Goal: Task Accomplishment & Management: Use online tool/utility

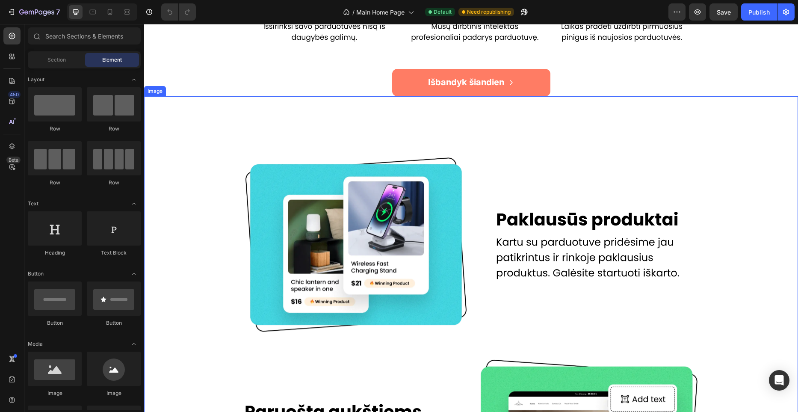
scroll to position [494, 0]
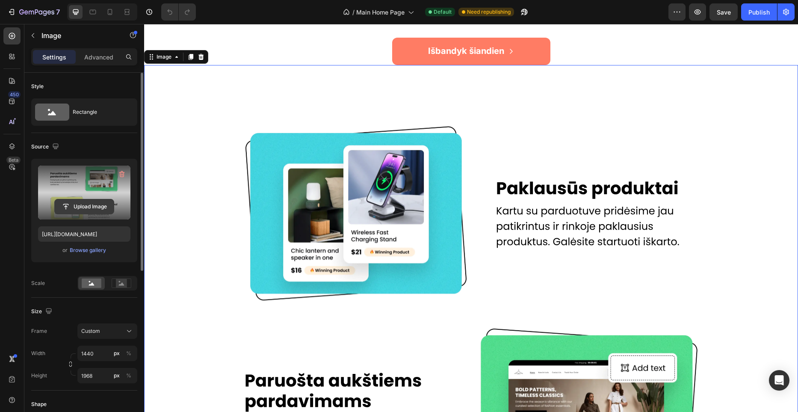
drag, startPoint x: 90, startPoint y: 203, endPoint x: 91, endPoint y: 198, distance: 5.3
click at [90, 203] on input "file" at bounding box center [84, 206] width 59 height 15
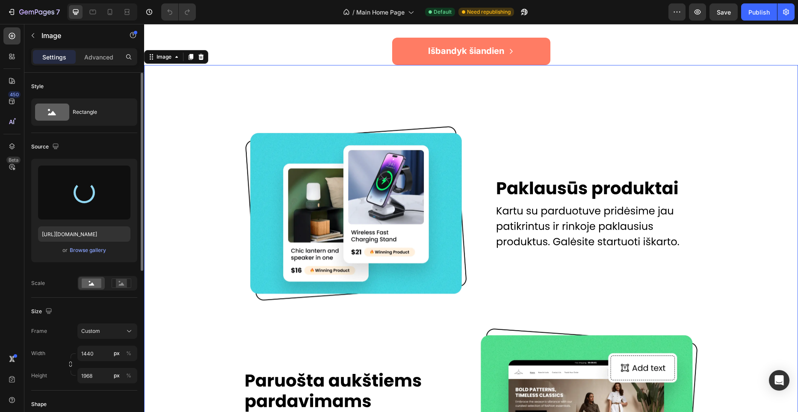
type input "[URL][DOMAIN_NAME]"
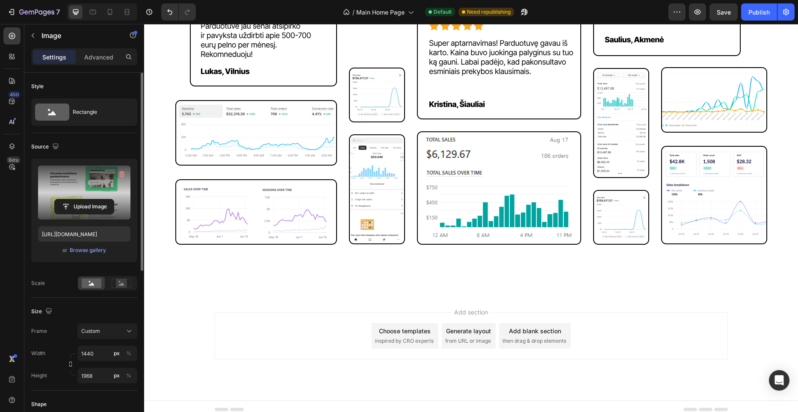
scroll to position [1588, 0]
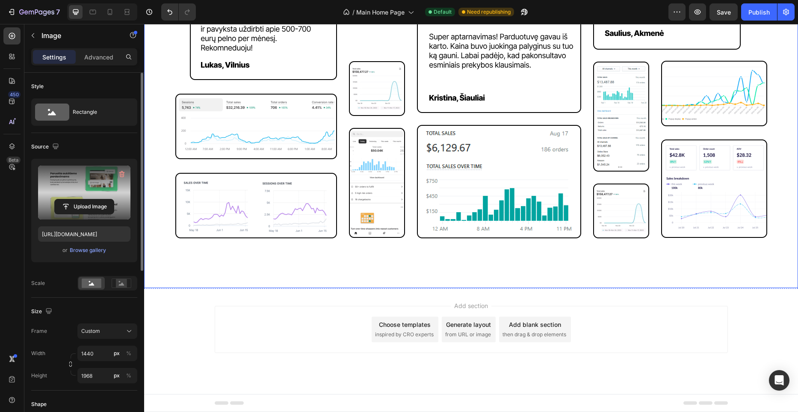
click at [454, 271] on img at bounding box center [471, 84] width 616 height 405
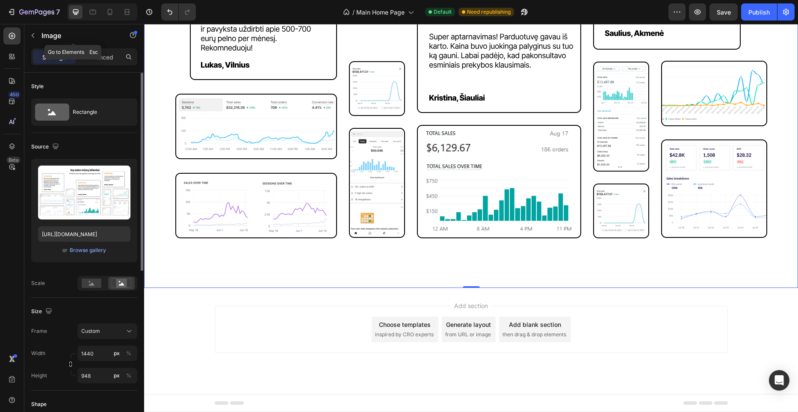
click at [37, 39] on button "button" at bounding box center [33, 36] width 14 height 14
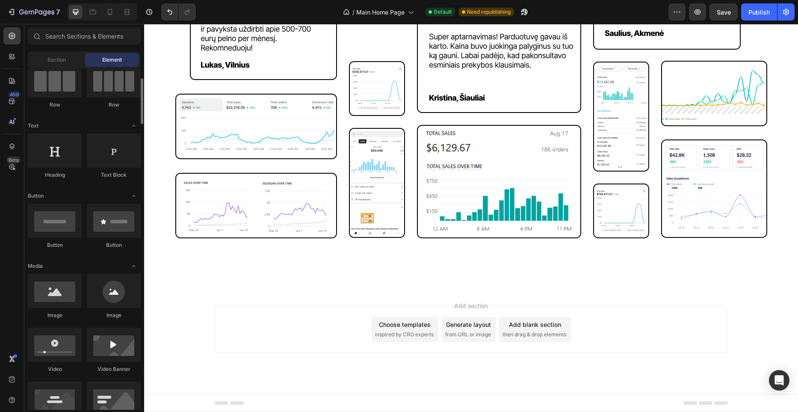
scroll to position [77, 0]
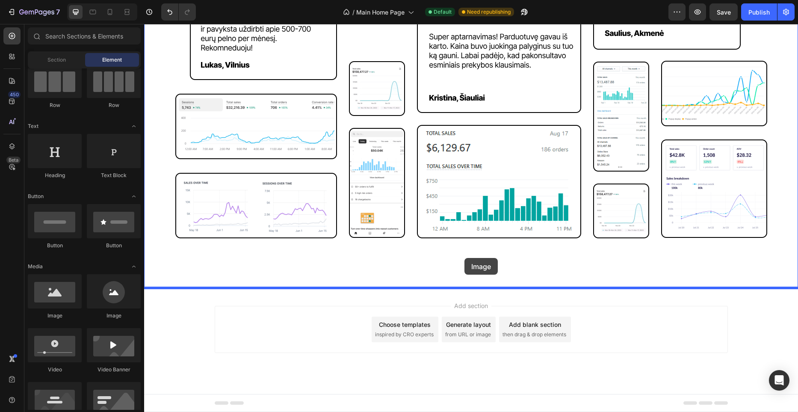
drag, startPoint x: 209, startPoint y: 309, endPoint x: 464, endPoint y: 258, distance: 259.8
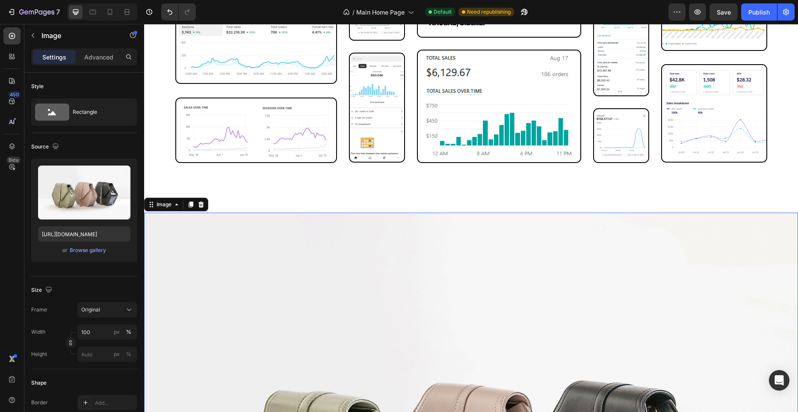
scroll to position [1666, 0]
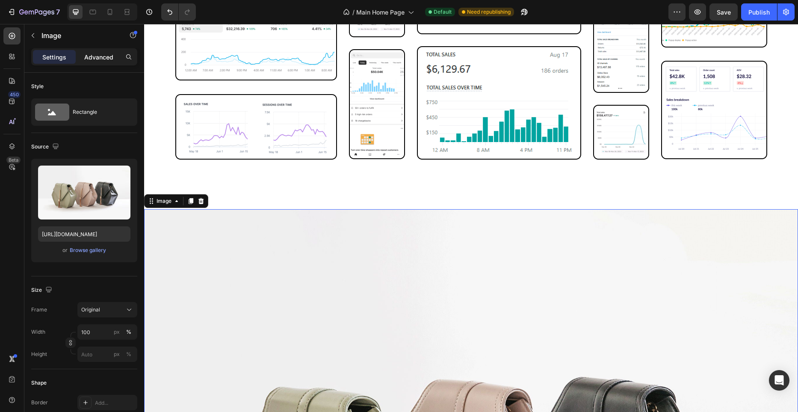
click at [104, 59] on p "Advanced" at bounding box center [98, 57] width 29 height 9
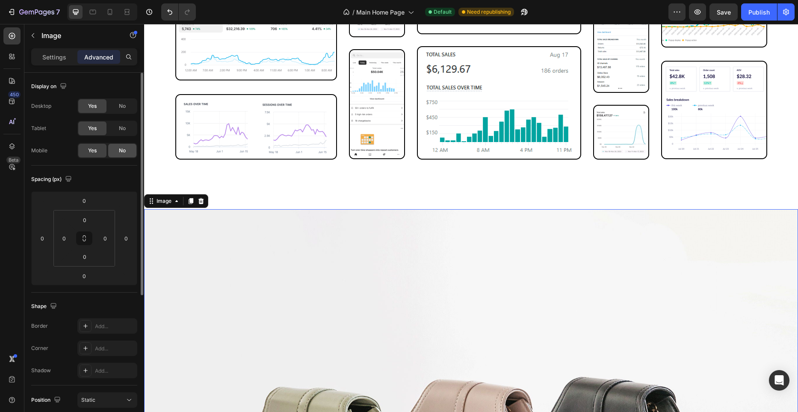
drag, startPoint x: 124, startPoint y: 154, endPoint x: 118, endPoint y: 130, distance: 25.2
click at [124, 154] on span "No" at bounding box center [122, 151] width 7 height 8
click at [61, 58] on p "Settings" at bounding box center [54, 57] width 24 height 9
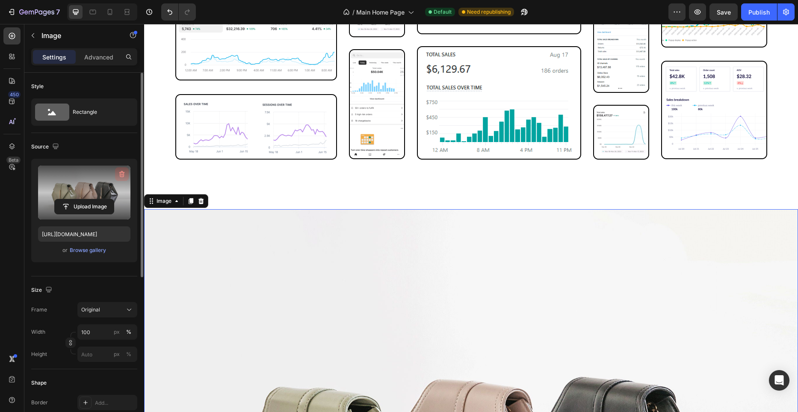
click at [118, 176] on icon "button" at bounding box center [122, 174] width 9 height 9
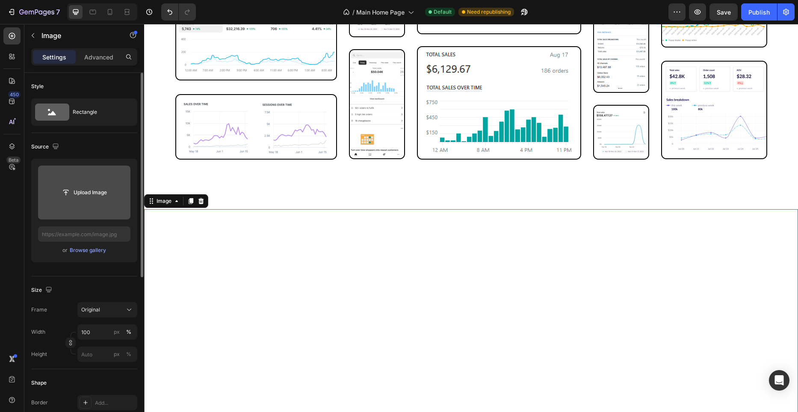
click at [93, 192] on input "file" at bounding box center [84, 192] width 59 height 15
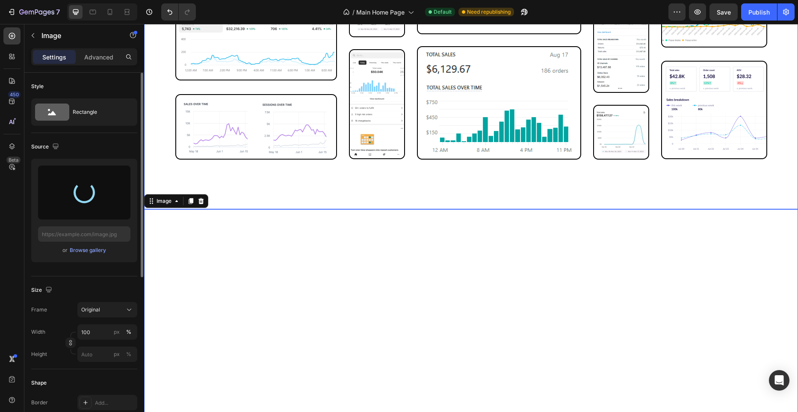
type input "[URL][DOMAIN_NAME]"
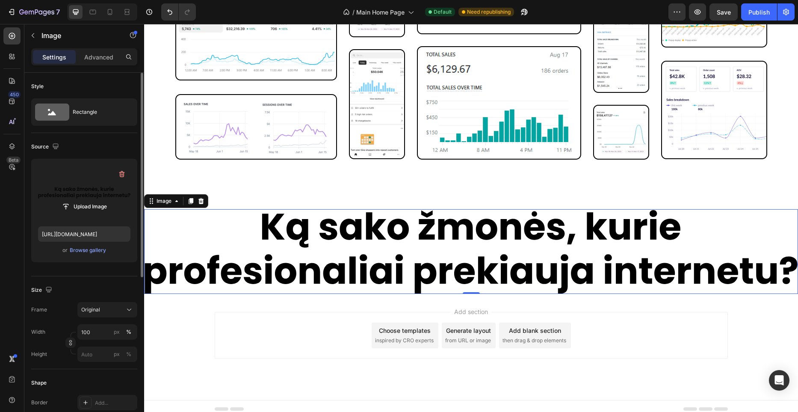
click at [406, 247] on img at bounding box center [471, 251] width 654 height 85
click at [115, 307] on div "Original" at bounding box center [102, 310] width 42 height 8
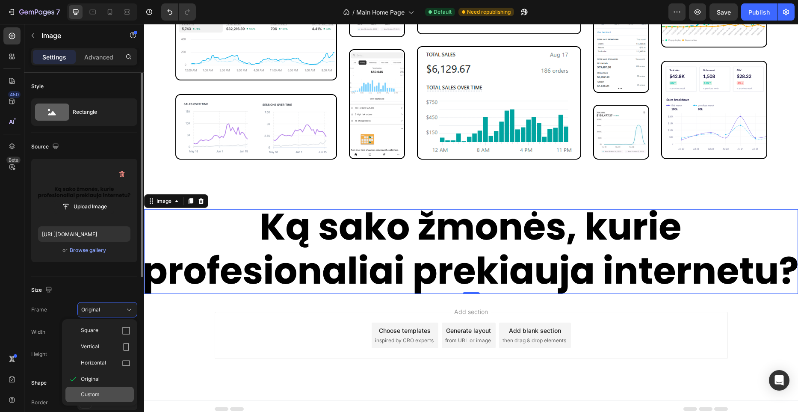
click at [99, 392] on span "Custom" at bounding box center [90, 394] width 19 height 8
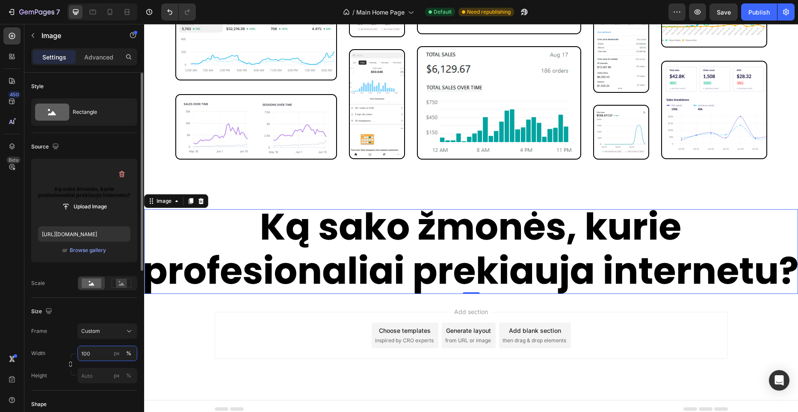
paste input "726"
type input "726"
click at [99, 373] on input "px %" at bounding box center [107, 375] width 60 height 15
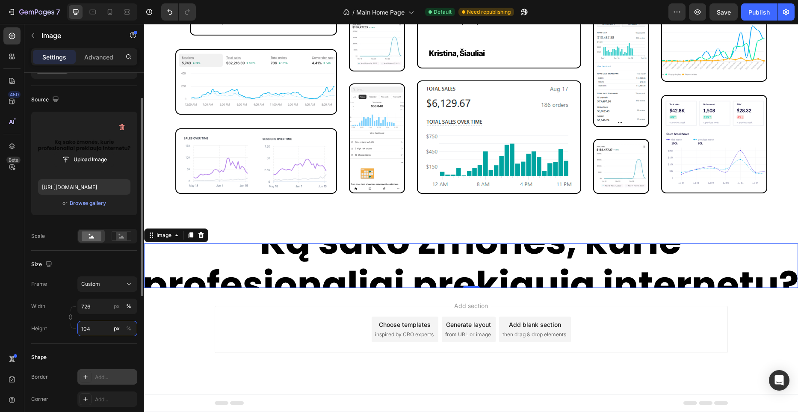
scroll to position [47, 0]
type input "104"
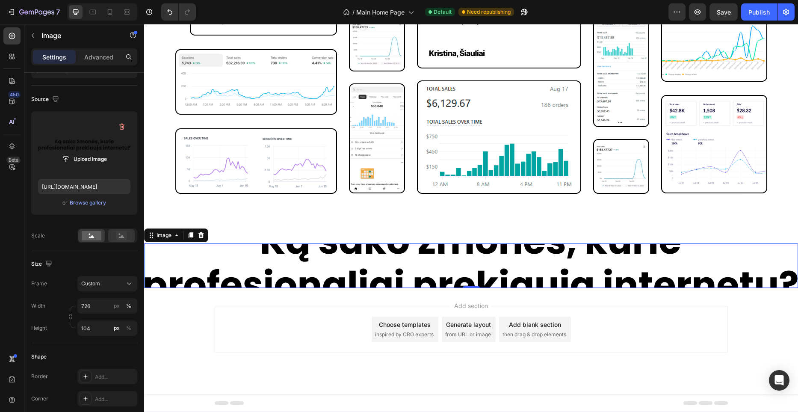
drag, startPoint x: 130, startPoint y: 228, endPoint x: 126, endPoint y: 232, distance: 6.0
click at [128, 229] on div at bounding box center [107, 235] width 60 height 15
click at [125, 232] on rect at bounding box center [121, 235] width 11 height 9
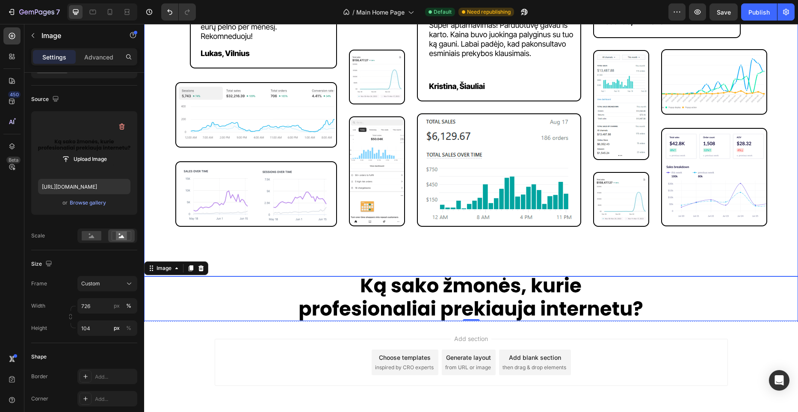
scroll to position [1632, 0]
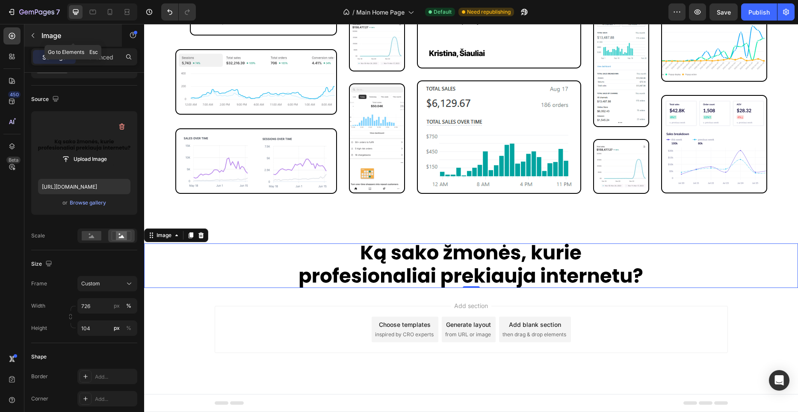
click at [38, 38] on button "button" at bounding box center [33, 36] width 14 height 14
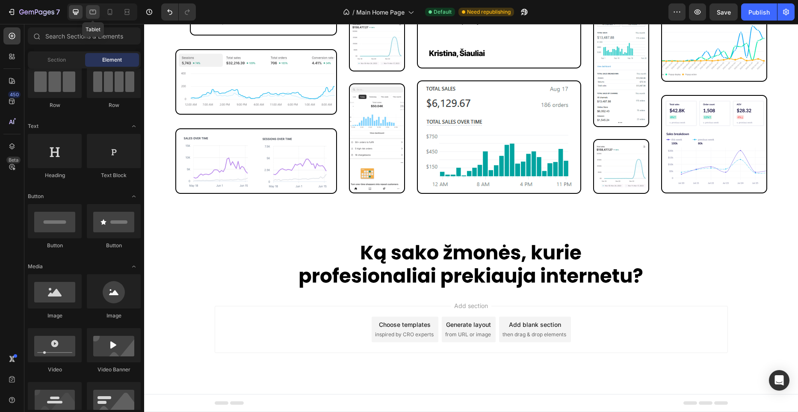
click at [92, 18] on div at bounding box center [93, 12] width 14 height 14
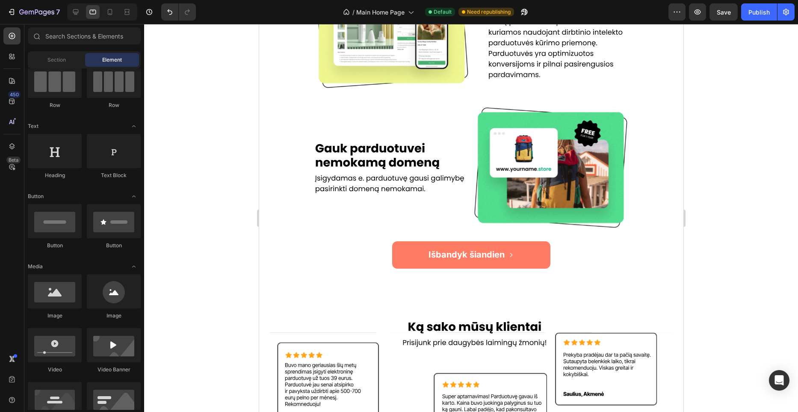
scroll to position [776, 0]
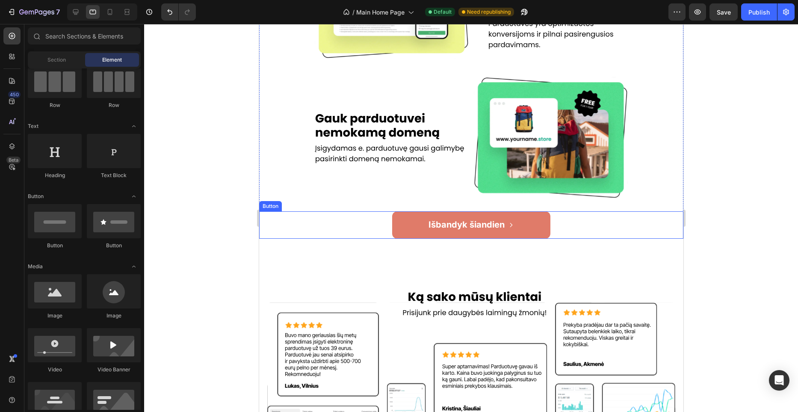
click at [523, 221] on button "Išbandyk šiandien" at bounding box center [471, 224] width 158 height 27
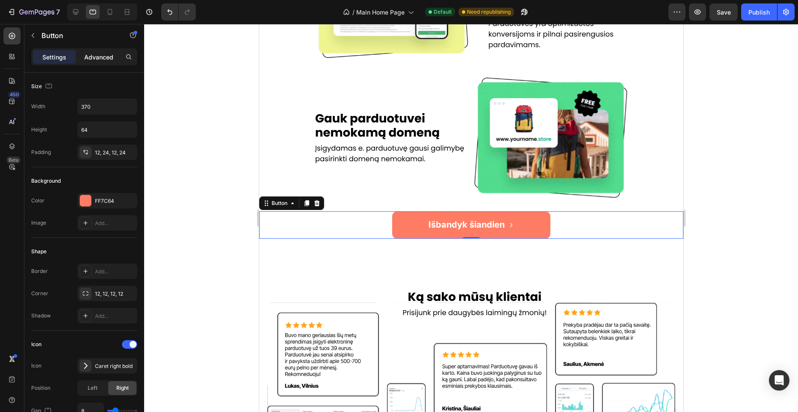
click at [81, 60] on div "Advanced" at bounding box center [98, 57] width 43 height 14
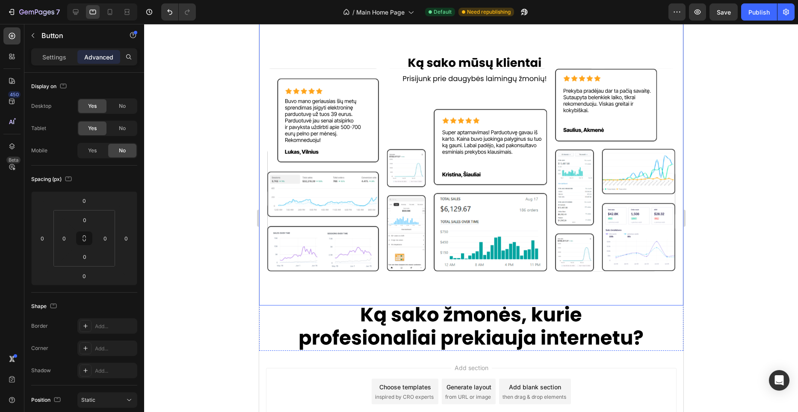
scroll to position [1012, 0]
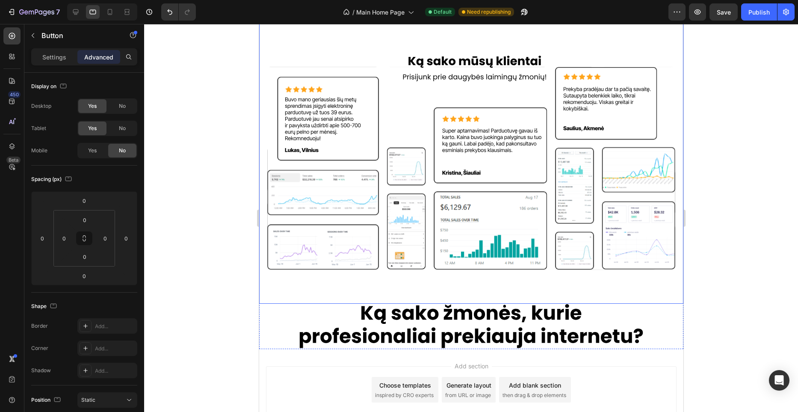
click at [717, 106] on div at bounding box center [471, 218] width 654 height 388
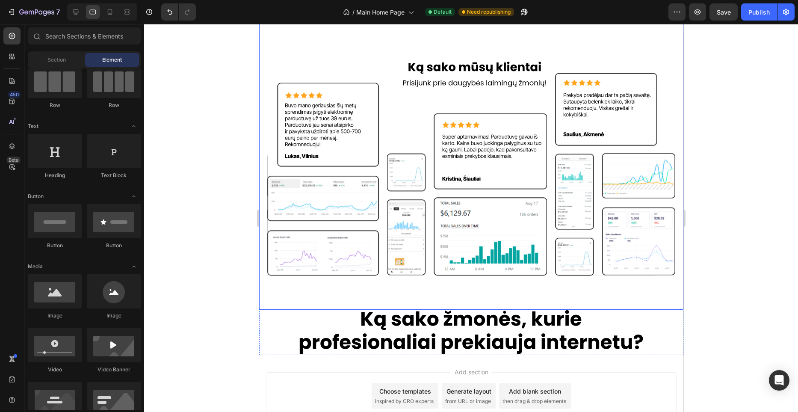
scroll to position [1072, 0]
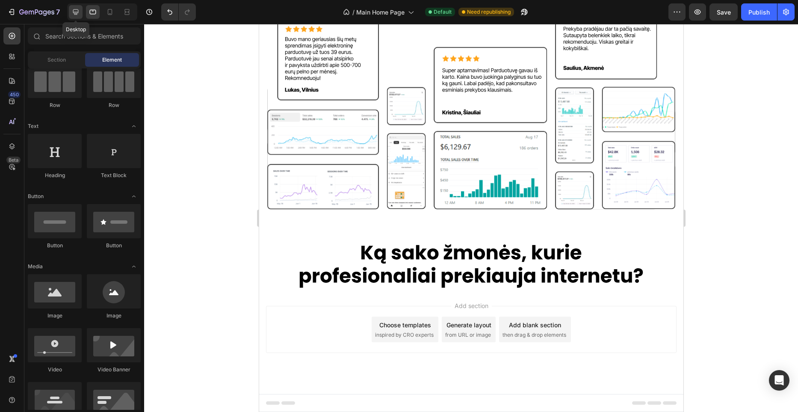
click at [79, 8] on icon at bounding box center [75, 12] width 9 height 9
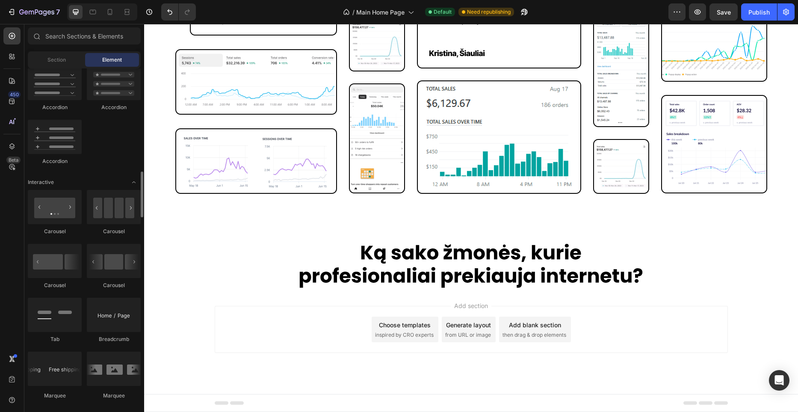
scroll to position [753, 0]
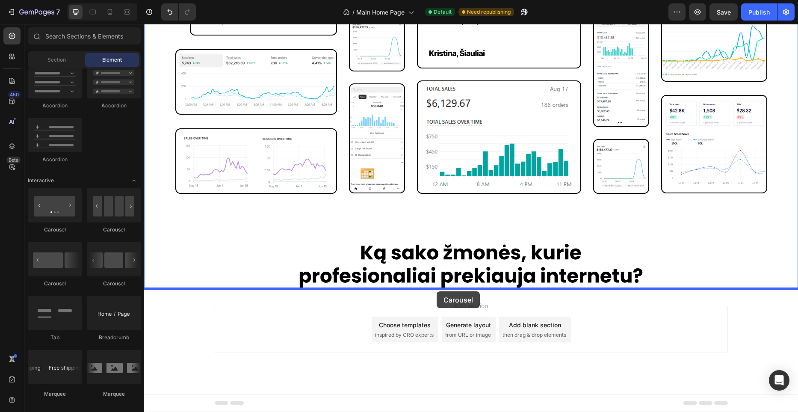
drag, startPoint x: 204, startPoint y: 228, endPoint x: 436, endPoint y: 291, distance: 240.5
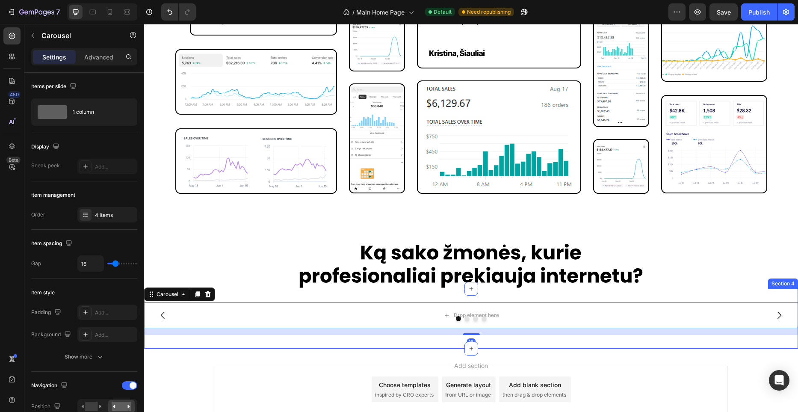
scroll to position [1258, 0]
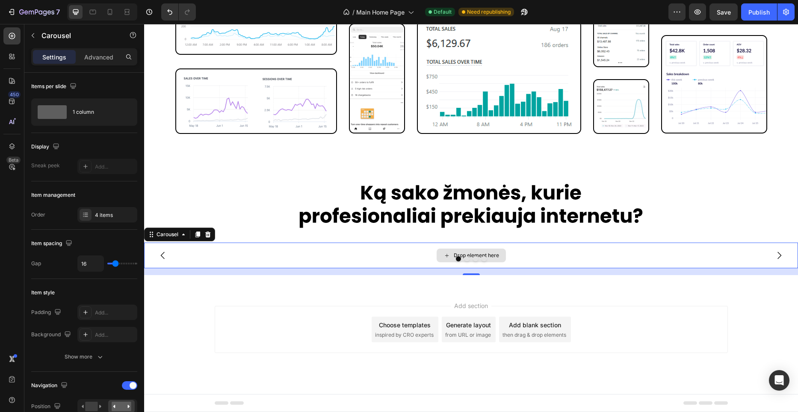
click at [516, 253] on div "Drop element here" at bounding box center [471, 255] width 654 height 26
click at [112, 59] on p "Advanced" at bounding box center [98, 57] width 29 height 9
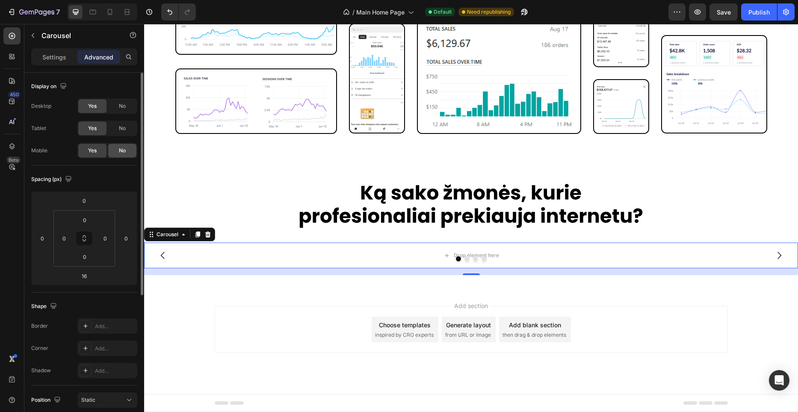
click at [119, 150] on span "No" at bounding box center [122, 151] width 7 height 8
click at [55, 54] on p "Settings" at bounding box center [54, 57] width 24 height 9
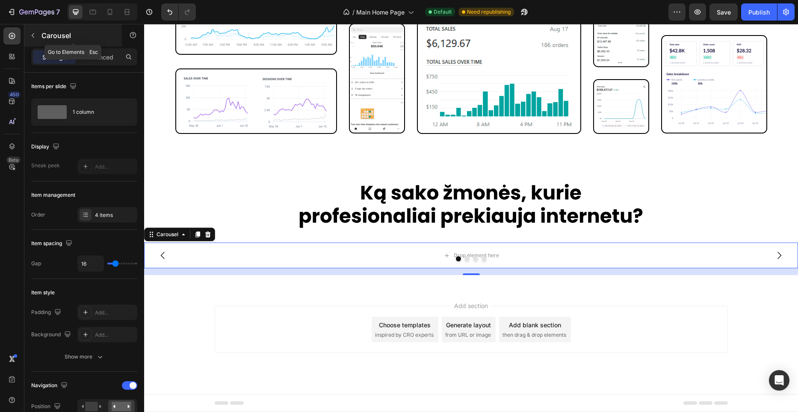
click at [32, 36] on icon "button" at bounding box center [32, 35] width 7 height 7
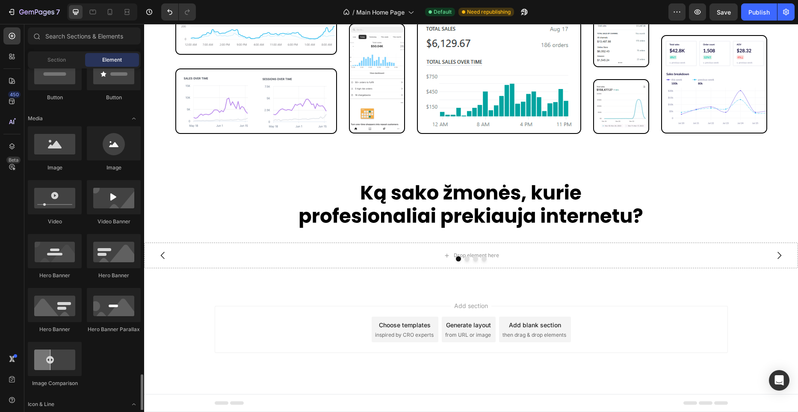
scroll to position [0, 0]
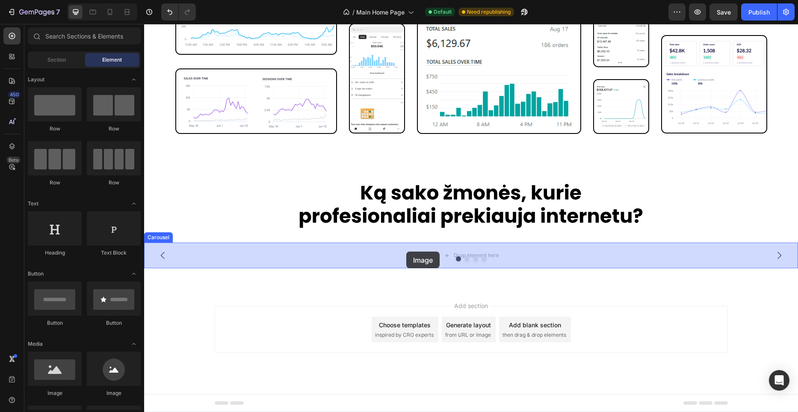
drag, startPoint x: 206, startPoint y: 399, endPoint x: 406, endPoint y: 251, distance: 248.6
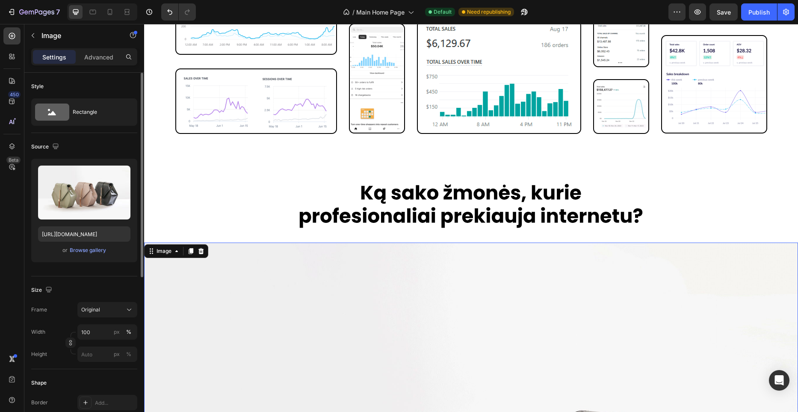
click at [128, 161] on div "Upload Image [URL][DOMAIN_NAME] or Browse gallery" at bounding box center [84, 210] width 106 height 103
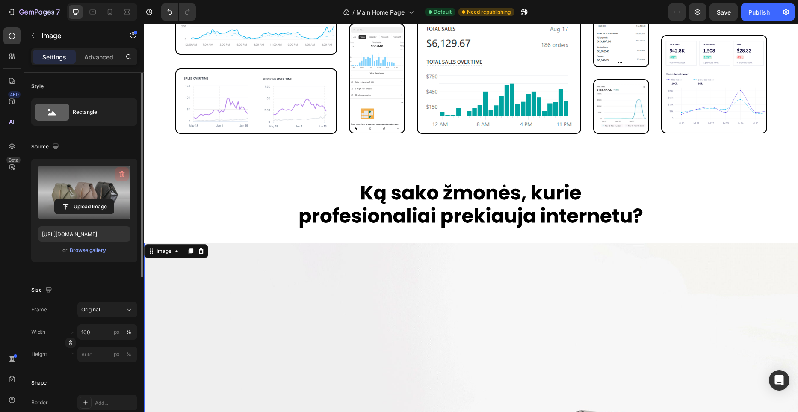
click at [122, 174] on icon "button" at bounding box center [122, 174] width 9 height 9
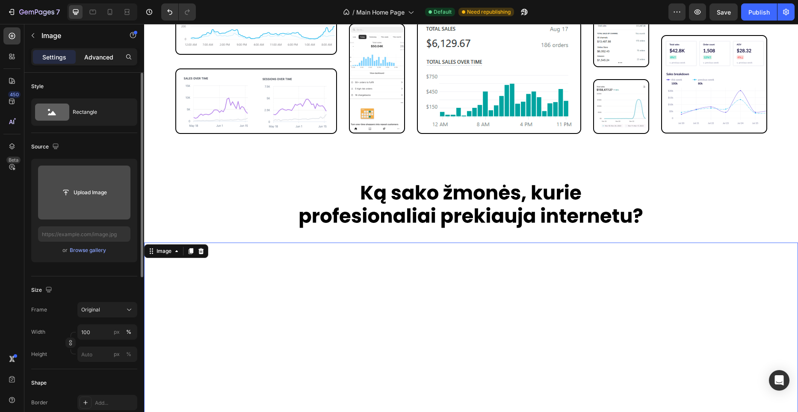
click at [100, 60] on p "Advanced" at bounding box center [98, 57] width 29 height 9
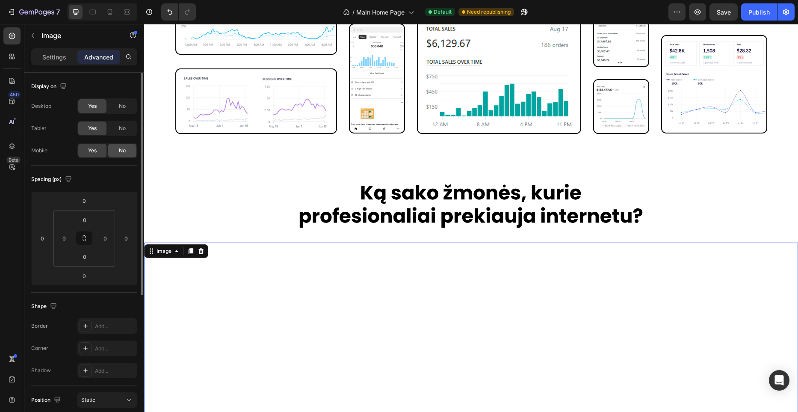
click at [119, 147] on span "No" at bounding box center [122, 151] width 7 height 8
click at [58, 51] on div "Settings" at bounding box center [54, 57] width 43 height 14
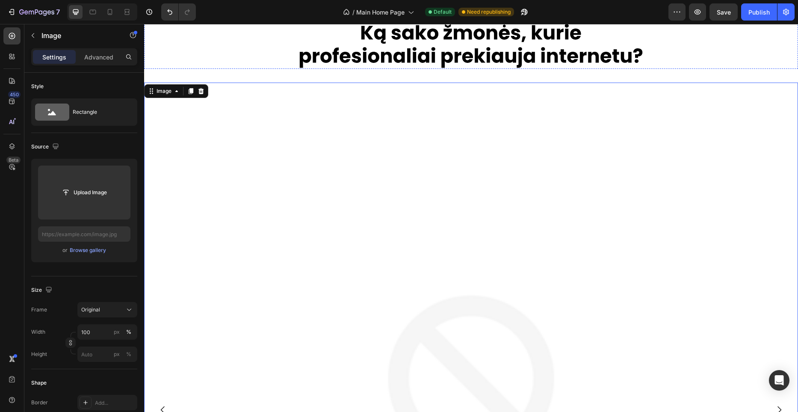
scroll to position [1422, 0]
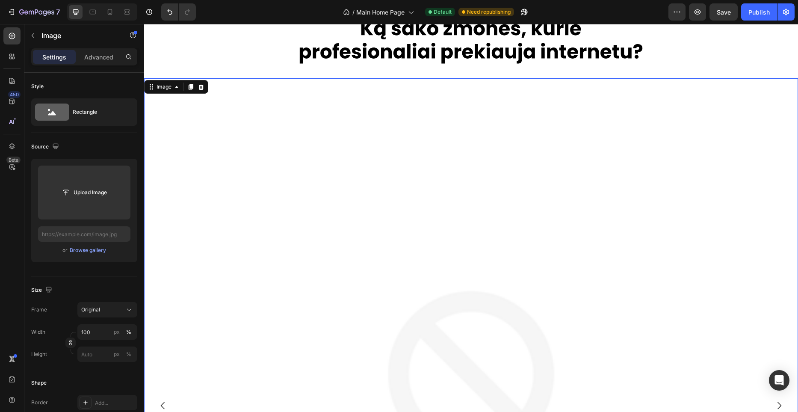
click at [444, 221] on img at bounding box center [471, 405] width 654 height 654
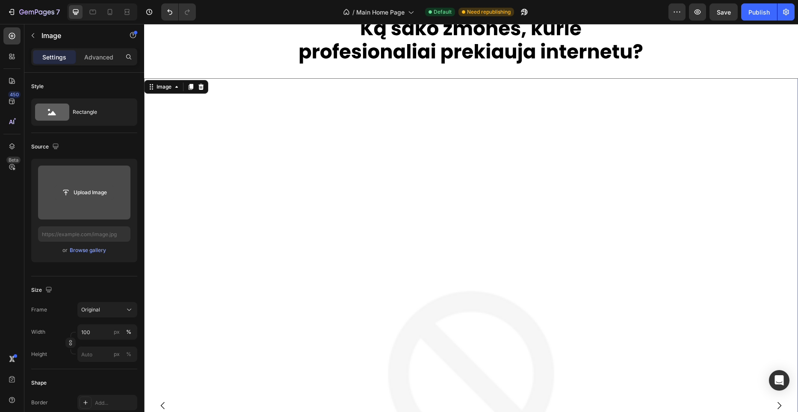
click at [71, 191] on input "file" at bounding box center [84, 192] width 59 height 15
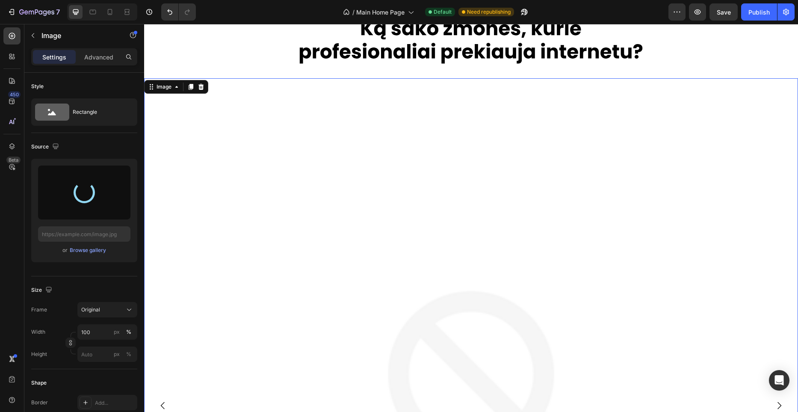
type input "[URL][DOMAIN_NAME]"
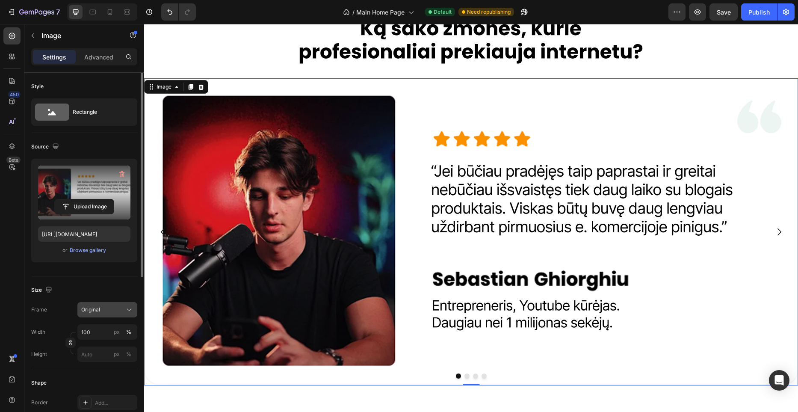
click at [104, 315] on button "Original" at bounding box center [107, 309] width 60 height 15
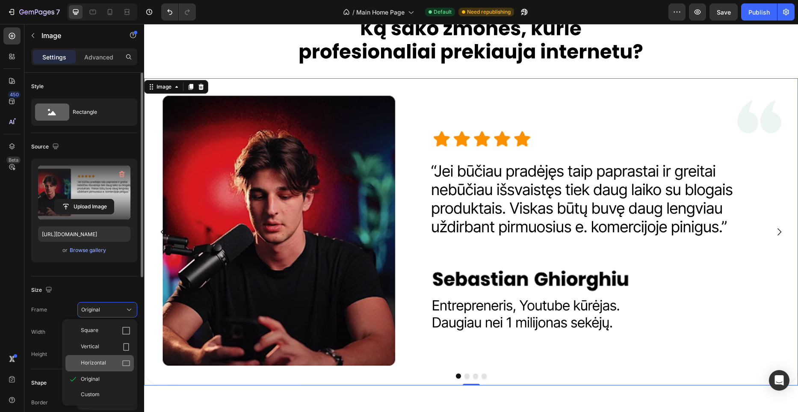
click at [105, 360] on span "Horizontal" at bounding box center [93, 363] width 25 height 9
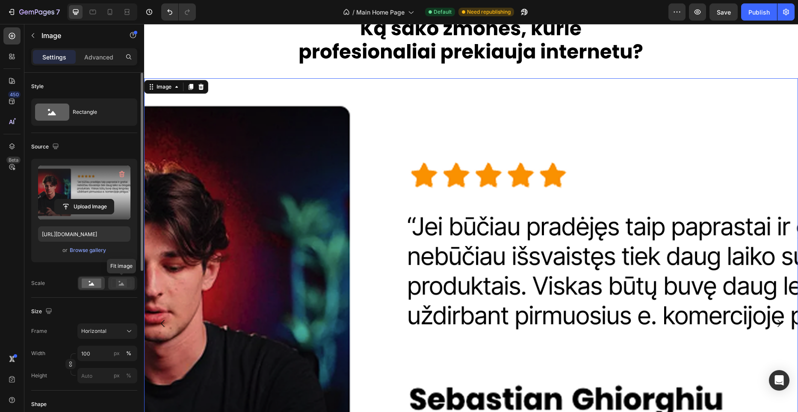
click at [121, 288] on div at bounding box center [121, 283] width 27 height 13
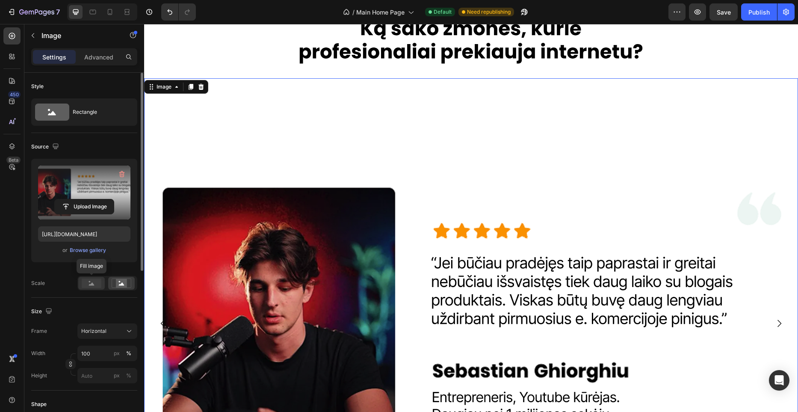
click at [100, 287] on rect at bounding box center [92, 282] width 20 height 9
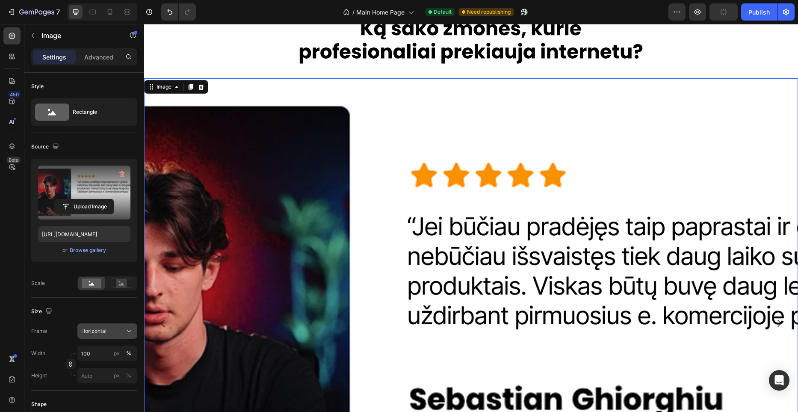
click at [109, 333] on div "Horizontal" at bounding box center [102, 331] width 42 height 8
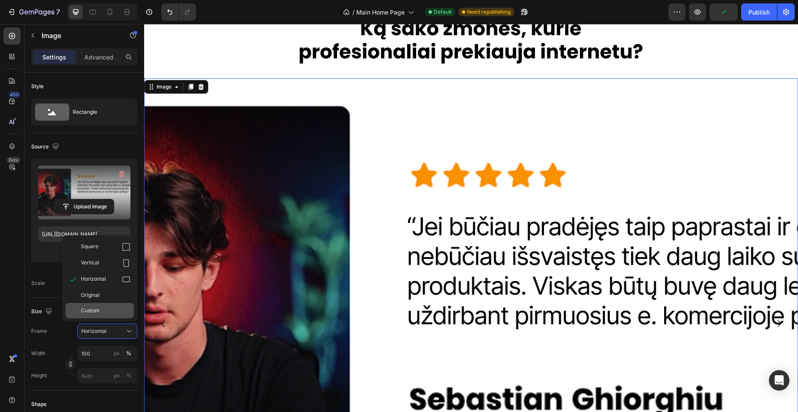
click at [107, 316] on div "Custom" at bounding box center [99, 310] width 68 height 15
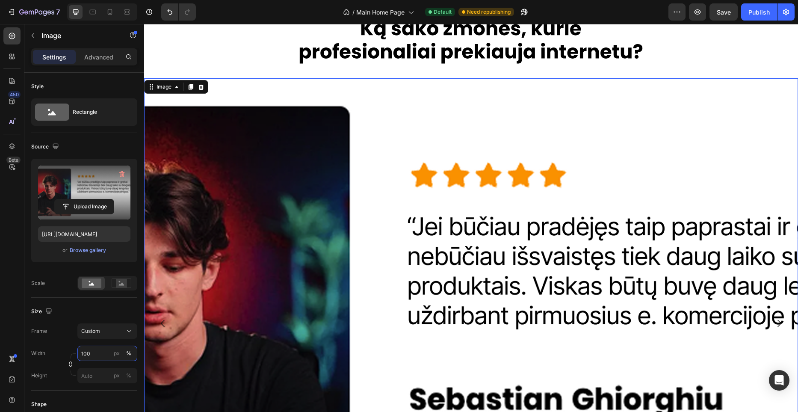
paste input "846"
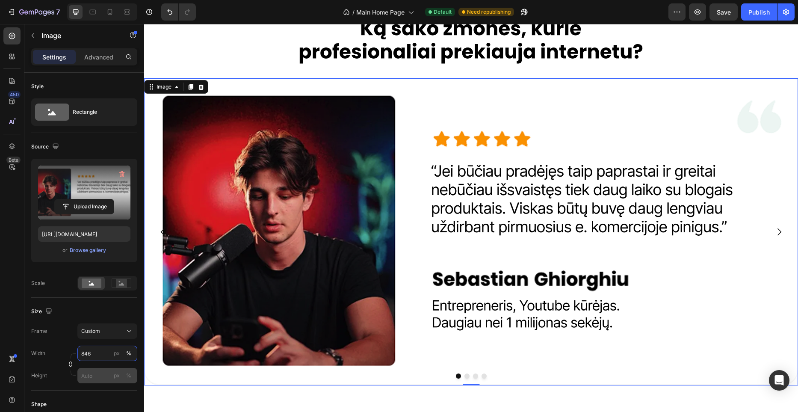
type input "846"
click at [100, 371] on input "px %" at bounding box center [107, 375] width 60 height 15
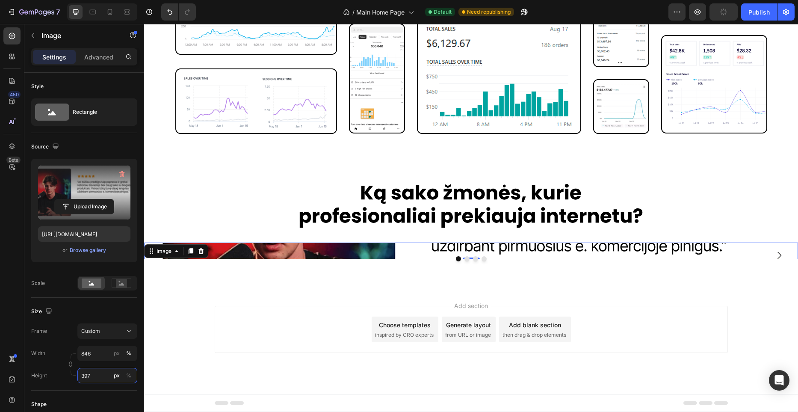
scroll to position [1402, 0]
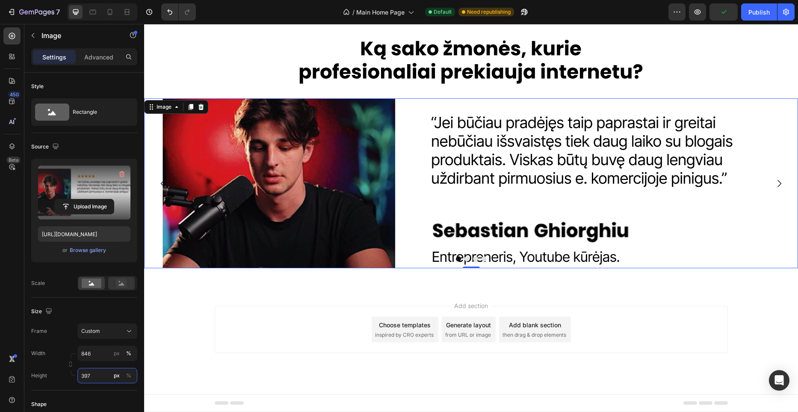
type input "397"
click at [118, 285] on rect at bounding box center [121, 283] width 11 height 9
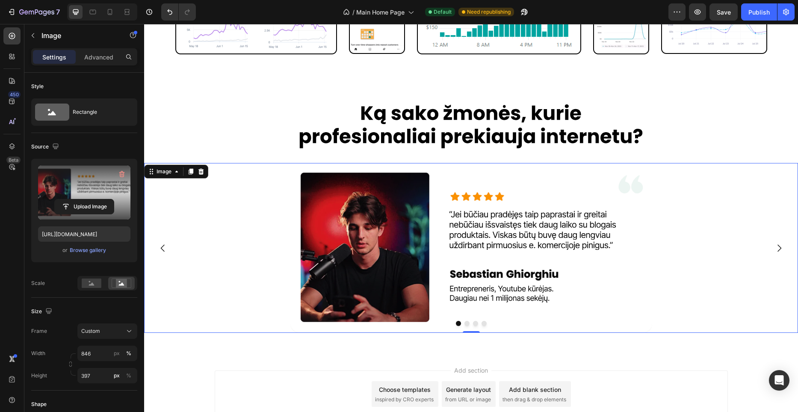
scroll to position [1344, 0]
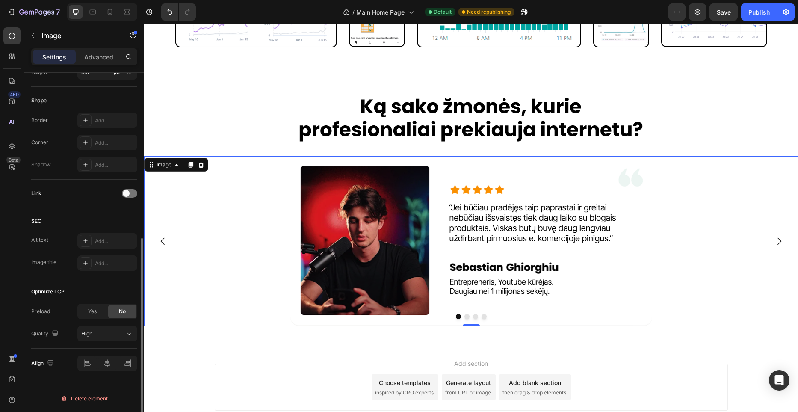
click at [92, 310] on span "Yes" at bounding box center [92, 311] width 9 height 8
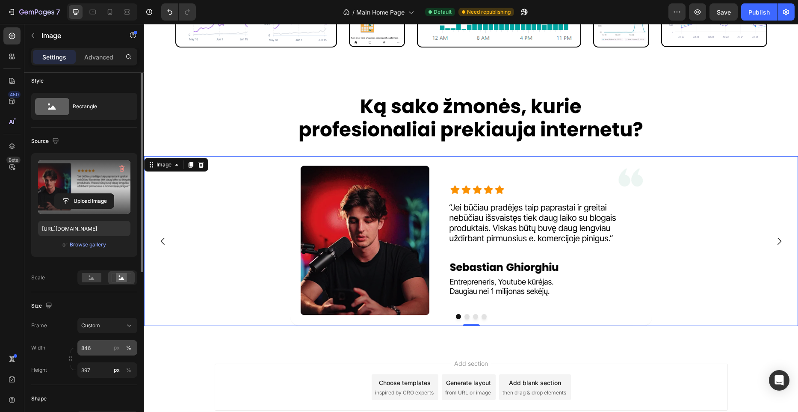
scroll to position [0, 0]
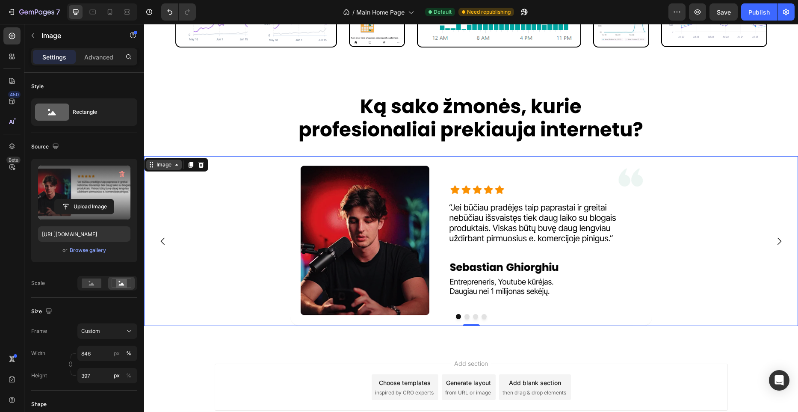
click at [162, 167] on div "Image" at bounding box center [164, 165] width 18 height 8
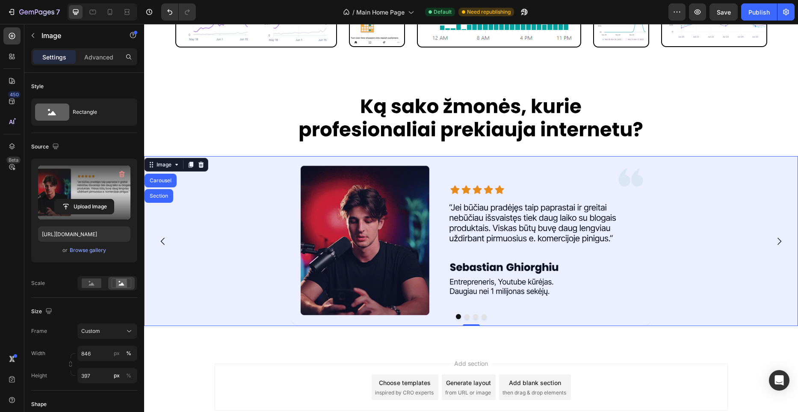
click at [166, 186] on div "Carousel" at bounding box center [160, 181] width 32 height 14
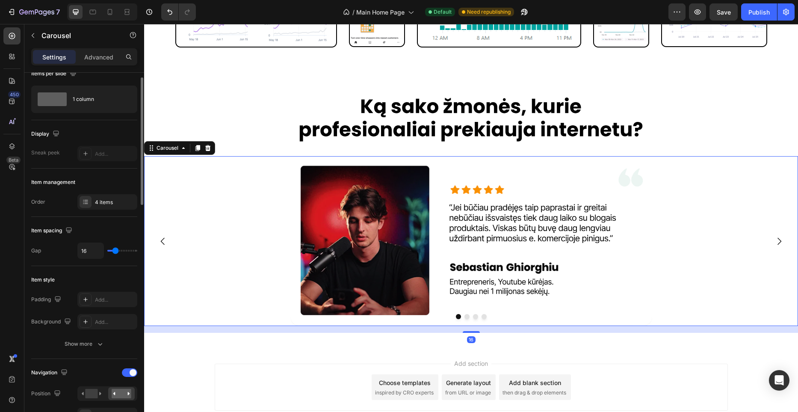
scroll to position [13, 0]
click at [111, 201] on div "4 items" at bounding box center [115, 202] width 40 height 8
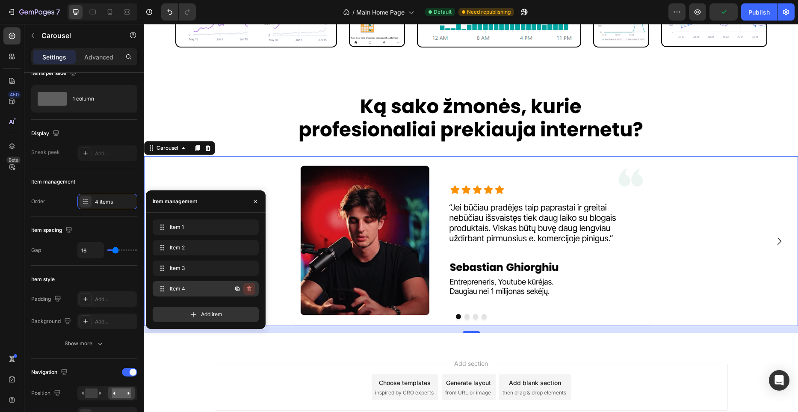
click at [248, 288] on icon "button" at bounding box center [249, 288] width 4 height 5
click at [248, 288] on div "Delete" at bounding box center [244, 289] width 16 height 8
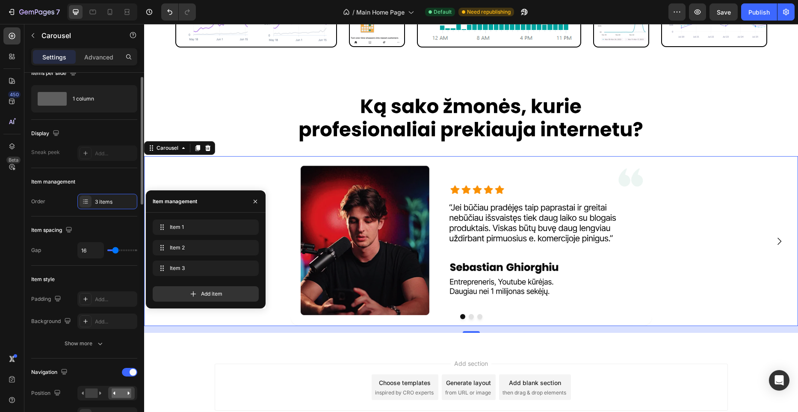
click at [128, 224] on div "Item spacing" at bounding box center [84, 230] width 106 height 14
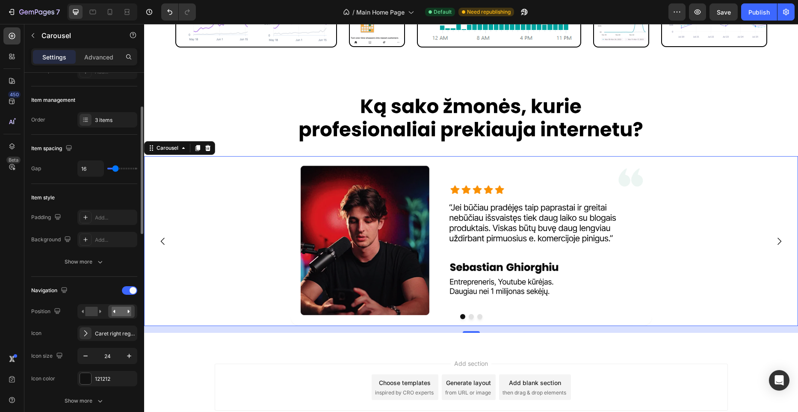
scroll to position [95, 0]
click at [88, 307] on rect at bounding box center [91, 310] width 12 height 9
click at [112, 315] on icon at bounding box center [122, 310] width 20 height 9
click at [96, 312] on rect at bounding box center [91, 310] width 12 height 9
click at [114, 309] on rect at bounding box center [122, 310] width 20 height 9
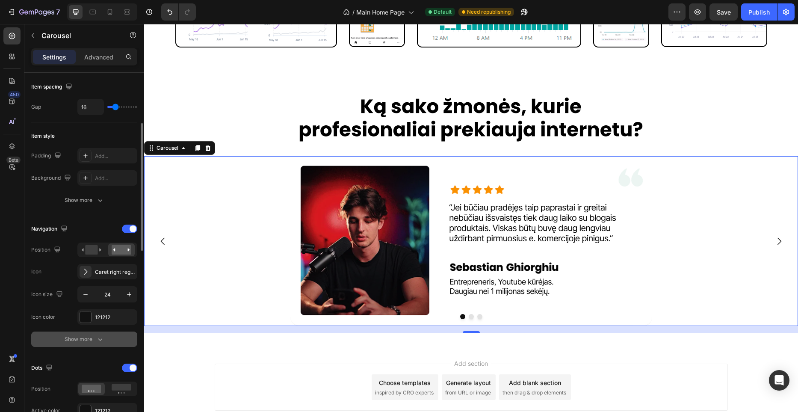
scroll to position [160, 0]
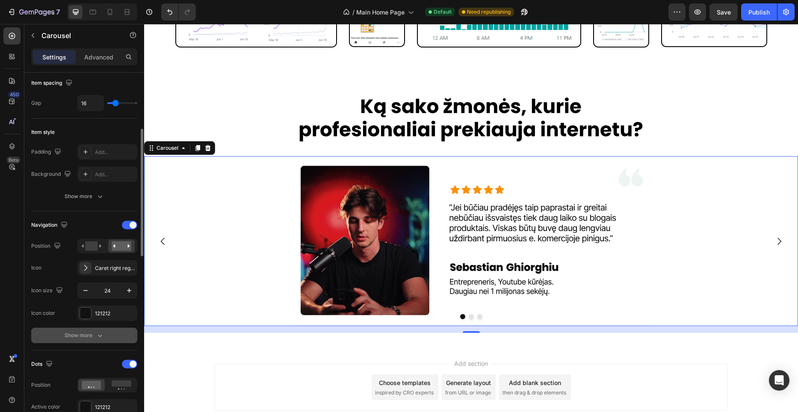
click at [96, 336] on icon "button" at bounding box center [100, 335] width 9 height 9
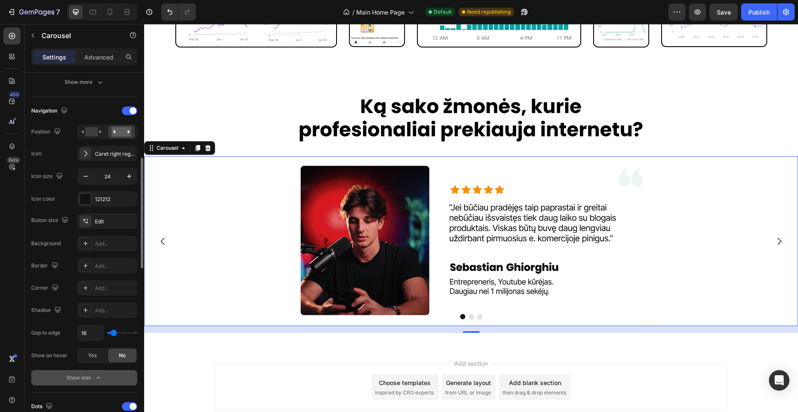
scroll to position [277, 0]
type input "14"
type input "15"
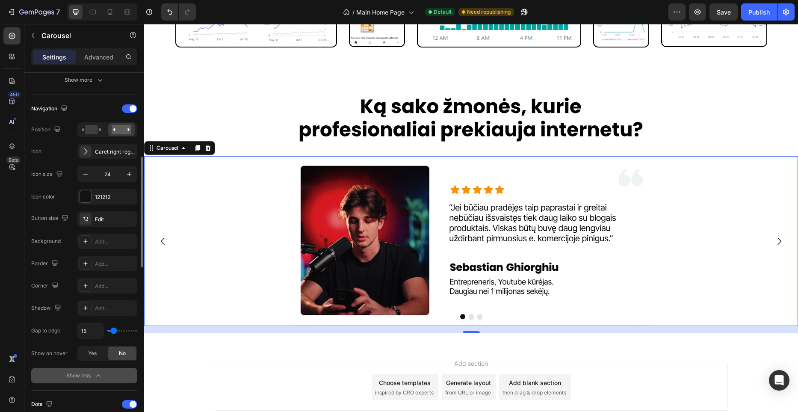
type input "17"
type input "19"
type input "22"
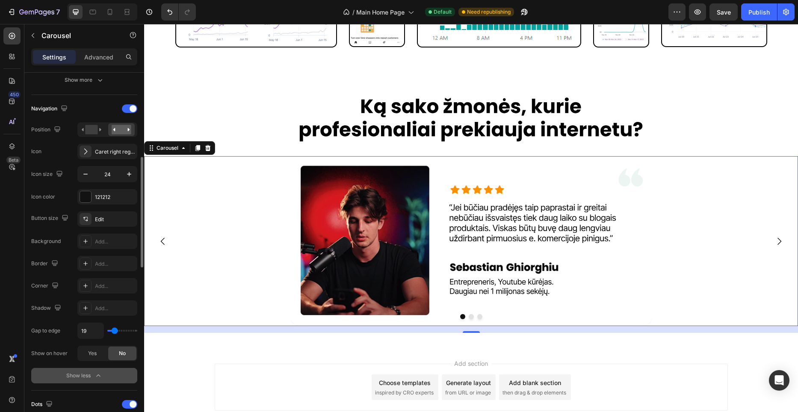
type input "22"
type input "26"
type input "29"
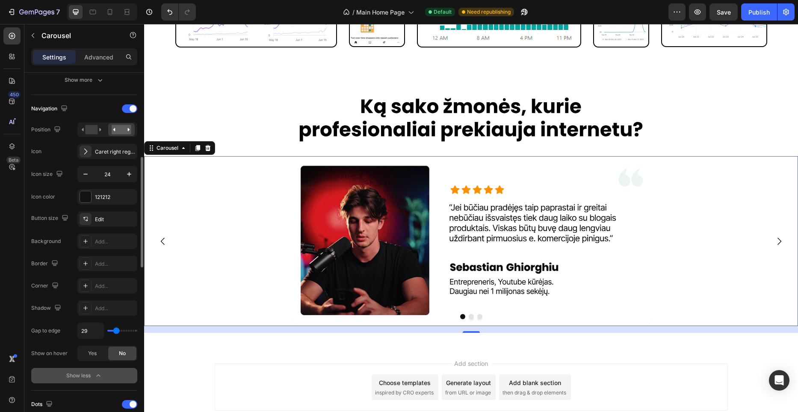
type input "33"
type input "36"
type input "37"
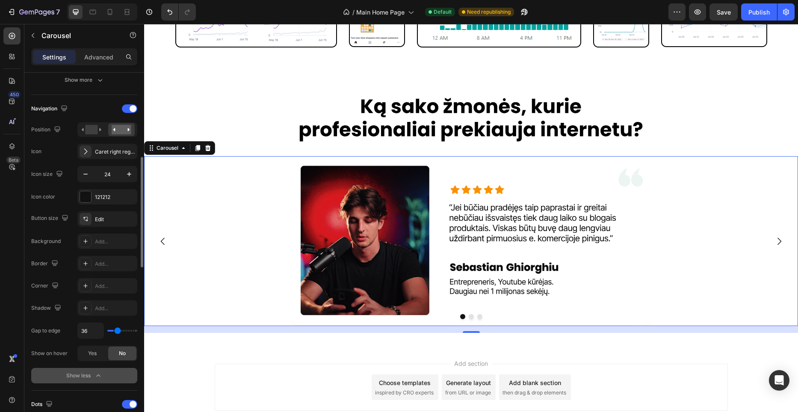
type input "37"
type input "38"
type input "39"
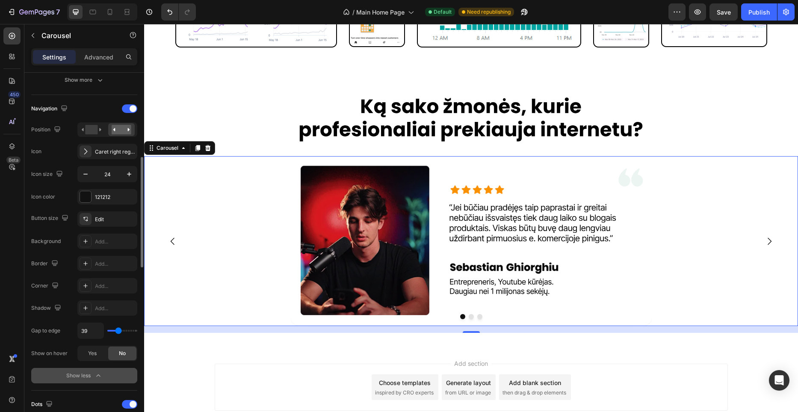
type input "41"
type input "43"
type input "44"
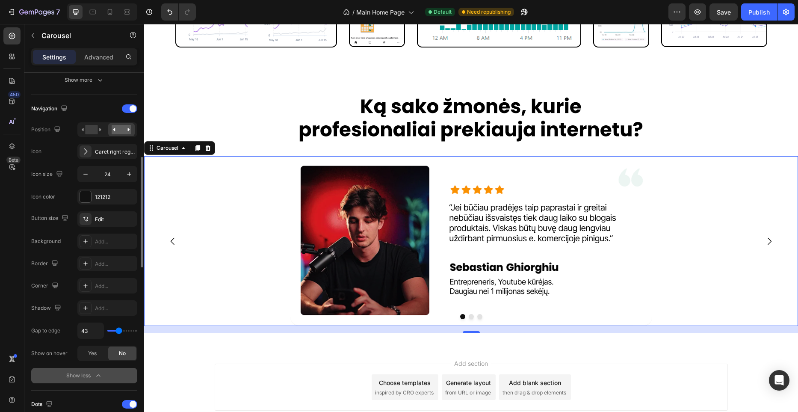
type input "44"
type input "45"
type input "47"
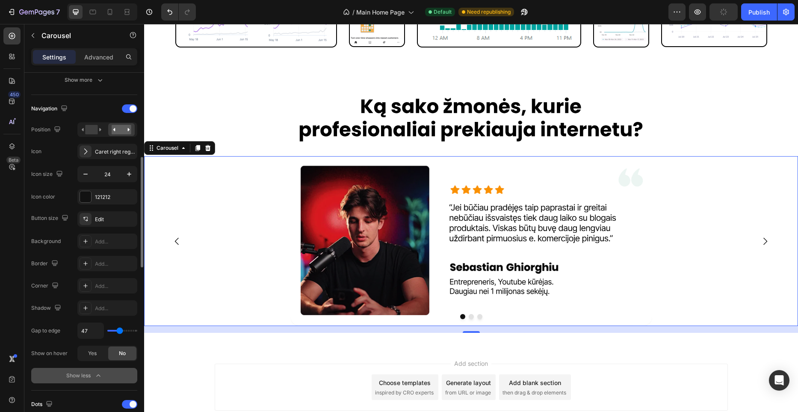
type input "49"
type input "53"
type input "57"
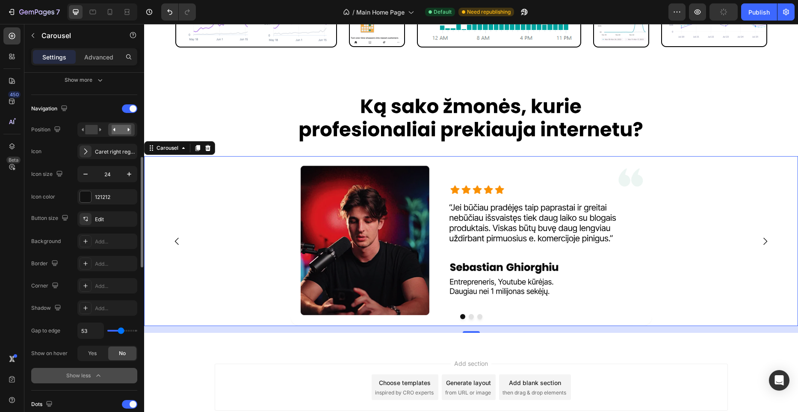
type input "57"
type input "60"
type input "62"
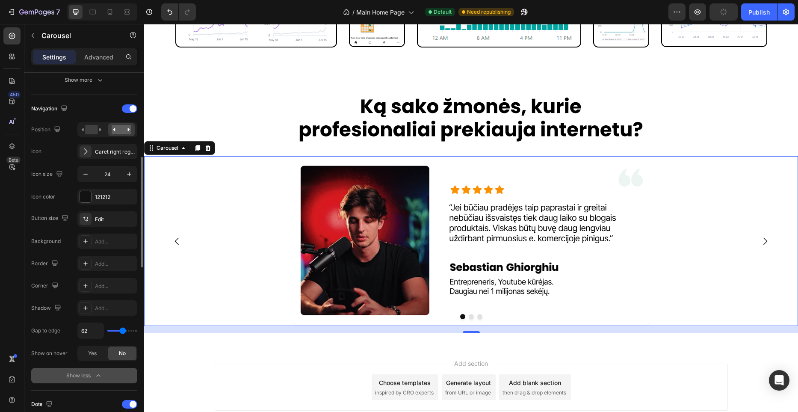
type input "65"
type input "68"
type input "72"
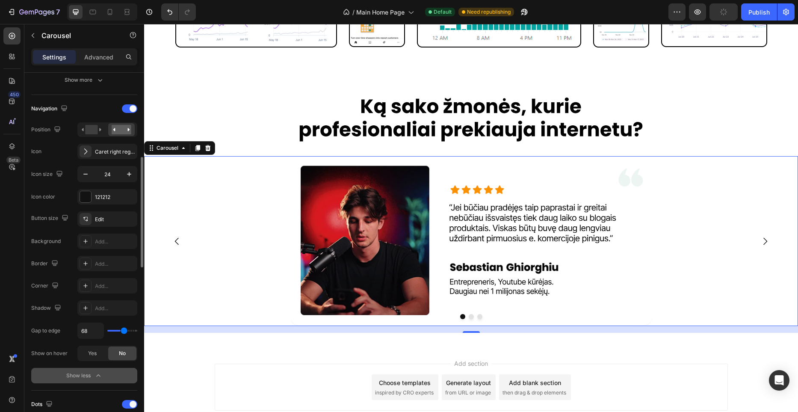
type input "72"
type input "76"
type input "80"
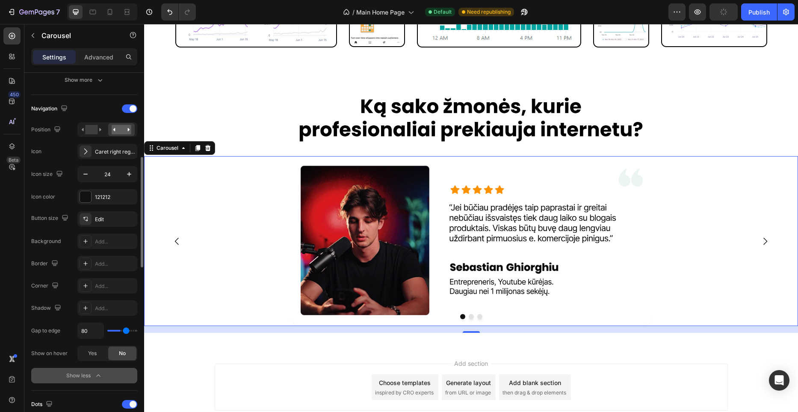
type input "85"
type input "89"
type input "95"
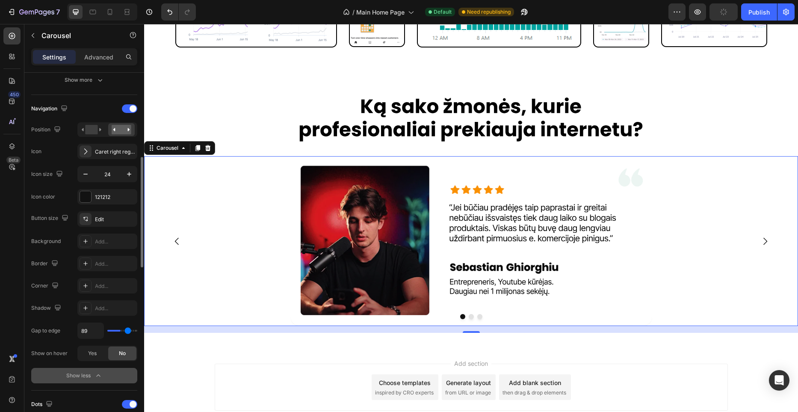
type input "95"
type input "100"
type input "104"
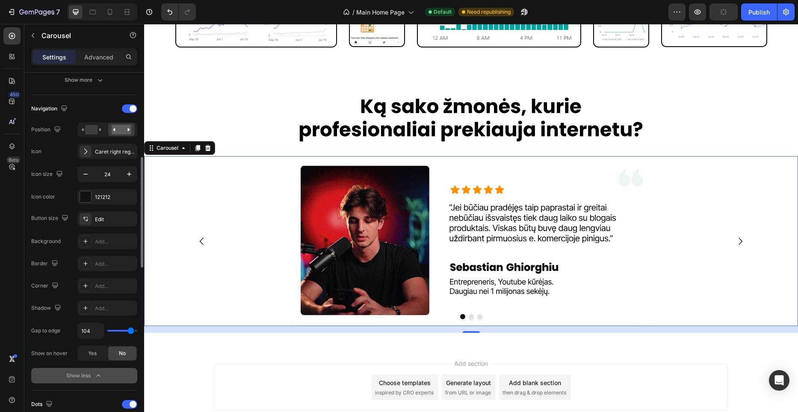
type input "107"
type input "109"
type input "110"
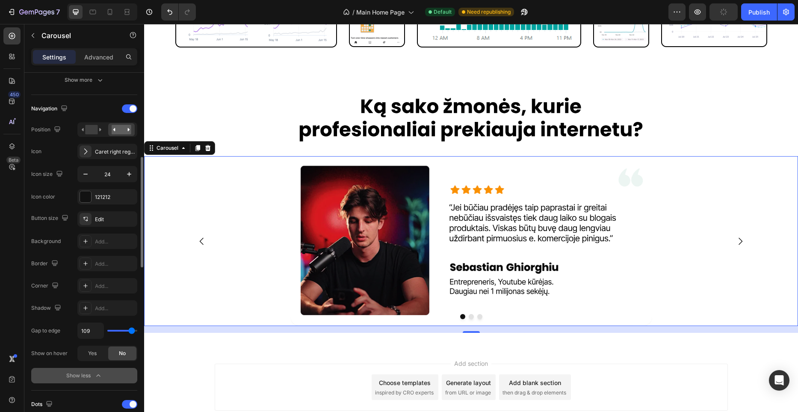
type input "110"
type input "111"
type input "113"
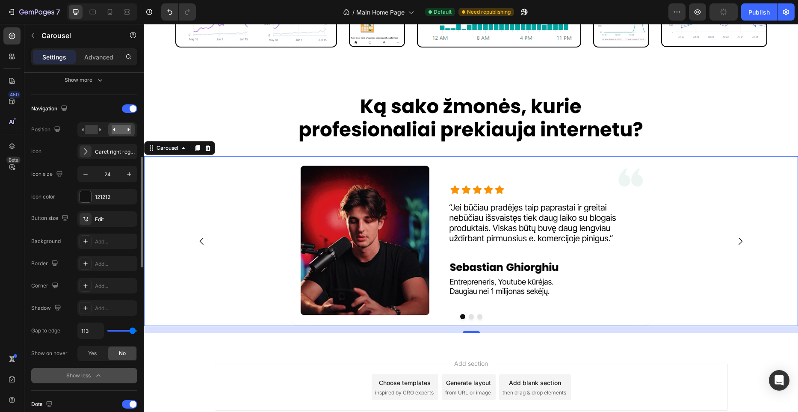
type input "115"
type input "119"
type input "120"
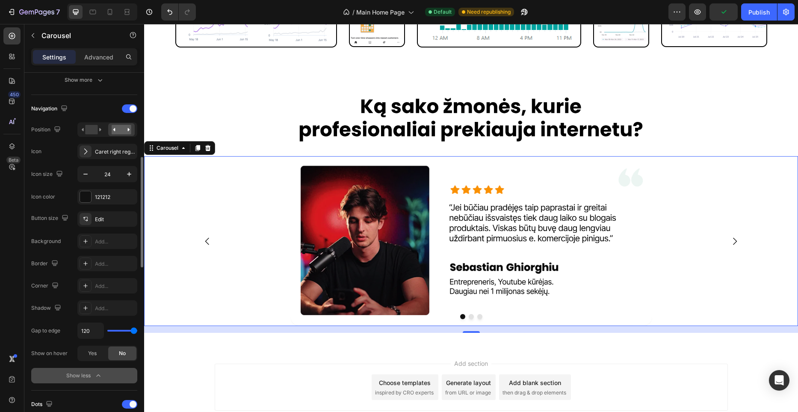
drag, startPoint x: 113, startPoint y: 330, endPoint x: 148, endPoint y: 329, distance: 34.6
type input "120"
click at [137, 330] on input "range" at bounding box center [122, 331] width 30 height 2
click at [101, 350] on div "Yes" at bounding box center [92, 353] width 28 height 14
click at [122, 352] on span "No" at bounding box center [122, 353] width 7 height 8
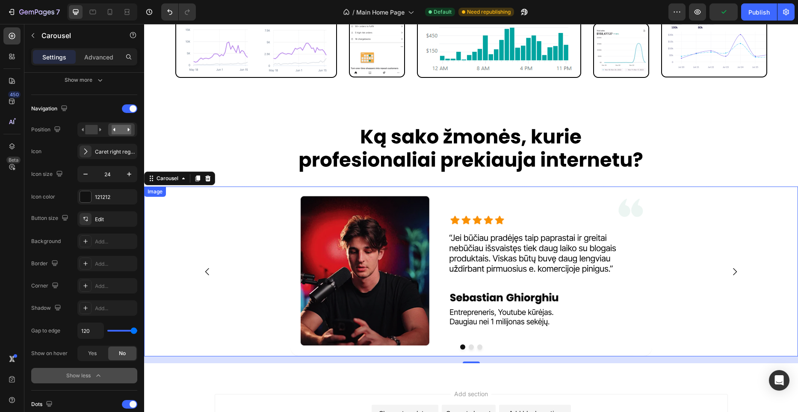
scroll to position [1312, 0]
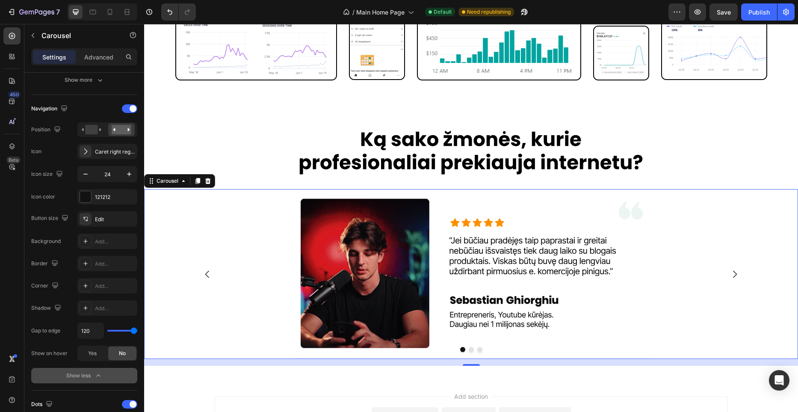
click at [736, 274] on icon "Carousel Next Arrow" at bounding box center [734, 274] width 10 height 10
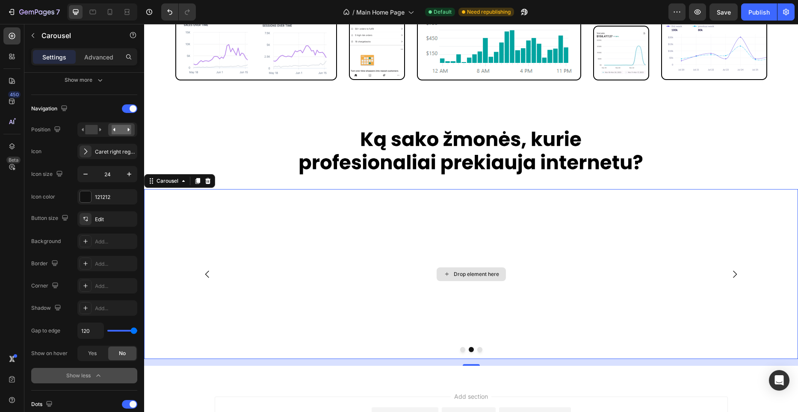
click at [473, 271] on div "Drop element here" at bounding box center [476, 274] width 45 height 7
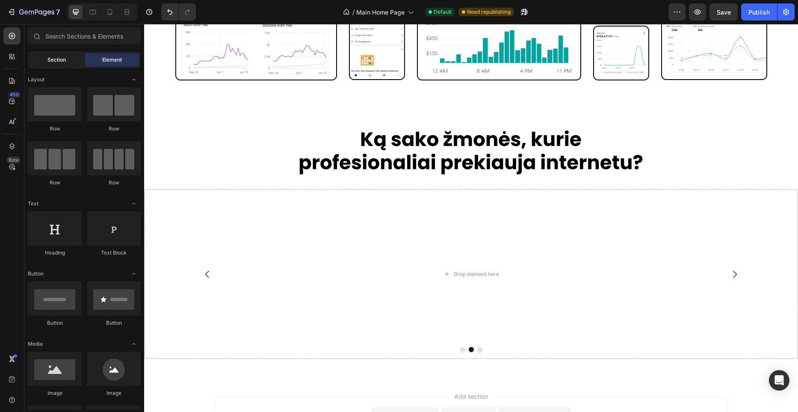
click at [65, 55] on div "Section" at bounding box center [56, 60] width 54 height 14
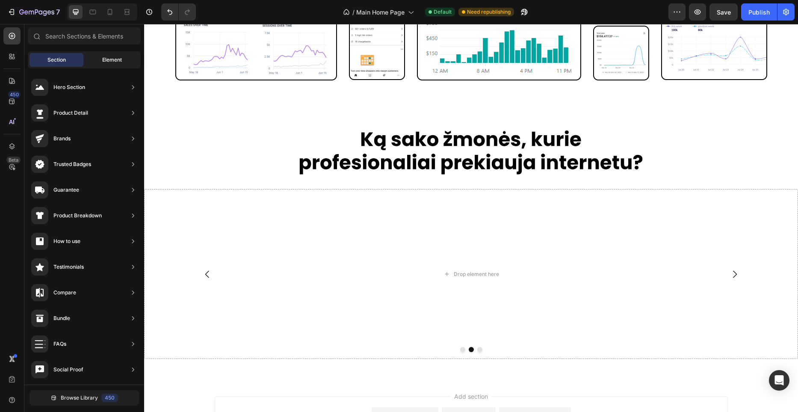
click at [102, 59] on span "Element" at bounding box center [112, 60] width 20 height 8
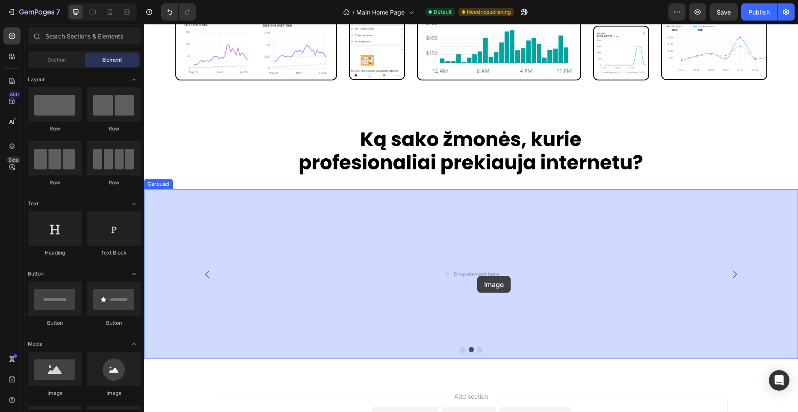
drag, startPoint x: 213, startPoint y: 389, endPoint x: 477, endPoint y: 276, distance: 287.2
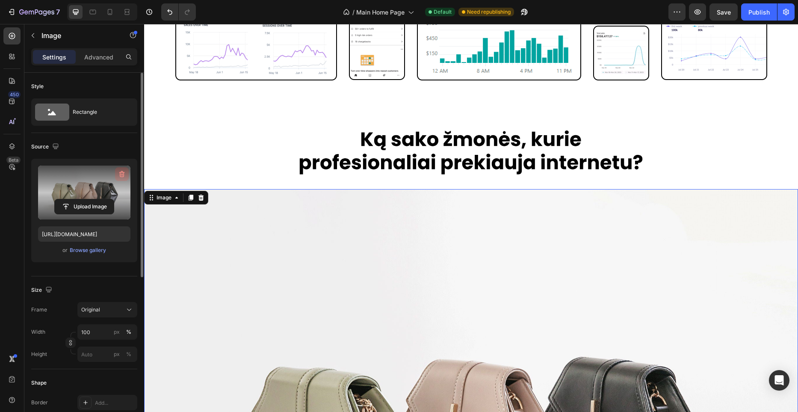
click at [123, 171] on icon "button" at bounding box center [122, 174] width 9 height 9
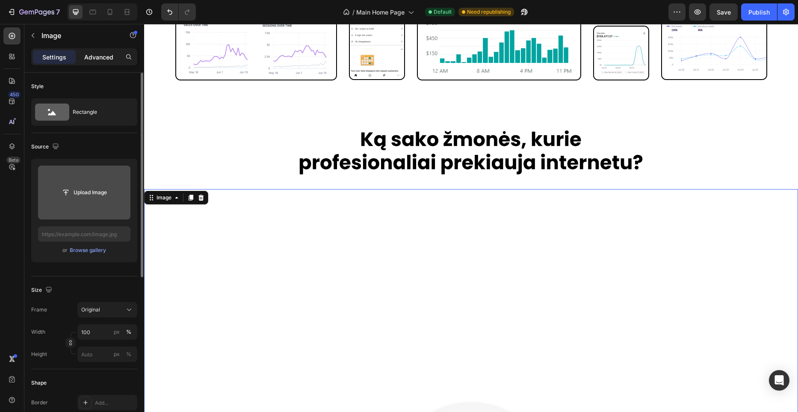
click at [114, 56] on div "Advanced" at bounding box center [98, 57] width 43 height 14
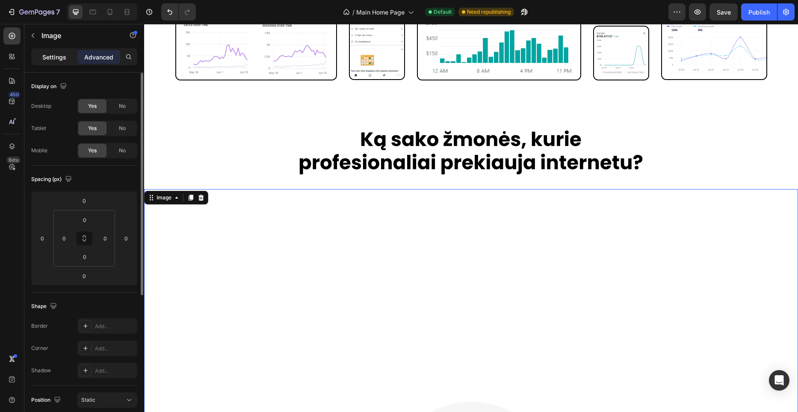
drag, startPoint x: 124, startPoint y: 150, endPoint x: 71, endPoint y: 54, distance: 108.9
click at [124, 150] on span "No" at bounding box center [122, 151] width 7 height 8
click at [63, 54] on p "Settings" at bounding box center [54, 57] width 24 height 9
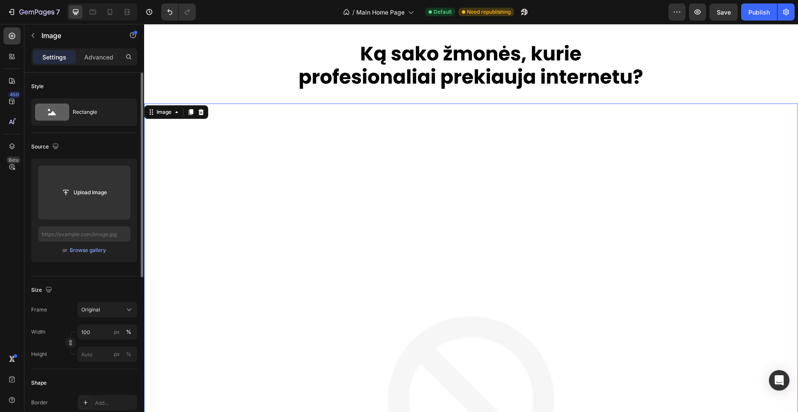
scroll to position [1401, 0]
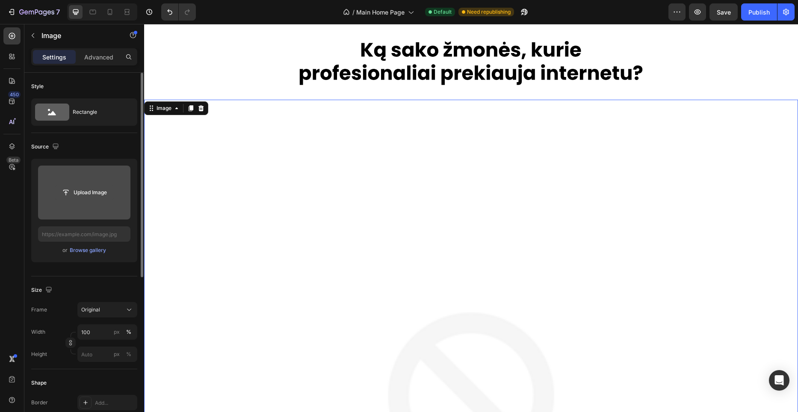
click at [90, 196] on input "file" at bounding box center [84, 192] width 59 height 15
click at [97, 187] on input "file" at bounding box center [84, 192] width 59 height 15
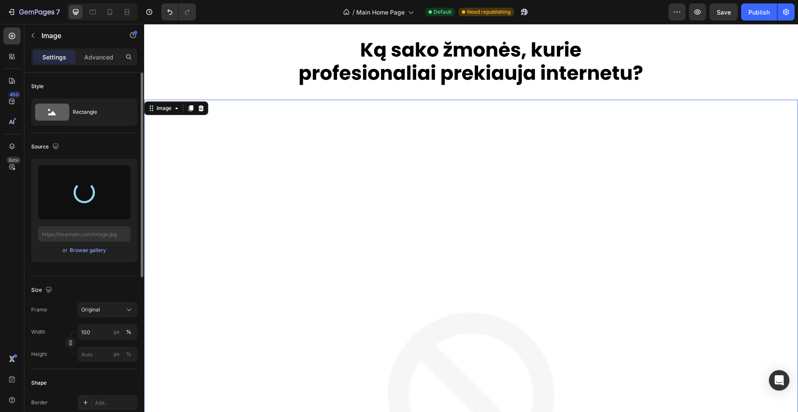
type input "[URL][DOMAIN_NAME]"
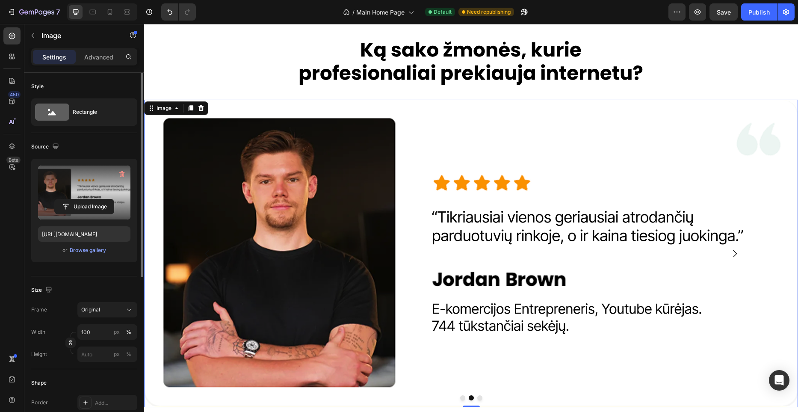
scroll to position [1407, 0]
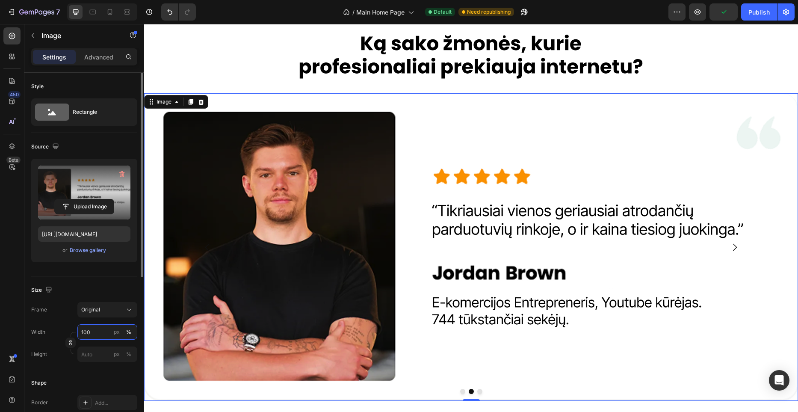
click at [91, 332] on input "100" at bounding box center [107, 331] width 60 height 15
paste input "846"
type input "846"
click at [106, 313] on div "Original" at bounding box center [102, 310] width 42 height 8
click at [93, 393] on span "Custom" at bounding box center [90, 394] width 19 height 8
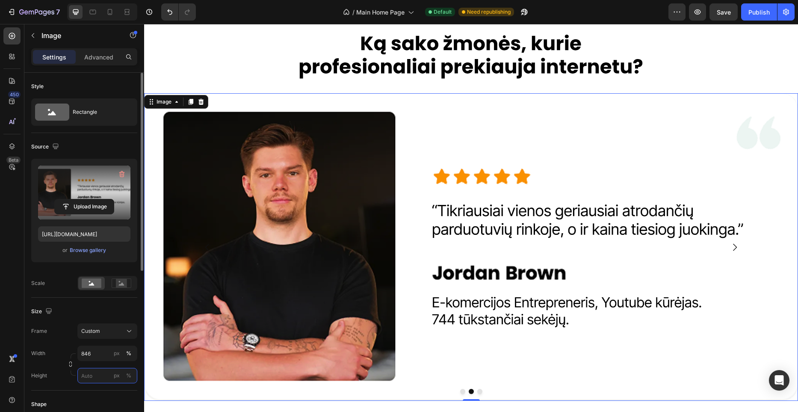
click at [103, 376] on input "px %" at bounding box center [107, 375] width 60 height 15
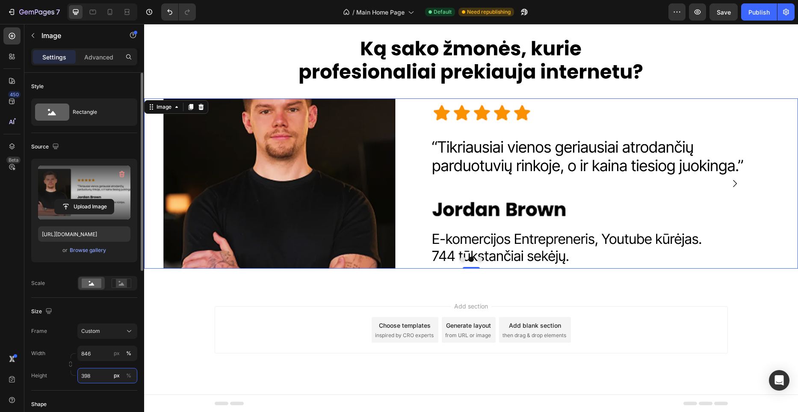
scroll to position [1403, 0]
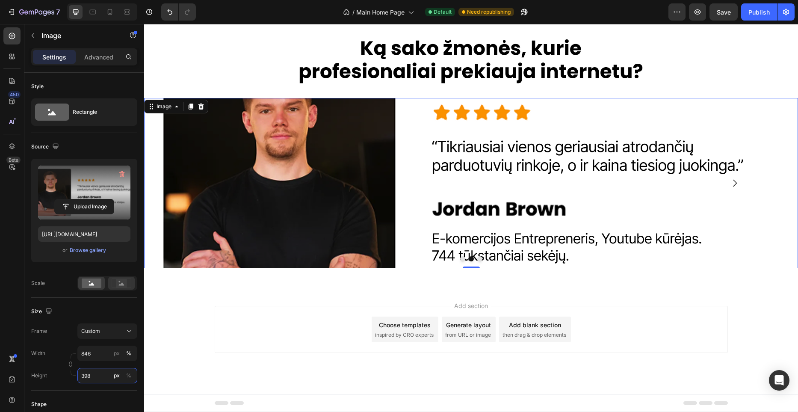
type input "398"
click at [114, 287] on rect at bounding box center [121, 282] width 19 height 9
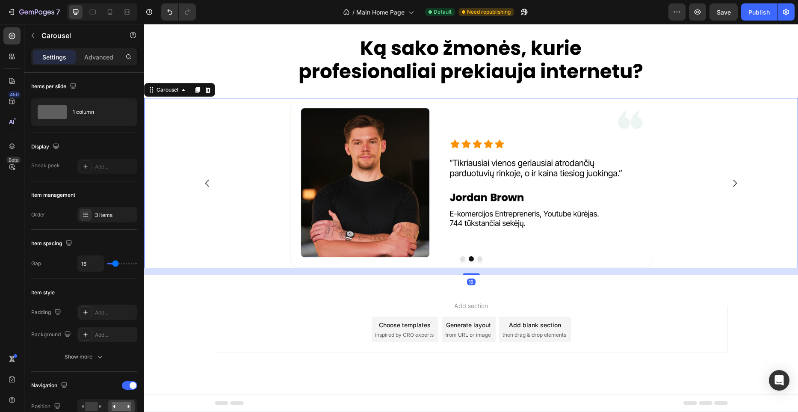
click at [201, 176] on button "Carousel Back Arrow" at bounding box center [207, 183] width 24 height 24
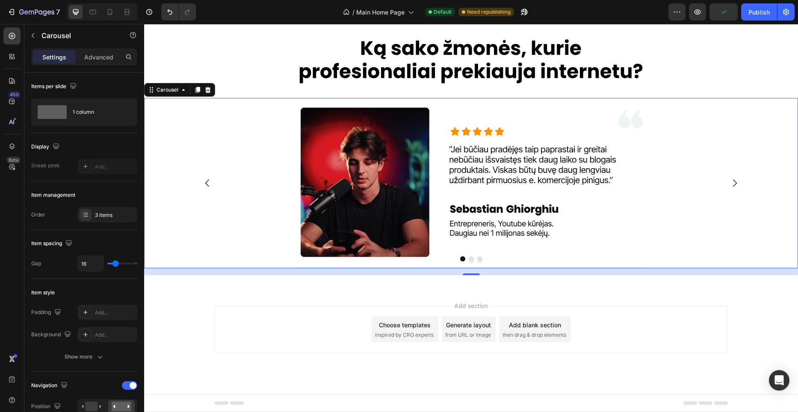
click at [735, 180] on icon "Carousel Next Arrow" at bounding box center [734, 183] width 10 height 10
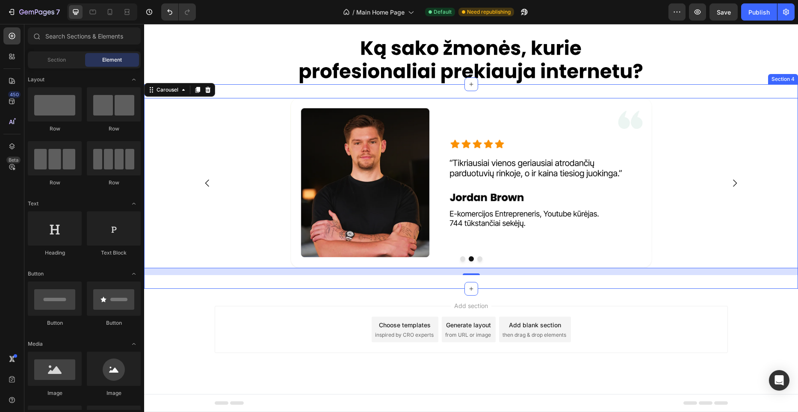
click at [672, 301] on div "Add section Choose templates inspired by CRO experts Generate layout from URL o…" at bounding box center [471, 341] width 654 height 105
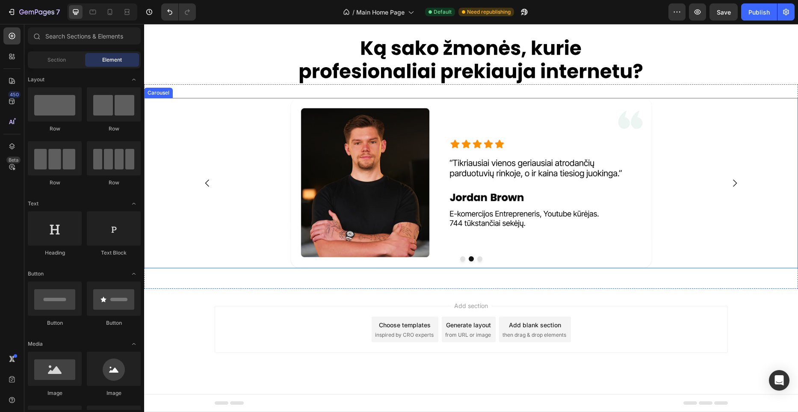
click at [209, 183] on icon "Carousel Back Arrow" at bounding box center [207, 183] width 10 height 10
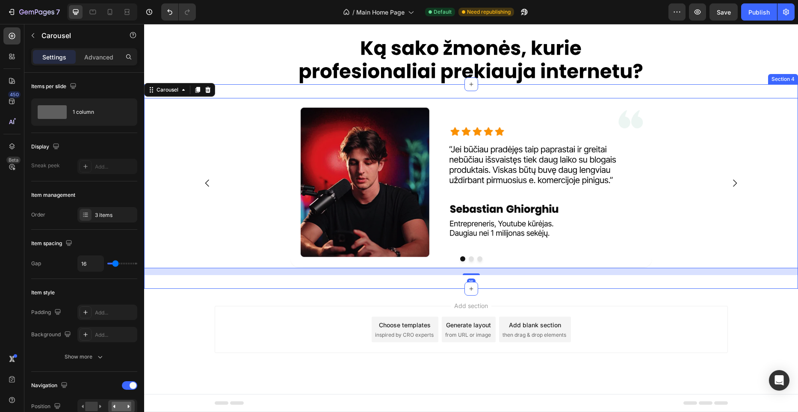
click at [271, 276] on div "Image Image Drop element here Carousel 16 Section 4" at bounding box center [471, 186] width 654 height 204
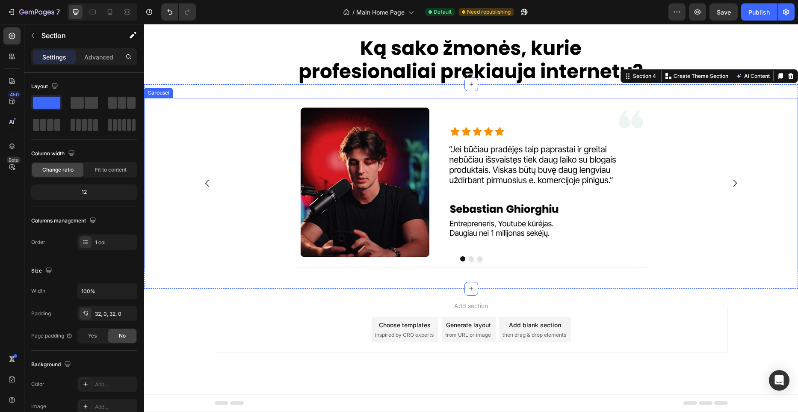
click at [734, 184] on icon "Carousel Next Arrow" at bounding box center [734, 183] width 10 height 10
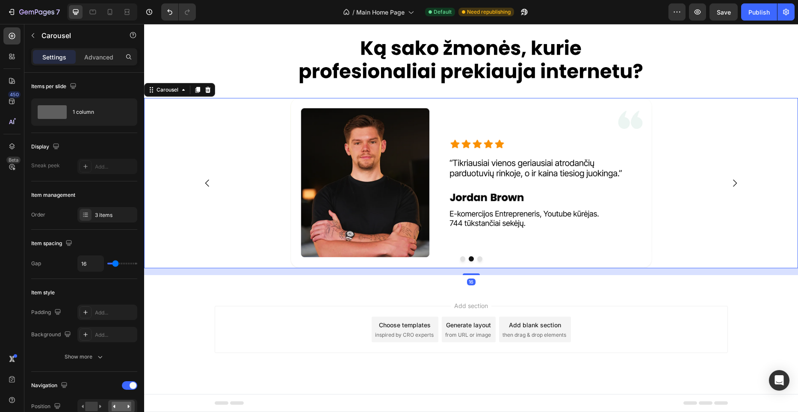
click at [734, 184] on icon "Carousel Next Arrow" at bounding box center [734, 183] width 10 height 10
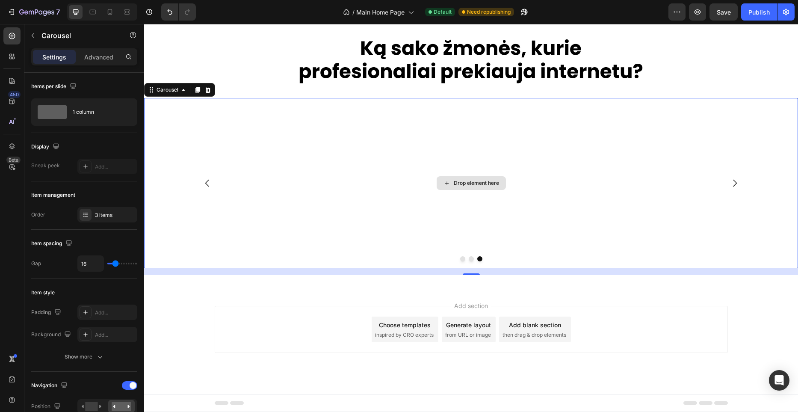
click at [531, 172] on div "Drop element here" at bounding box center [471, 183] width 654 height 170
click at [32, 34] on icon "button" at bounding box center [32, 35] width 7 height 7
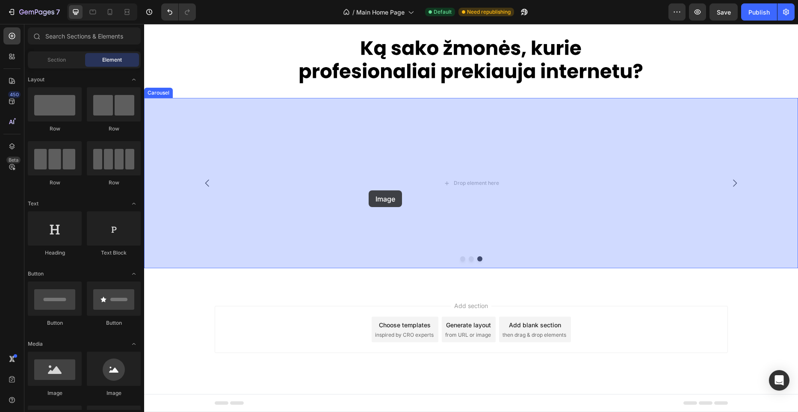
drag, startPoint x: 196, startPoint y: 381, endPoint x: 370, endPoint y: 189, distance: 259.1
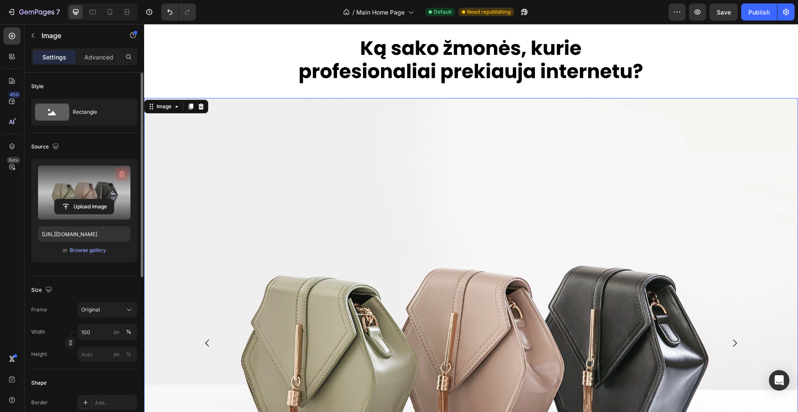
click at [122, 175] on icon "button" at bounding box center [122, 174] width 1 height 3
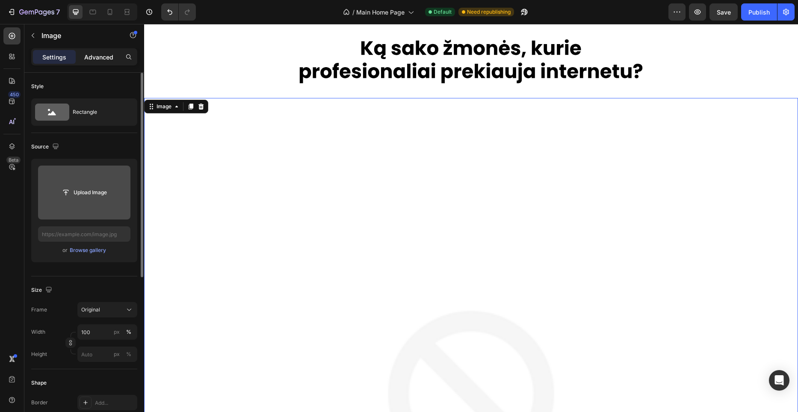
click at [100, 51] on div "Advanced" at bounding box center [98, 57] width 43 height 14
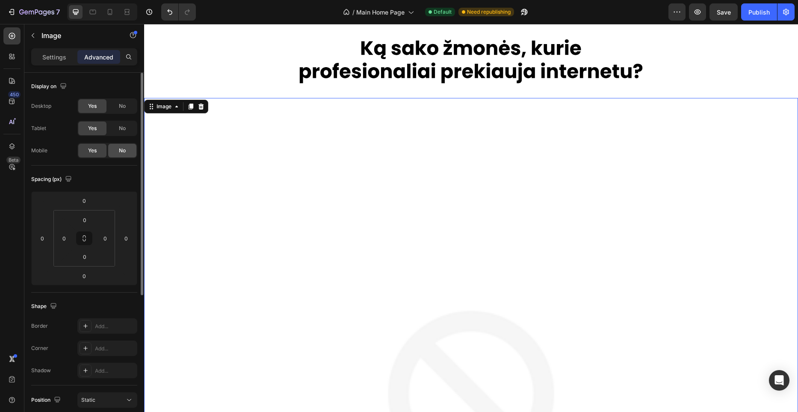
click at [127, 149] on div "No" at bounding box center [122, 151] width 28 height 14
click at [62, 63] on div "Settings" at bounding box center [54, 57] width 43 height 14
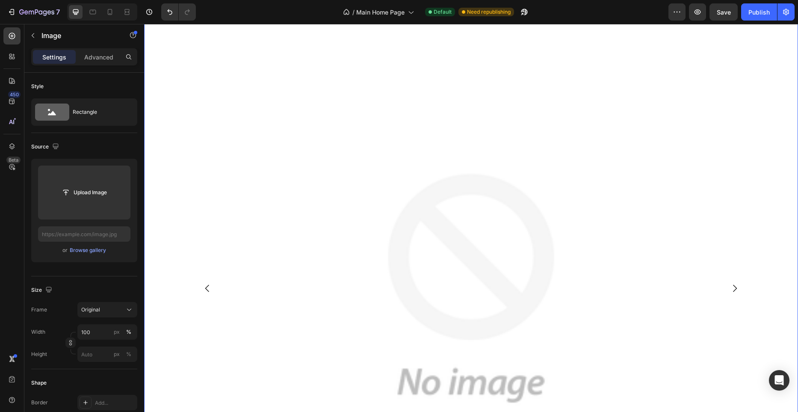
scroll to position [1547, 0]
click at [435, 121] on img at bounding box center [471, 280] width 654 height 654
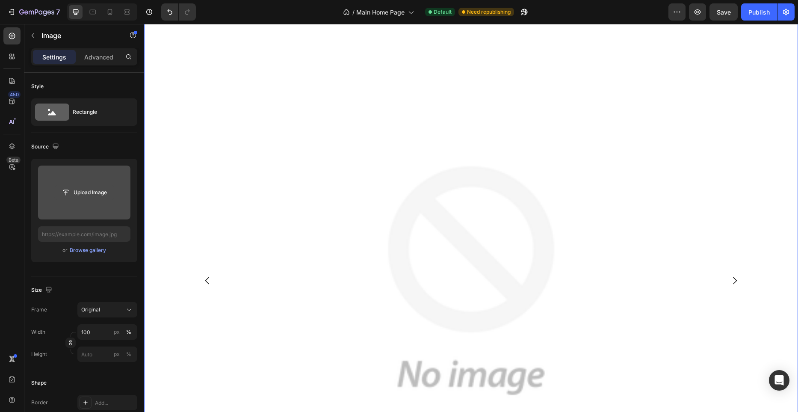
click at [98, 189] on input "file" at bounding box center [84, 192] width 59 height 15
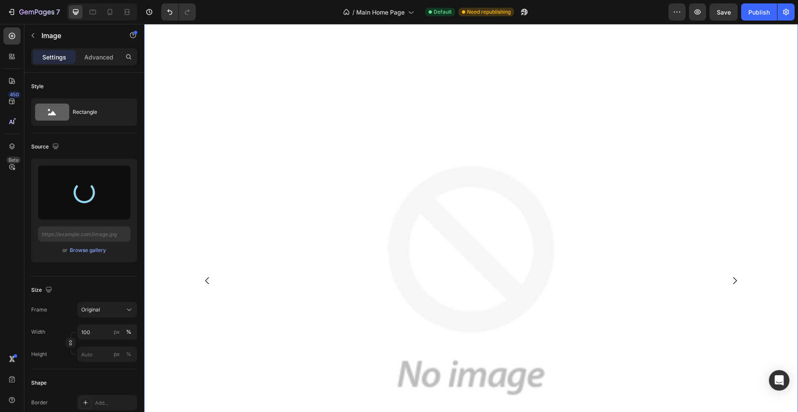
type input "[URL][DOMAIN_NAME]"
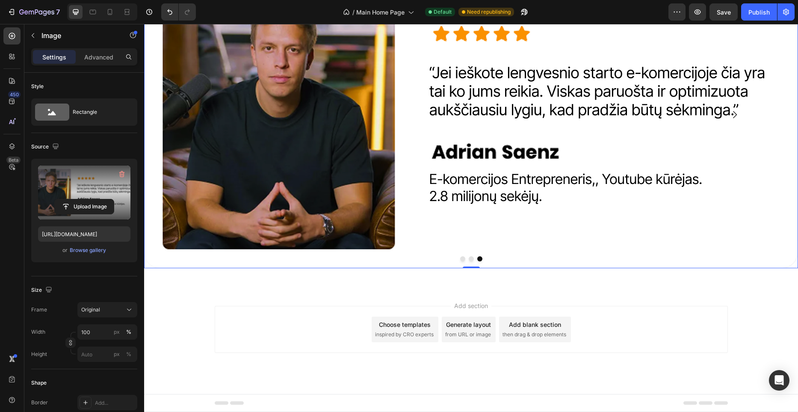
scroll to position [1539, 0]
click at [109, 313] on div "Original" at bounding box center [102, 310] width 42 height 8
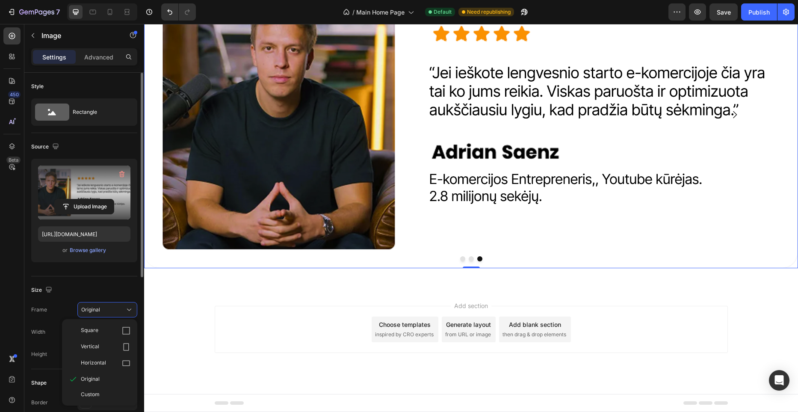
click at [100, 386] on div "Custom" at bounding box center [99, 393] width 68 height 15
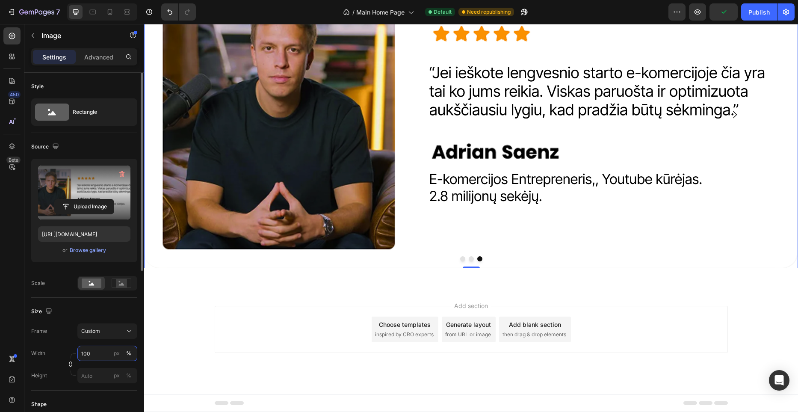
paste input "847"
type input "847"
click at [103, 378] on input "px %" at bounding box center [107, 375] width 60 height 15
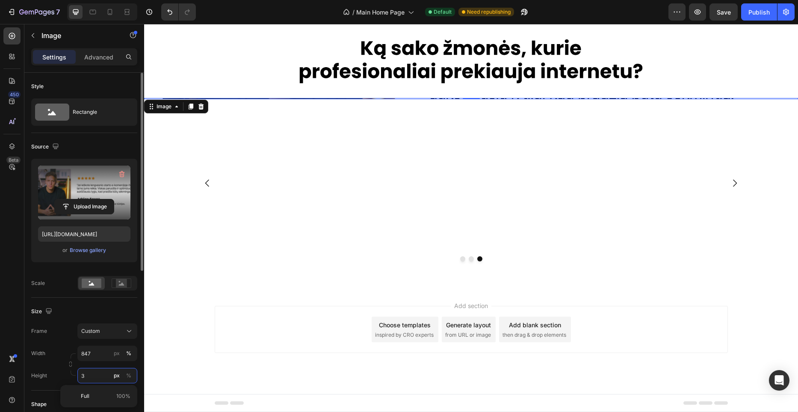
scroll to position [1403, 0]
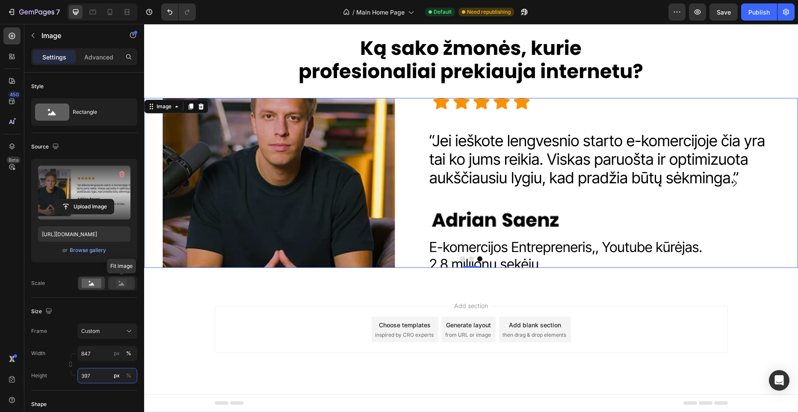
type input "397"
click at [120, 283] on rect at bounding box center [121, 283] width 11 height 9
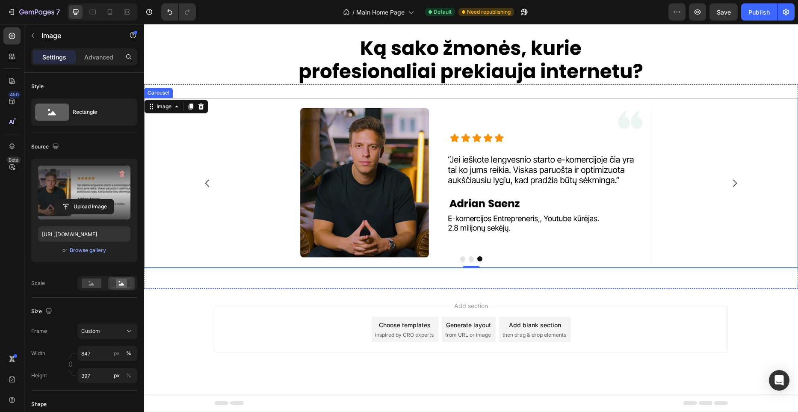
click at [492, 260] on div at bounding box center [471, 258] width 654 height 5
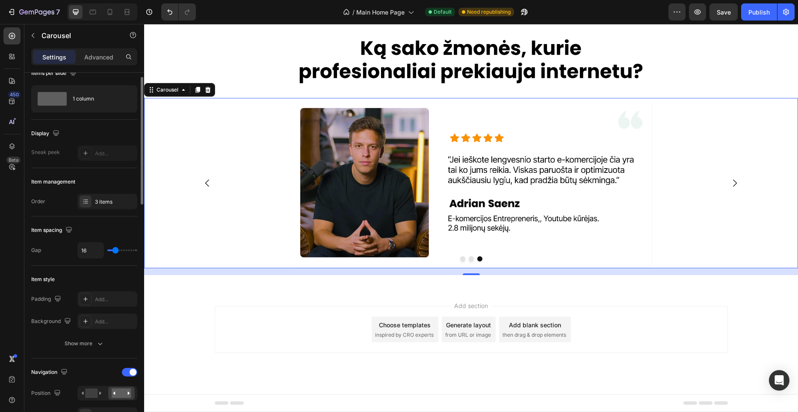
scroll to position [14, 0]
type input "6"
type input "4"
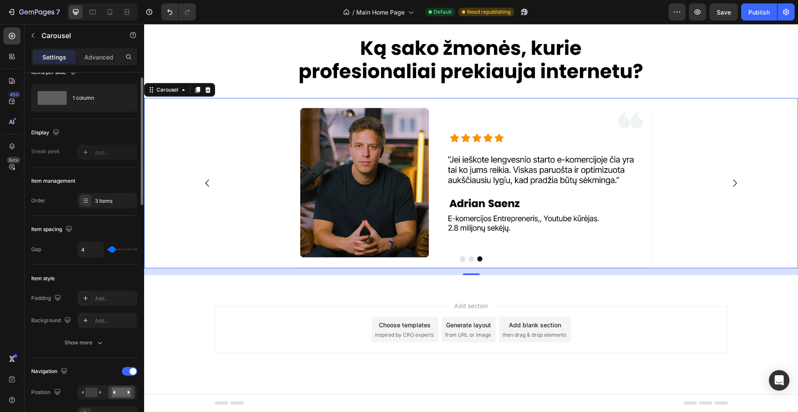
type input "2"
type input "0"
drag, startPoint x: 113, startPoint y: 250, endPoint x: 103, endPoint y: 251, distance: 9.9
type input "0"
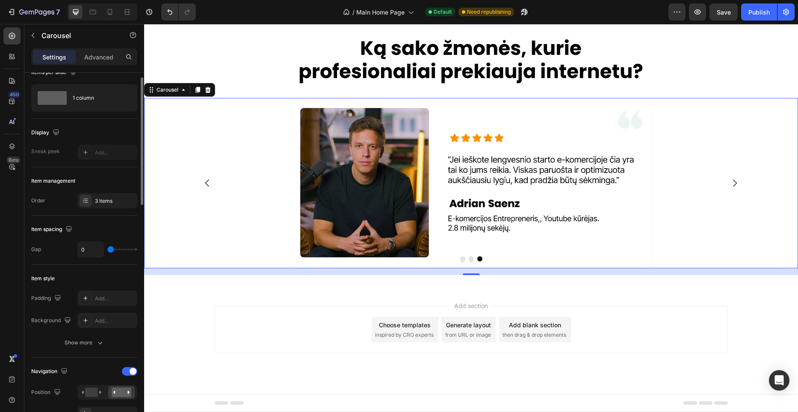
click at [107, 250] on input "range" at bounding box center [122, 249] width 30 height 2
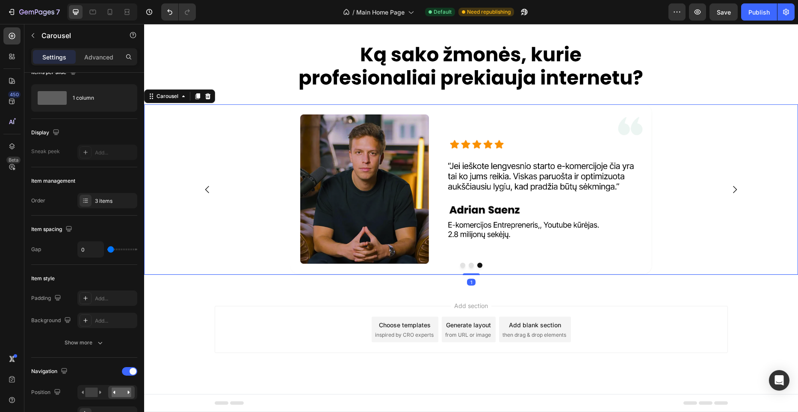
drag, startPoint x: 469, startPoint y: 274, endPoint x: 471, endPoint y: 268, distance: 6.6
click at [471, 268] on div "Image Image Image Carousel 1" at bounding box center [471, 189] width 654 height 170
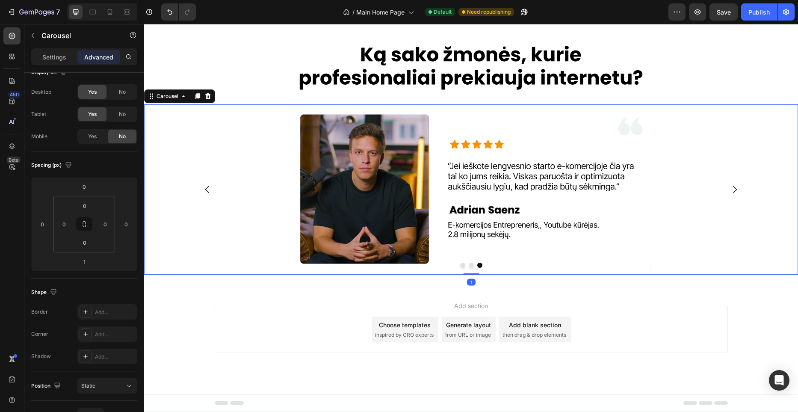
click at [471, 265] on button "Dot" at bounding box center [471, 264] width 5 height 5
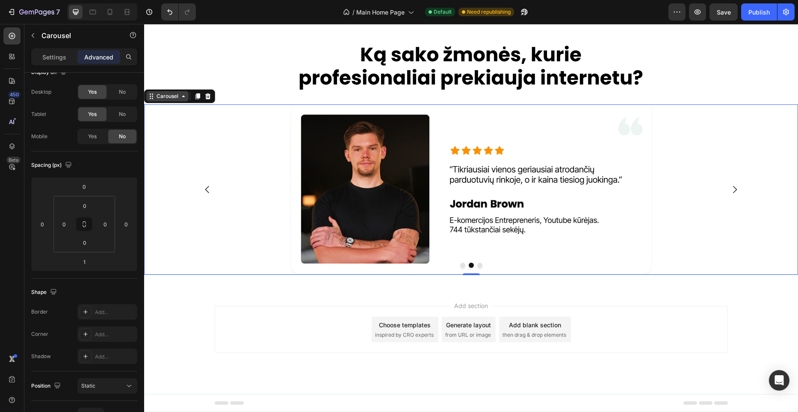
click at [174, 95] on div "Carousel" at bounding box center [167, 96] width 25 height 8
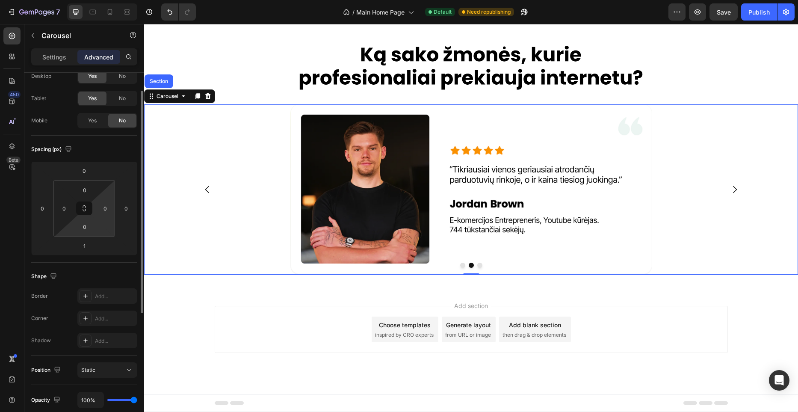
scroll to position [41, 0]
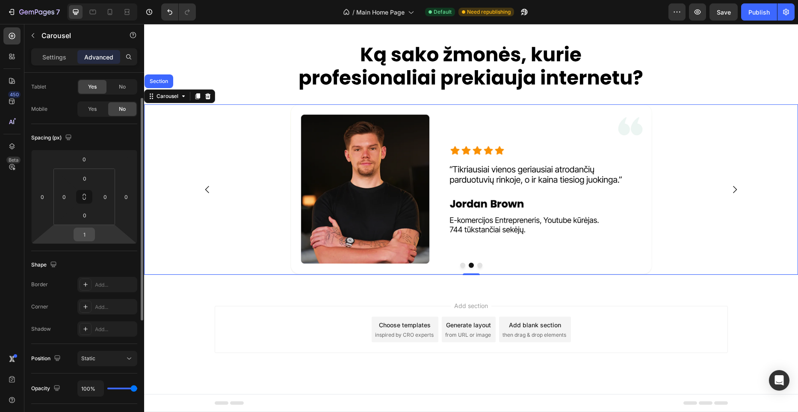
click at [89, 230] on input "1" at bounding box center [84, 234] width 17 height 13
click at [91, 234] on input "01" at bounding box center [84, 234] width 17 height 13
drag, startPoint x: 88, startPoint y: 235, endPoint x: 78, endPoint y: 236, distance: 10.3
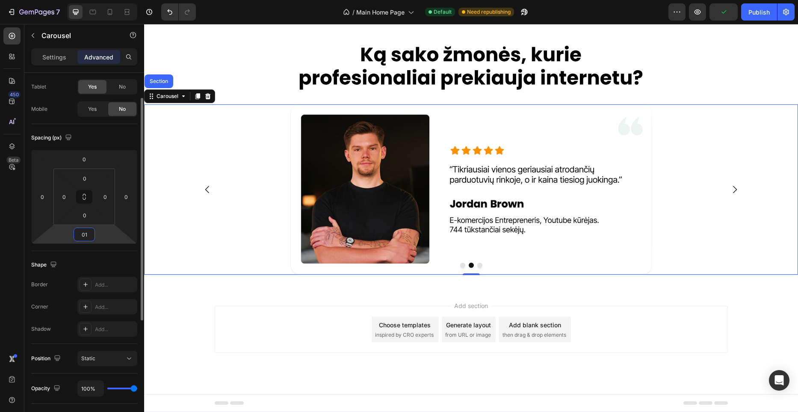
click at [78, 236] on input "01" at bounding box center [84, 234] width 17 height 13
type input "0"
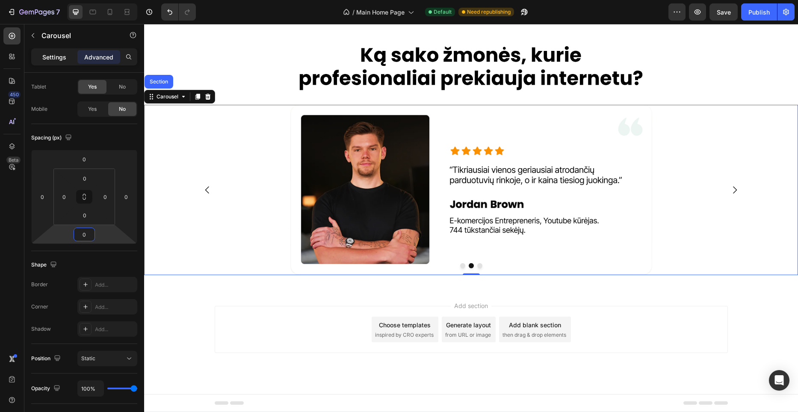
click at [57, 60] on p "Settings" at bounding box center [54, 57] width 24 height 9
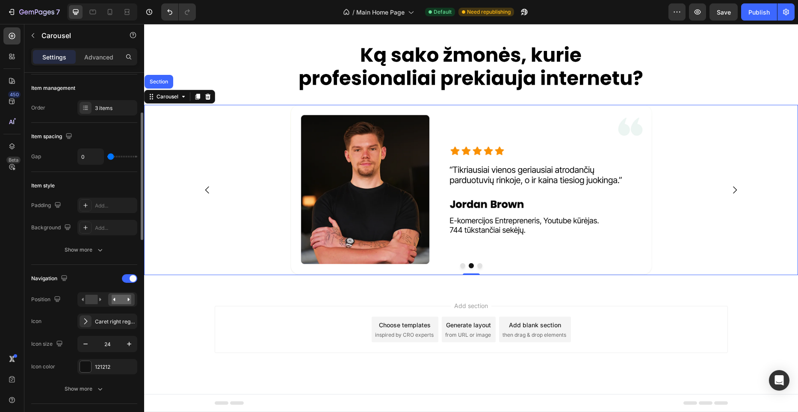
scroll to position [109, 0]
type input "8"
type input "10"
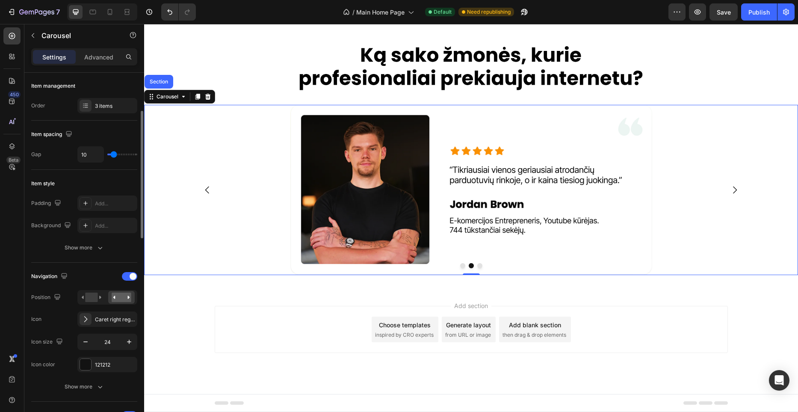
type input "11"
type input "13"
type input "14"
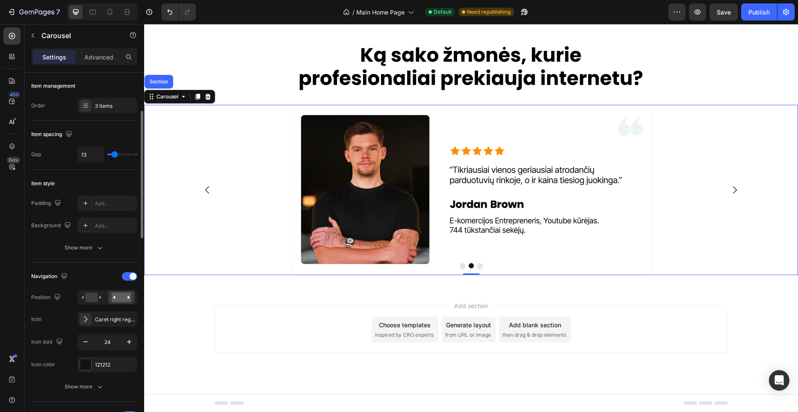
type input "14"
type input "15"
type input "16"
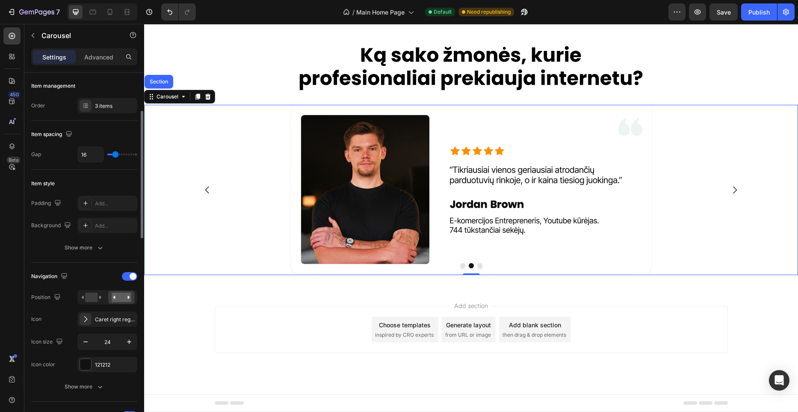
type input "17"
type input "18"
type input "19"
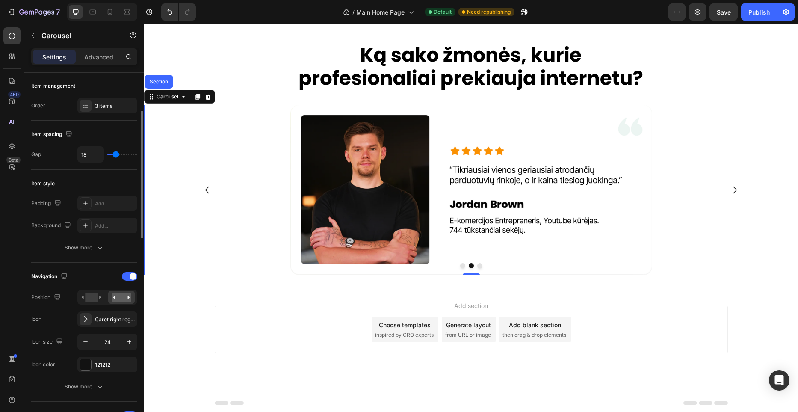
type input "19"
type input "20"
type input "21"
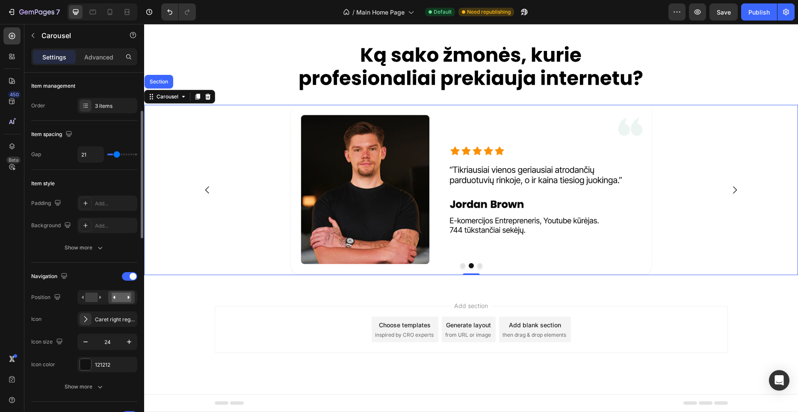
type input "22"
type input "23"
type input "24"
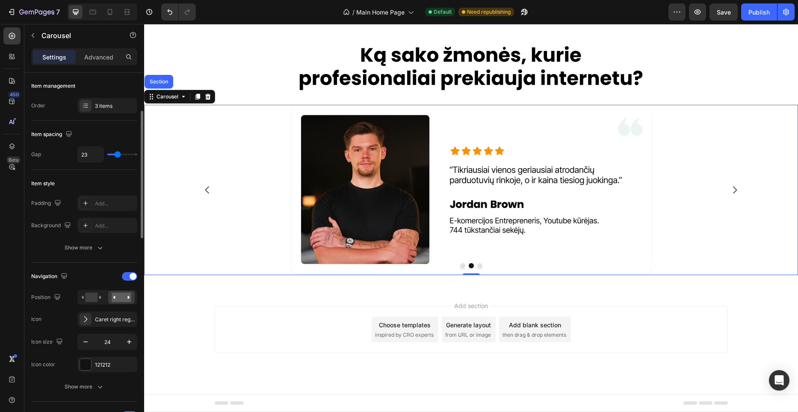
type input "24"
type input "25"
type input "27"
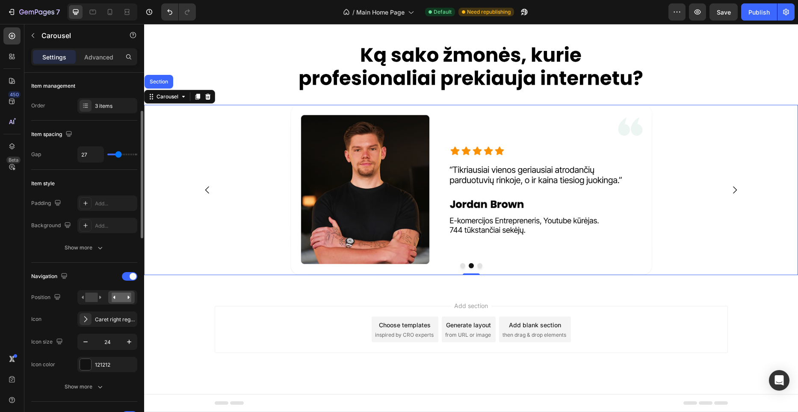
type input "29"
type input "32"
type input "36"
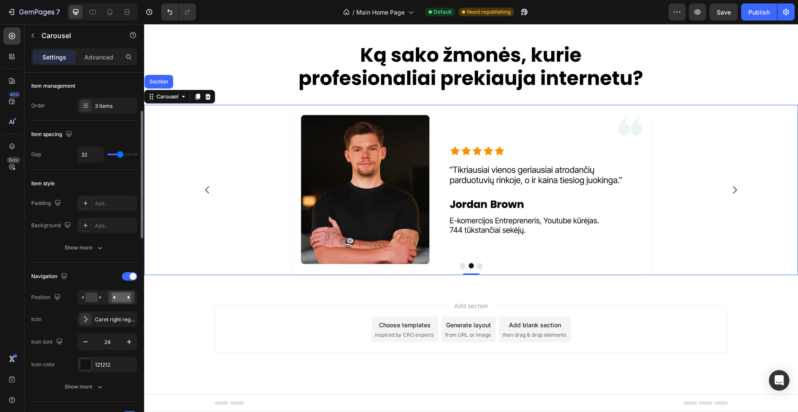
type input "36"
type input "43"
type input "51"
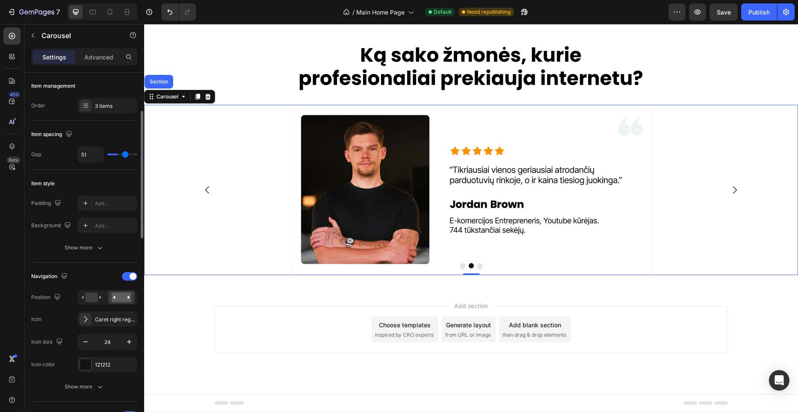
type input "61"
type input "70"
type input "74"
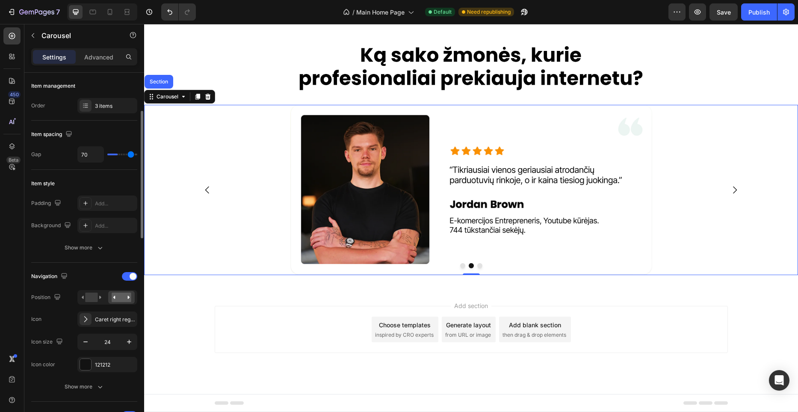
type input "74"
type input "73"
type input "71"
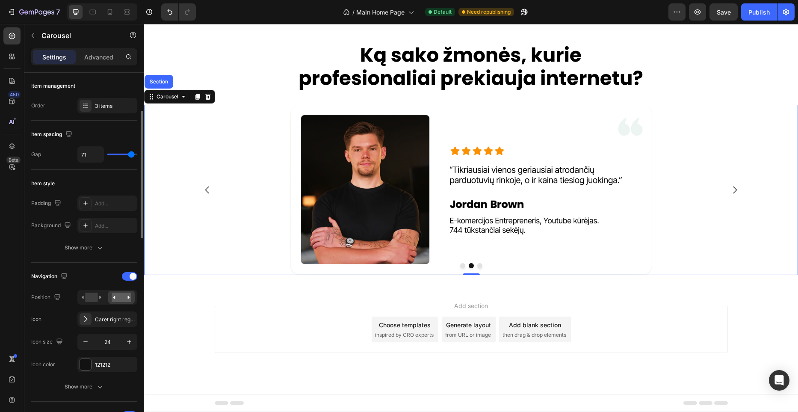
type input "69"
type input "67"
type input "64"
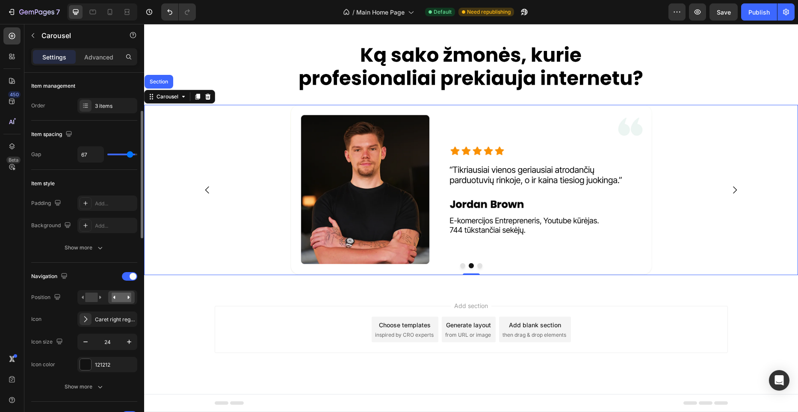
type input "64"
type input "61"
type input "59"
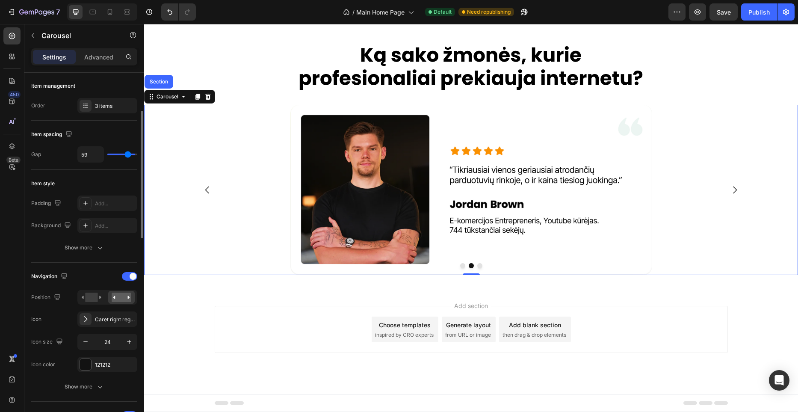
type input "56"
type input "53"
type input "50"
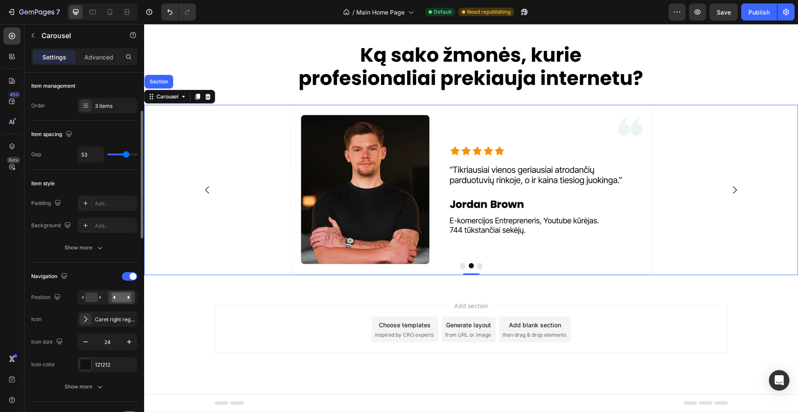
type input "50"
type input "46"
type input "42"
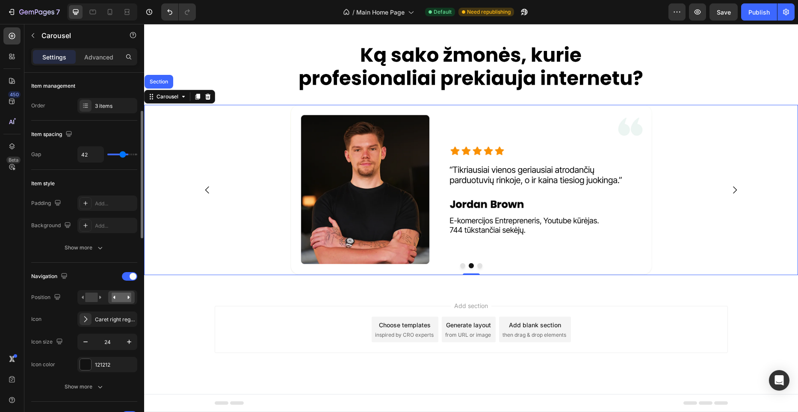
type input "38"
type input "33"
type input "30"
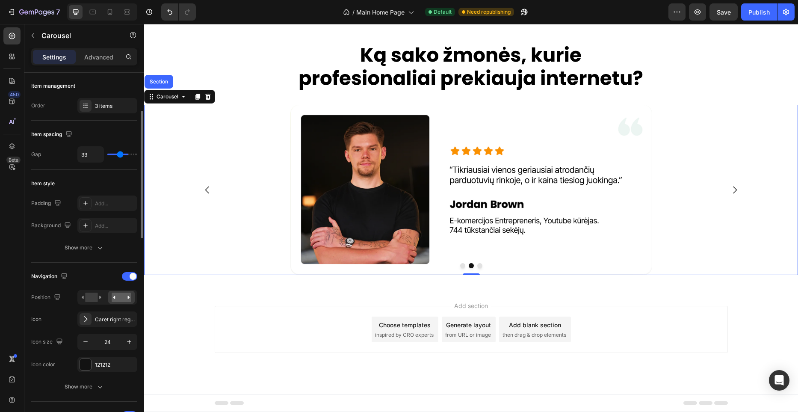
type input "30"
type input "28"
type input "26"
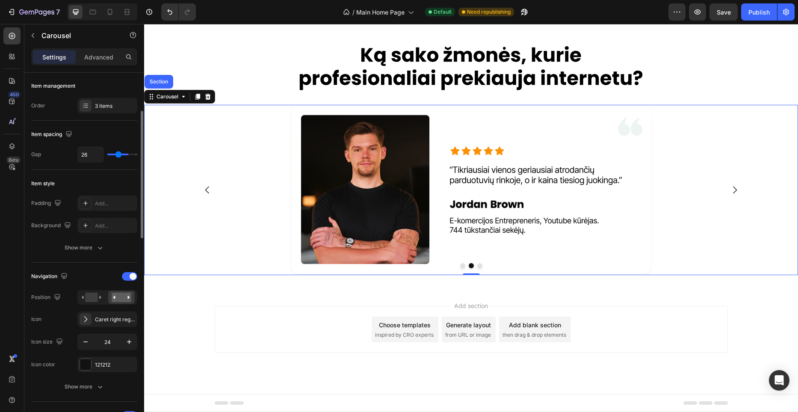
type input "25"
type input "23"
type input "22"
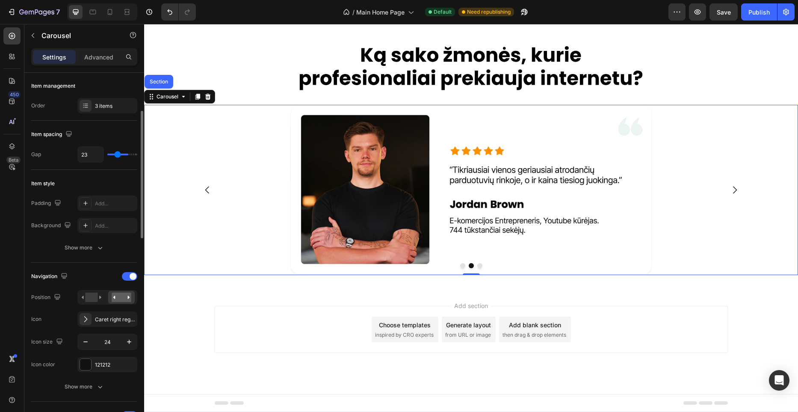
type input "22"
type input "21"
type input "20"
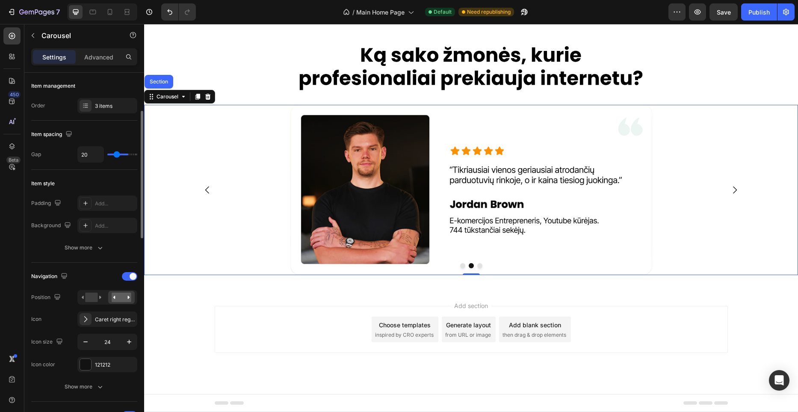
type input "19"
click at [108, 155] on input "range" at bounding box center [122, 154] width 30 height 2
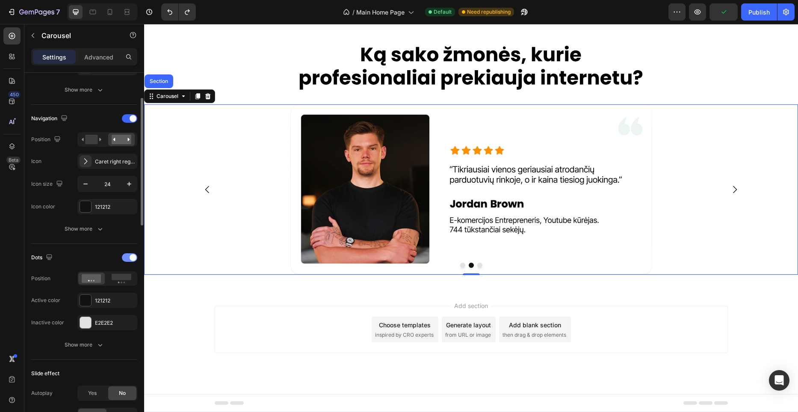
scroll to position [272, 0]
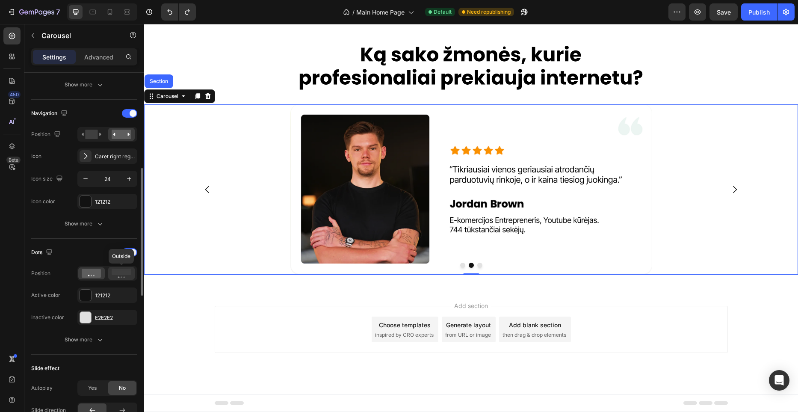
click at [123, 277] on icon at bounding box center [122, 272] width 20 height 9
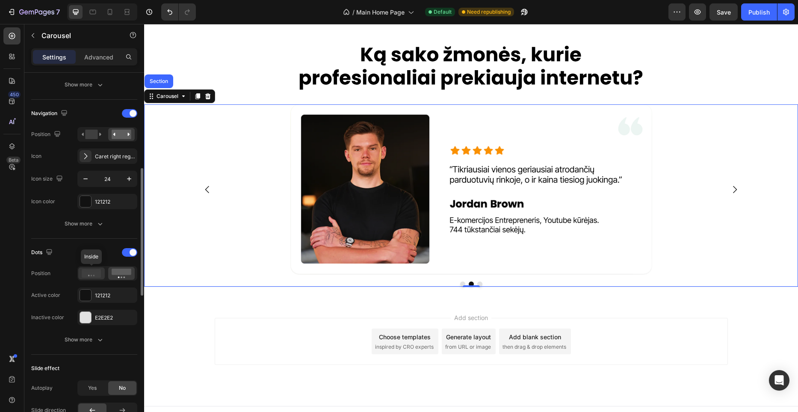
click at [102, 275] on div at bounding box center [91, 273] width 27 height 12
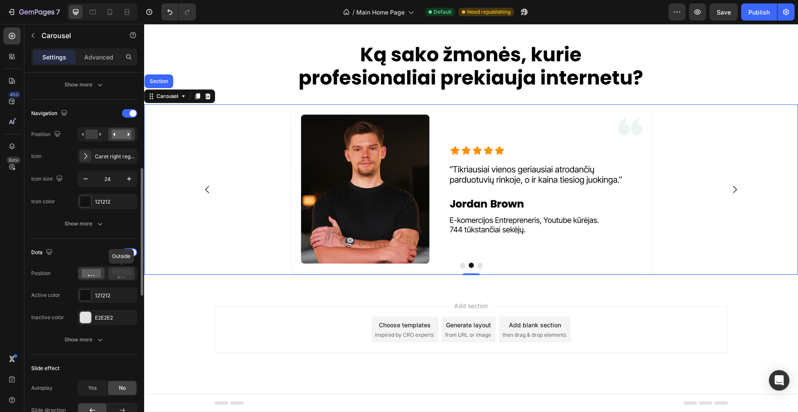
click at [119, 274] on rect at bounding box center [122, 271] width 20 height 6
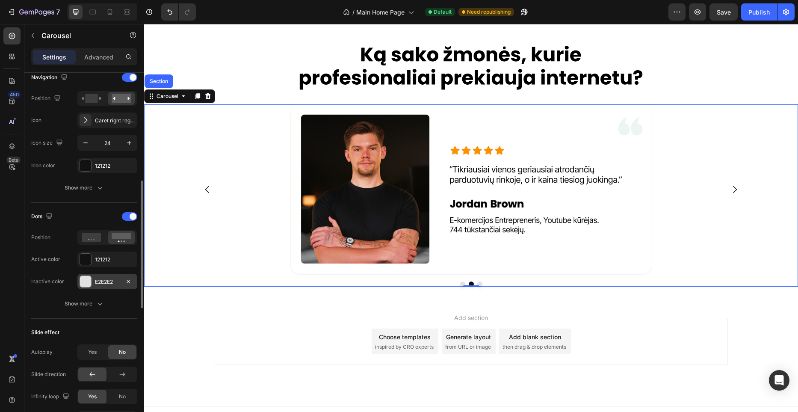
scroll to position [308, 0]
click at [107, 300] on button "Show more" at bounding box center [84, 302] width 106 height 15
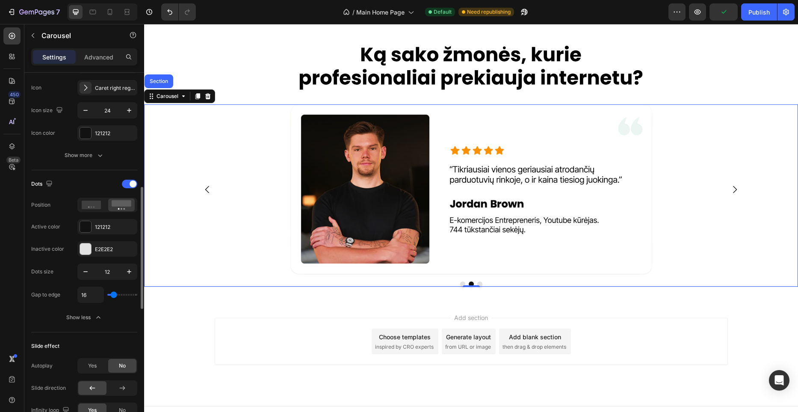
scroll to position [341, 0]
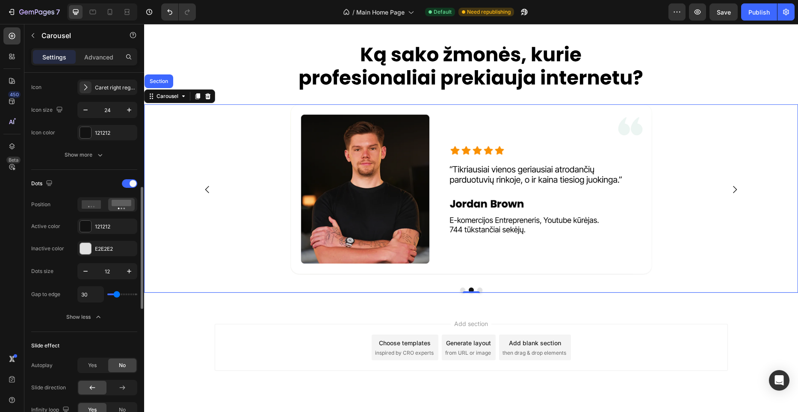
click at [116, 295] on input "range" at bounding box center [122, 294] width 30 height 2
click at [89, 272] on icon "button" at bounding box center [85, 270] width 9 height 9
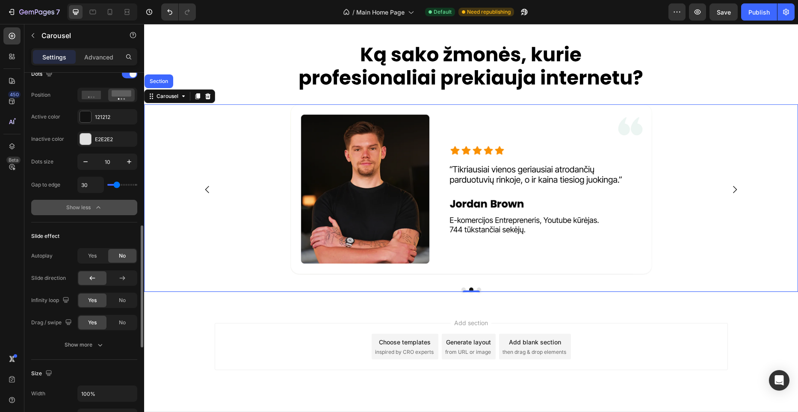
scroll to position [452, 0]
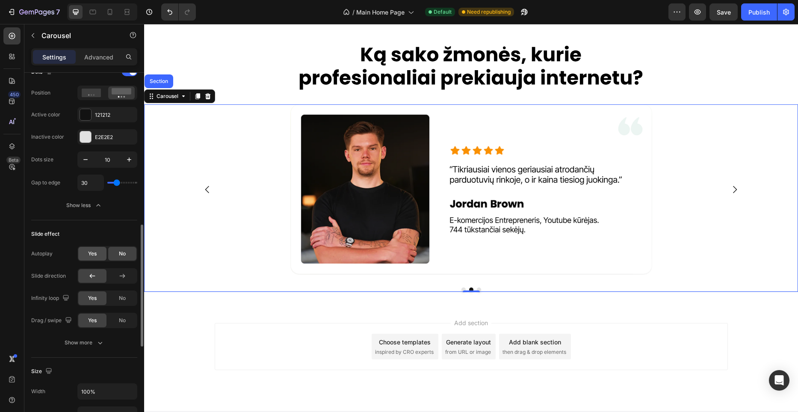
click at [102, 254] on div "Yes" at bounding box center [92, 254] width 28 height 14
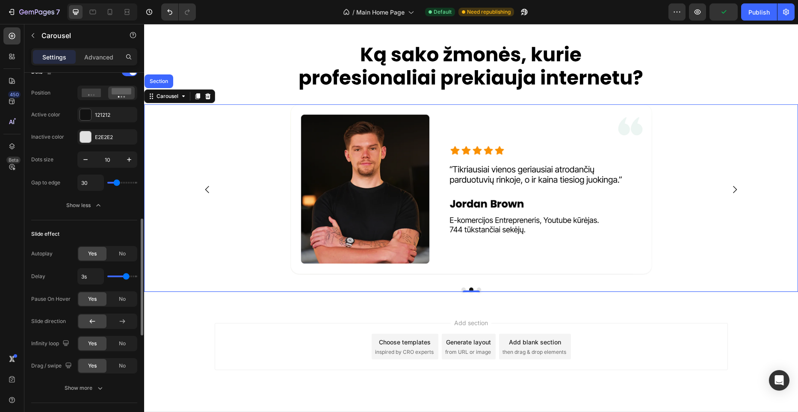
drag, startPoint x: 118, startPoint y: 277, endPoint x: 126, endPoint y: 275, distance: 8.5
click at [126, 275] on input "range" at bounding box center [122, 276] width 30 height 2
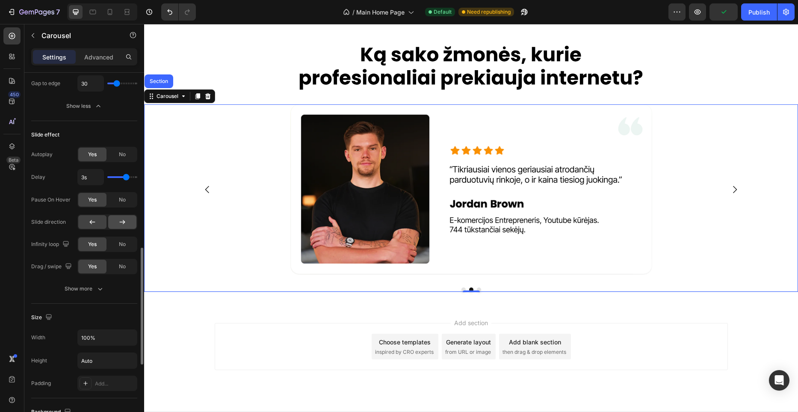
scroll to position [559, 0]
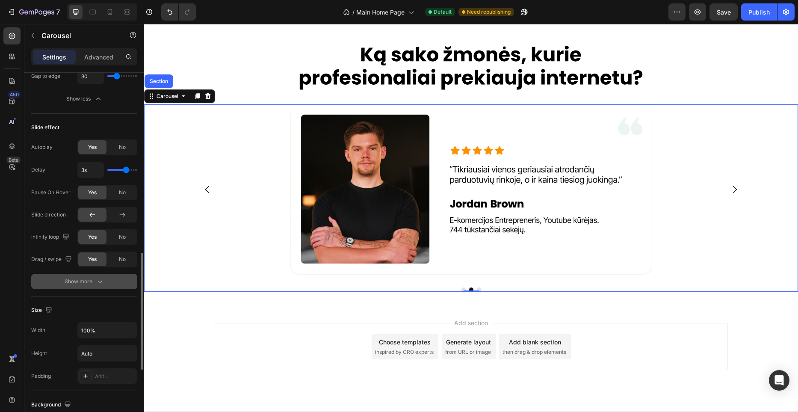
click at [119, 277] on button "Show more" at bounding box center [84, 281] width 106 height 15
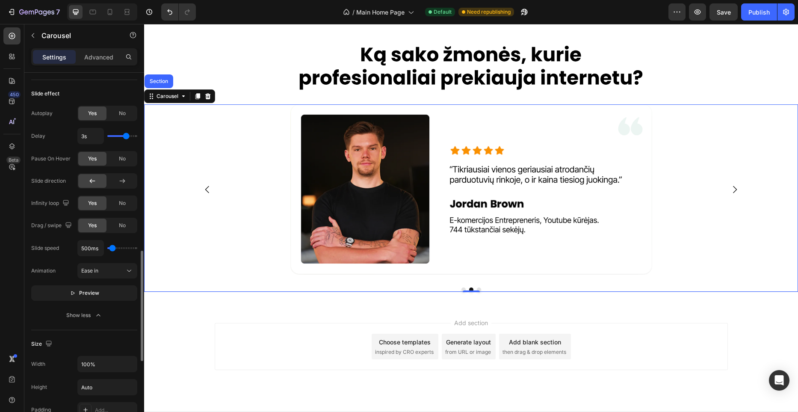
scroll to position [594, 0]
click at [127, 271] on icon at bounding box center [129, 269] width 9 height 9
click at [105, 305] on p "Ease out" at bounding box center [105, 307] width 49 height 8
click at [105, 293] on button "Preview" at bounding box center [84, 291] width 106 height 15
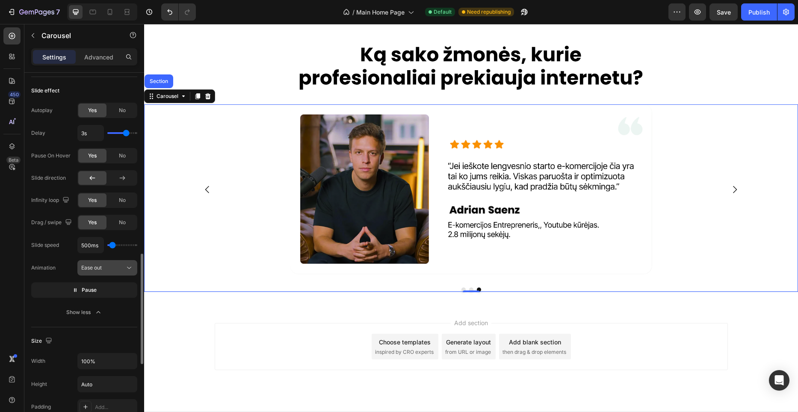
click at [114, 267] on div "Ease out" at bounding box center [103, 268] width 44 height 8
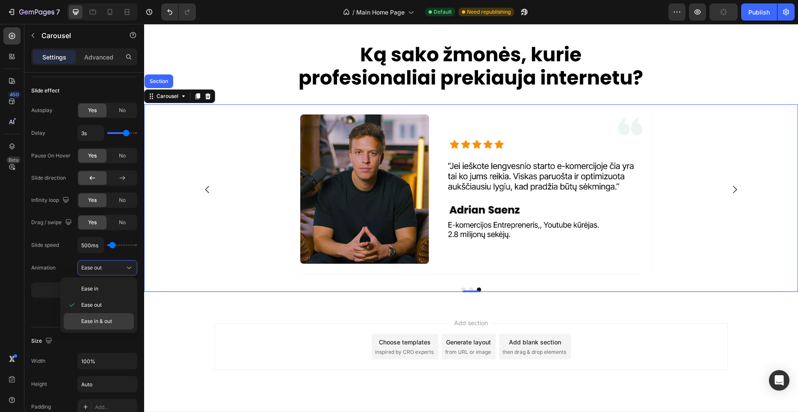
click at [104, 316] on div "Ease in & out" at bounding box center [99, 321] width 70 height 16
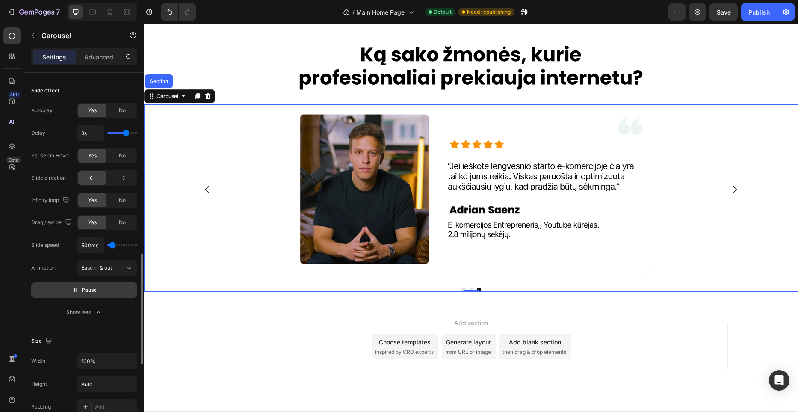
click at [108, 292] on button "Pause" at bounding box center [84, 289] width 106 height 15
click at [108, 292] on button "Preview" at bounding box center [84, 289] width 106 height 15
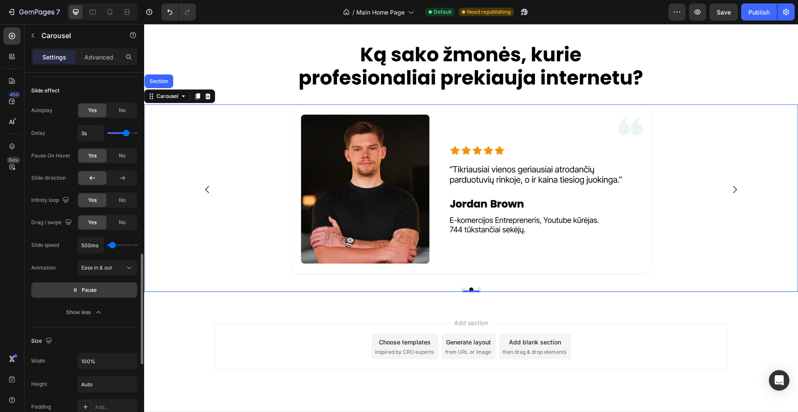
click at [111, 286] on button "Pause" at bounding box center [84, 289] width 106 height 15
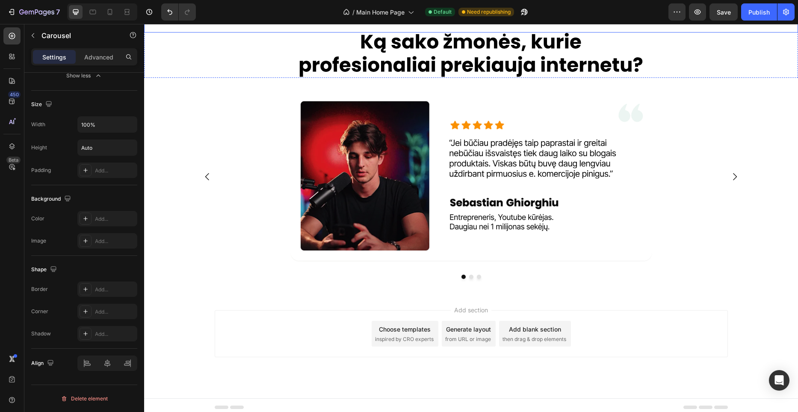
scroll to position [1413, 0]
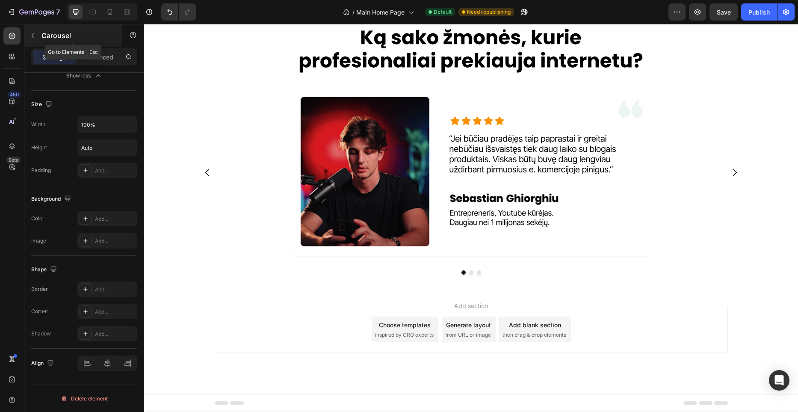
click at [36, 38] on icon "button" at bounding box center [32, 35] width 7 height 7
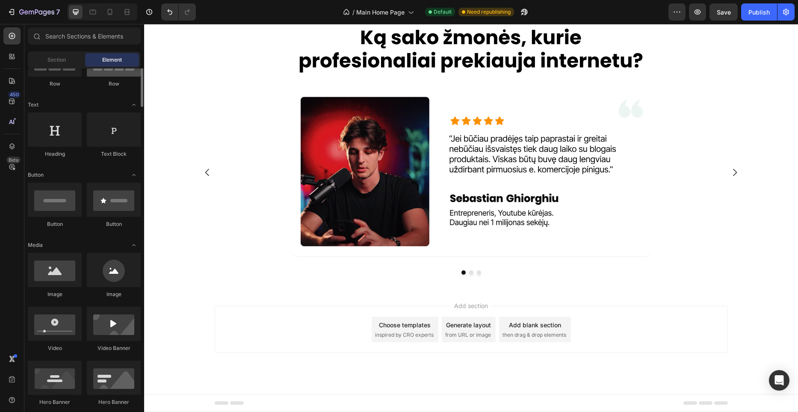
scroll to position [0, 0]
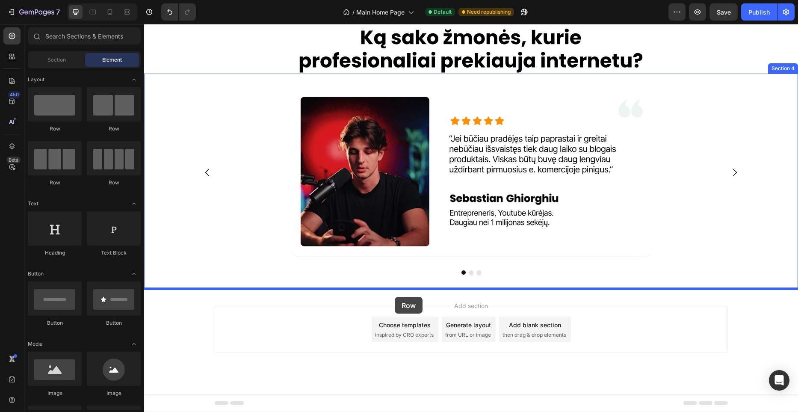
drag, startPoint x: 208, startPoint y: 130, endPoint x: 395, endPoint y: 297, distance: 250.4
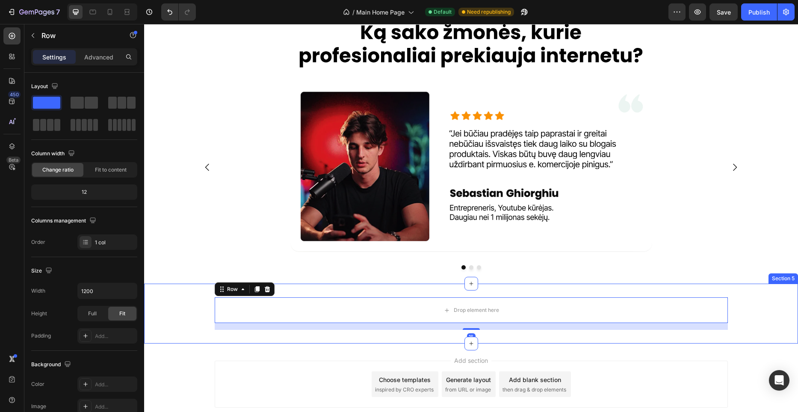
scroll to position [1473, 0]
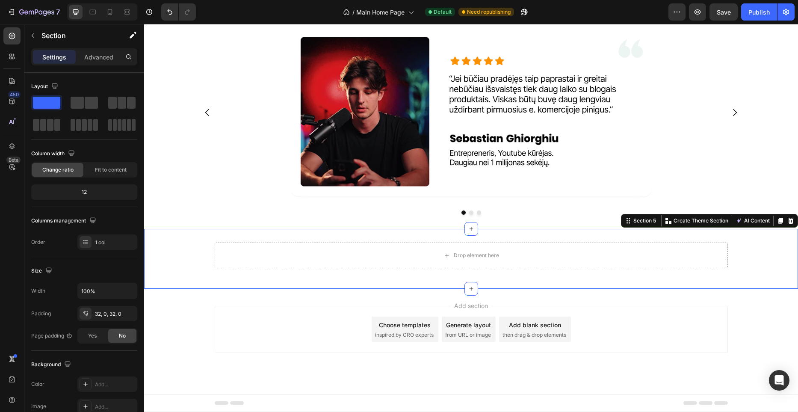
click at [378, 238] on div "Drop element here Row Section 5 You can create reusable sections Create Theme S…" at bounding box center [471, 259] width 654 height 60
click at [95, 62] on div "Advanced" at bounding box center [98, 57] width 43 height 14
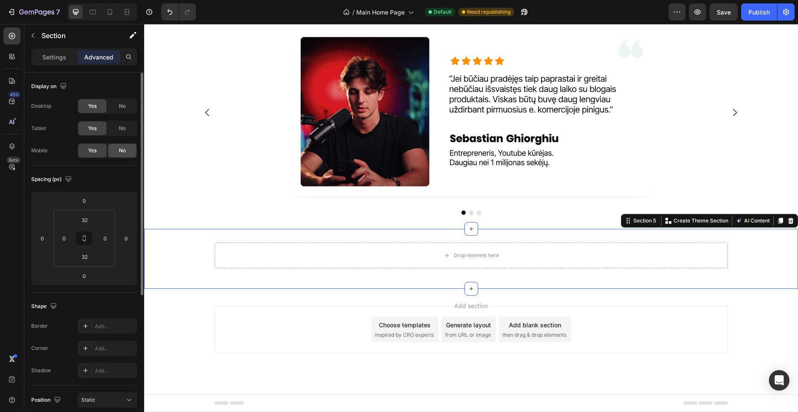
click at [124, 152] on span "No" at bounding box center [122, 151] width 7 height 8
click at [59, 58] on p "Settings" at bounding box center [54, 57] width 24 height 9
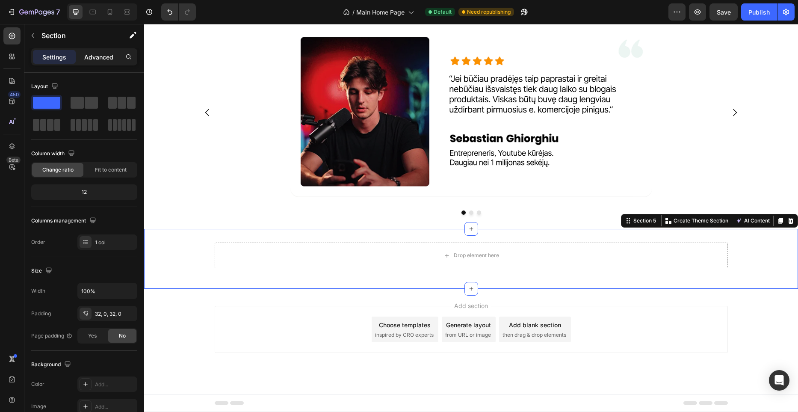
click at [97, 57] on p "Advanced" at bounding box center [98, 57] width 29 height 9
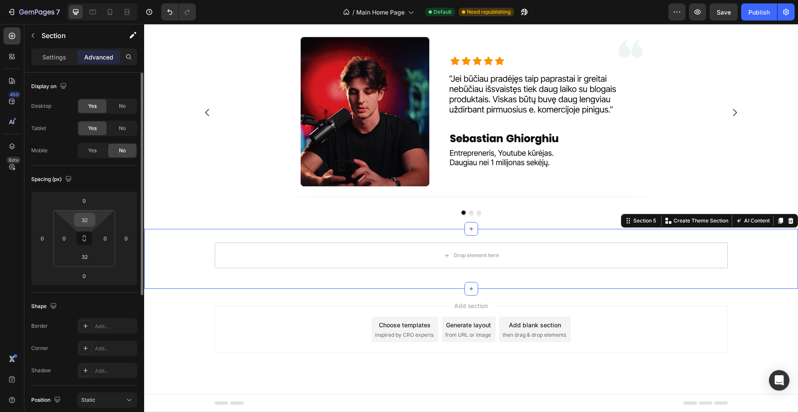
click at [88, 225] on input "32" at bounding box center [84, 219] width 17 height 13
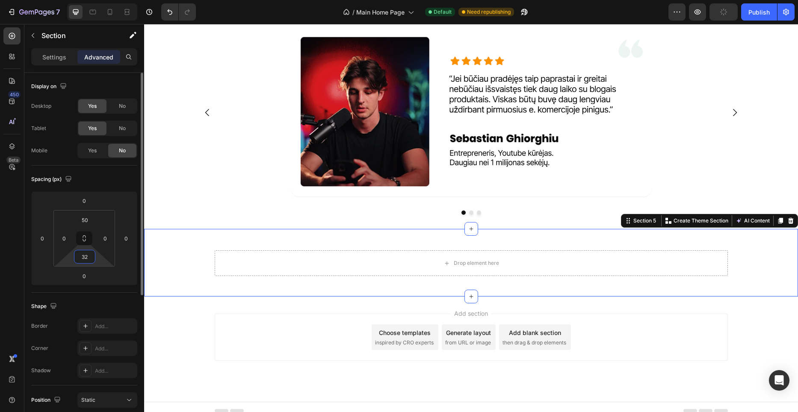
click at [85, 254] on input "32" at bounding box center [84, 256] width 17 height 13
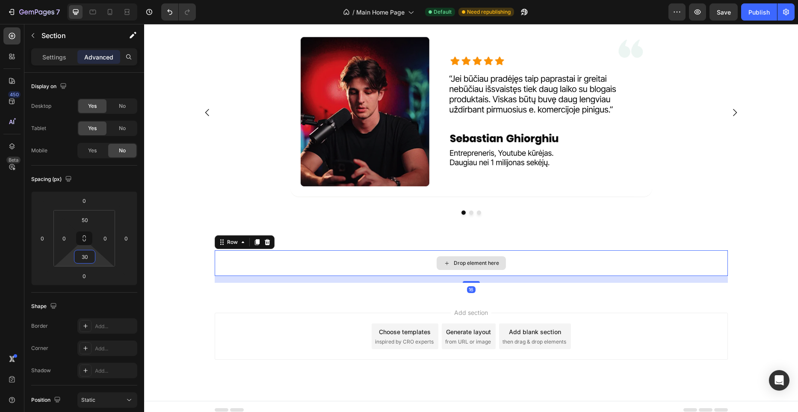
click at [231, 257] on div "Drop element here" at bounding box center [471, 263] width 513 height 26
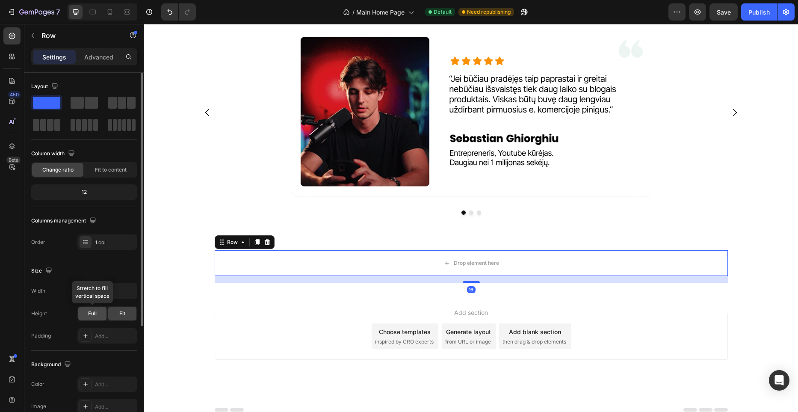
click at [94, 312] on span "Full" at bounding box center [92, 314] width 9 height 8
click at [118, 309] on div "Fit" at bounding box center [122, 314] width 28 height 14
click at [99, 310] on div "Full" at bounding box center [92, 314] width 28 height 14
click at [123, 311] on span "Fit" at bounding box center [122, 314] width 6 height 8
click at [123, 292] on button "button" at bounding box center [128, 290] width 15 height 15
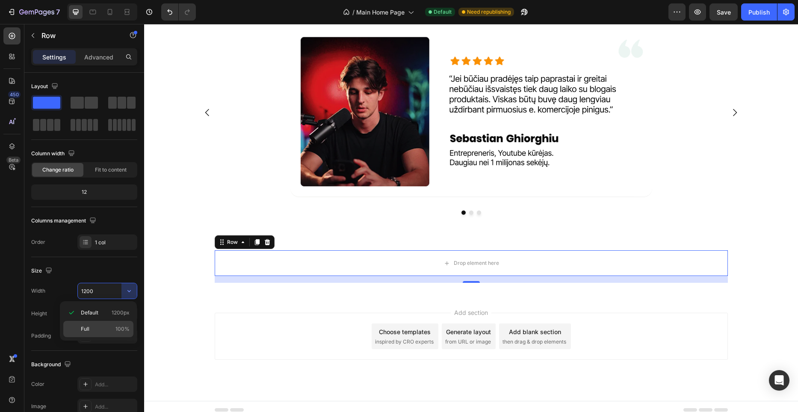
click at [102, 323] on div "Full 100%" at bounding box center [98, 329] width 70 height 16
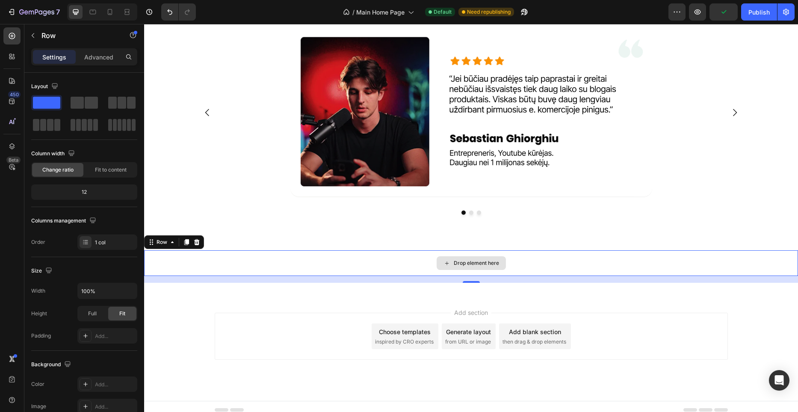
scroll to position [1480, 0]
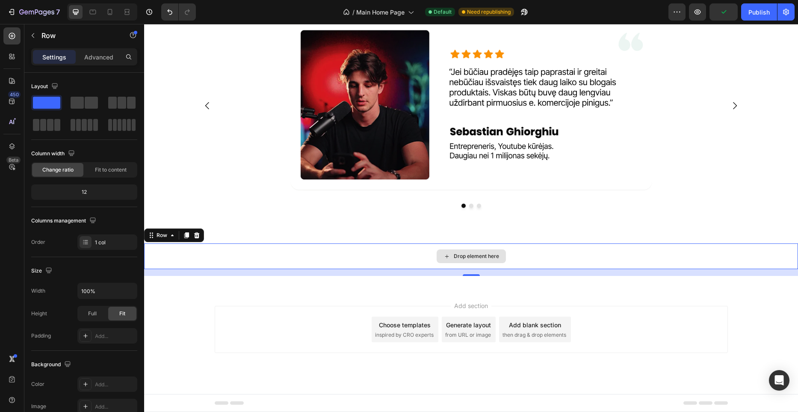
click at [337, 249] on div "Drop element here" at bounding box center [471, 256] width 654 height 26
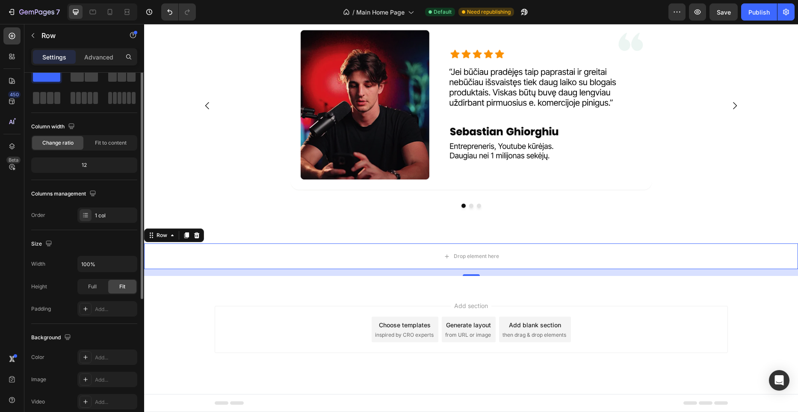
scroll to position [0, 0]
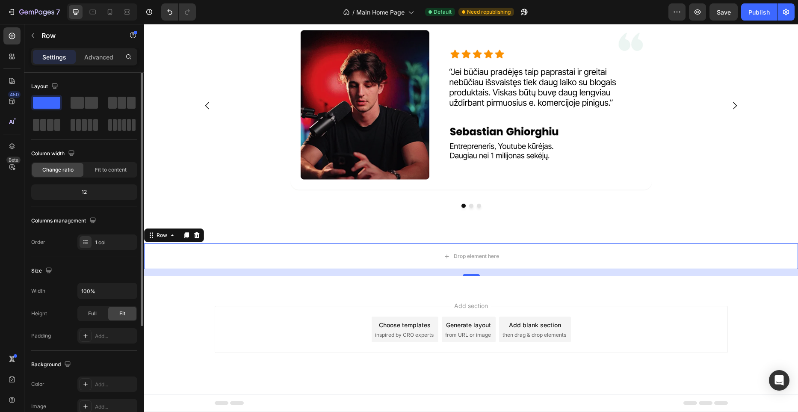
click at [59, 61] on p "Settings" at bounding box center [54, 57] width 24 height 9
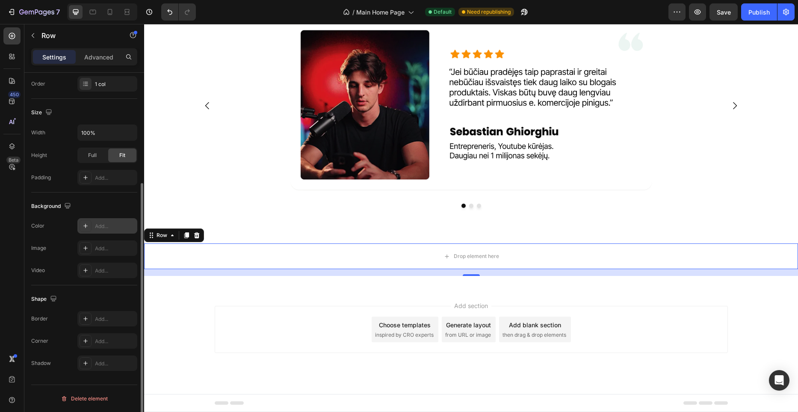
click at [103, 225] on div "Add..." at bounding box center [115, 226] width 40 height 8
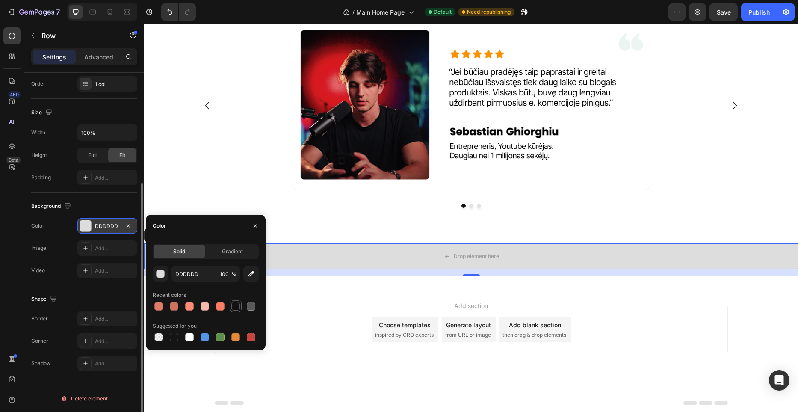
click at [240, 305] on div at bounding box center [235, 306] width 10 height 10
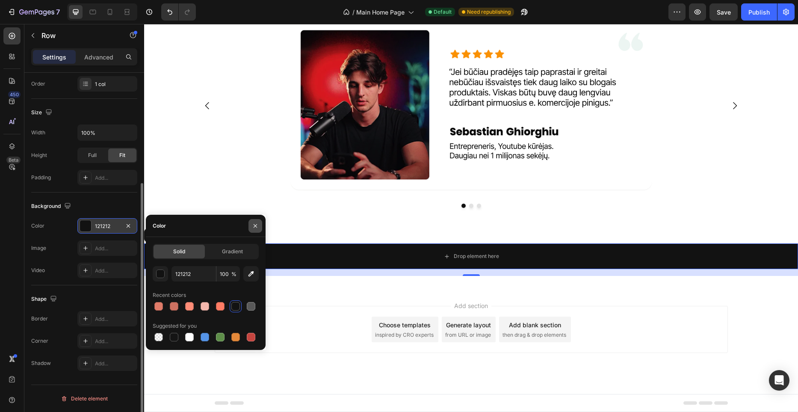
click at [256, 223] on icon "button" at bounding box center [255, 225] width 7 height 7
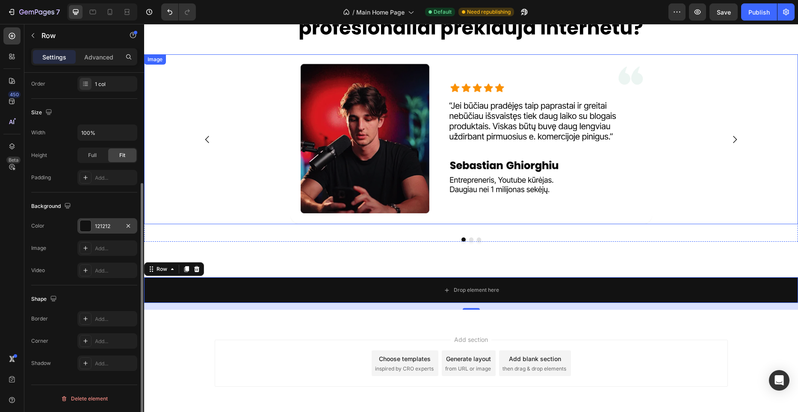
scroll to position [1449, 0]
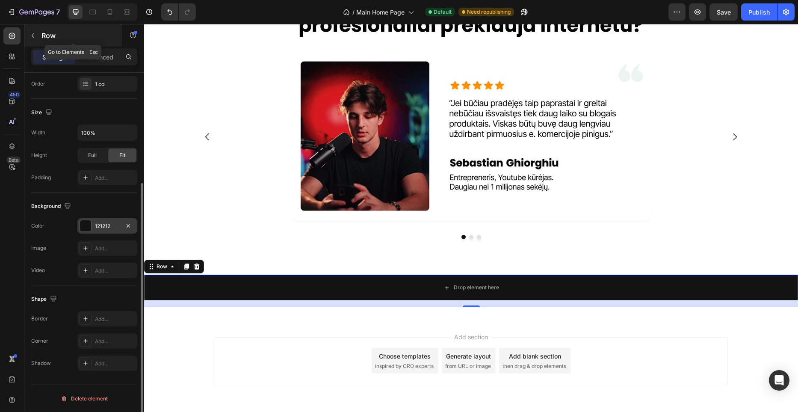
click at [37, 38] on button "button" at bounding box center [33, 36] width 14 height 14
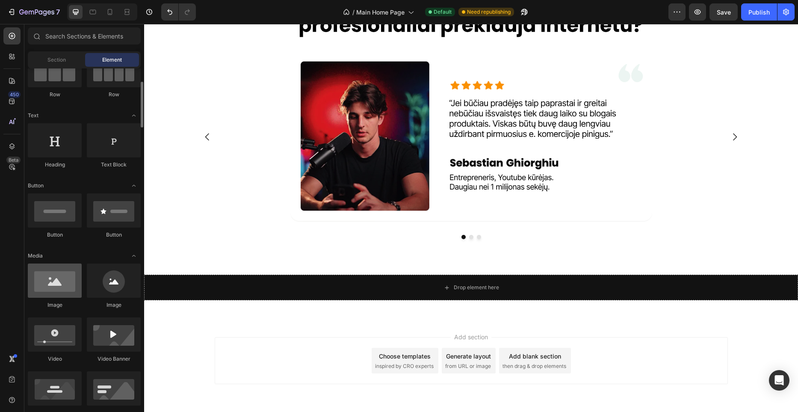
scroll to position [89, 0]
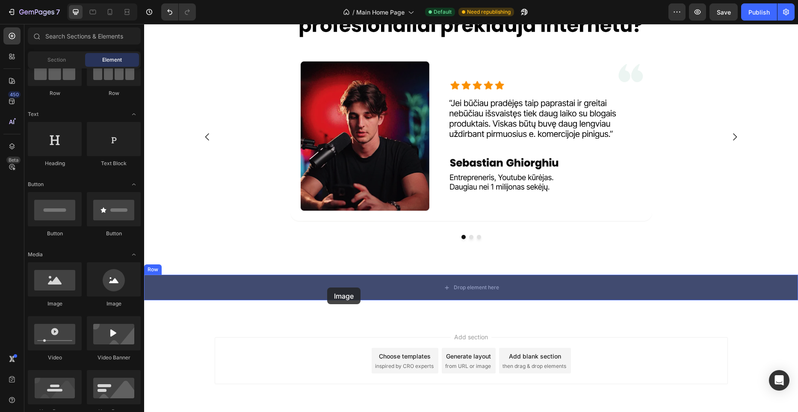
drag, startPoint x: 209, startPoint y: 309, endPoint x: 327, endPoint y: 287, distance: 120.0
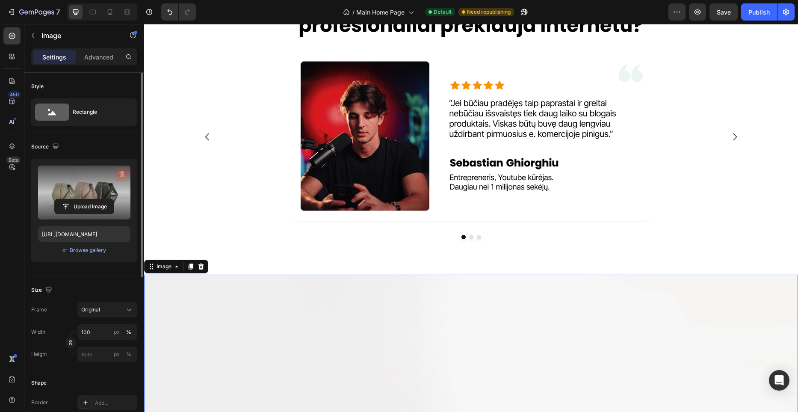
click at [122, 170] on icon "button" at bounding box center [122, 174] width 9 height 9
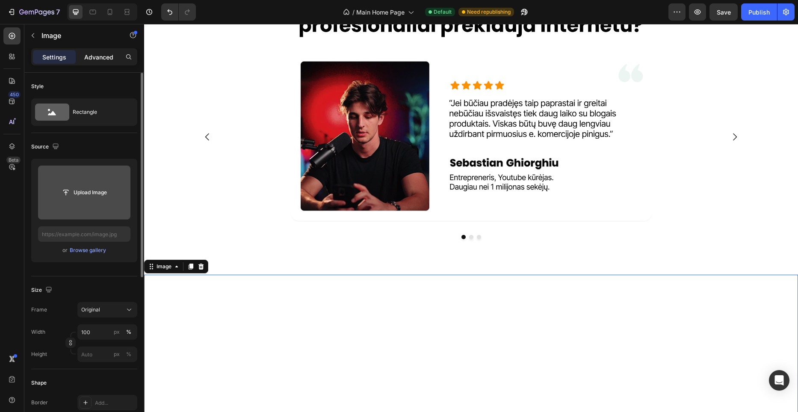
click at [105, 62] on div "Advanced" at bounding box center [98, 57] width 43 height 14
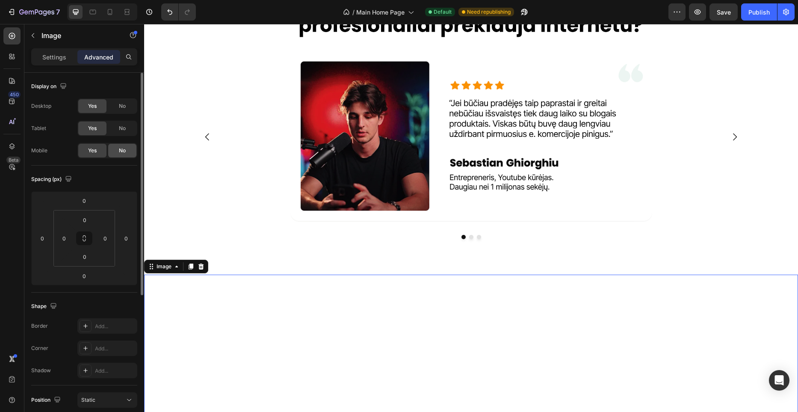
click at [125, 155] on div "No" at bounding box center [122, 151] width 28 height 14
click at [58, 62] on div "Settings" at bounding box center [54, 57] width 43 height 14
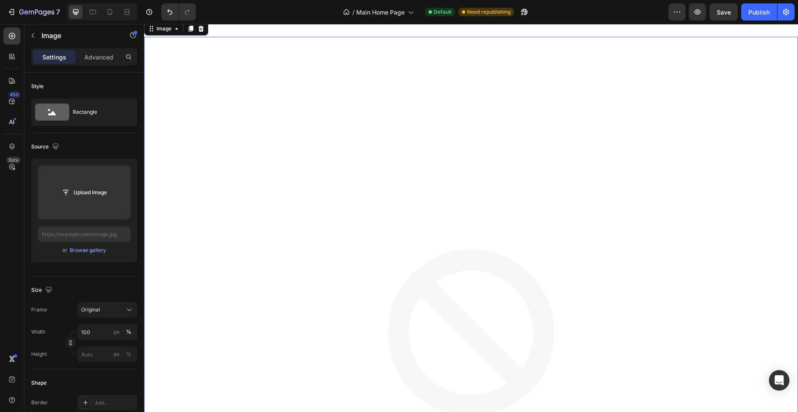
scroll to position [1686, 0]
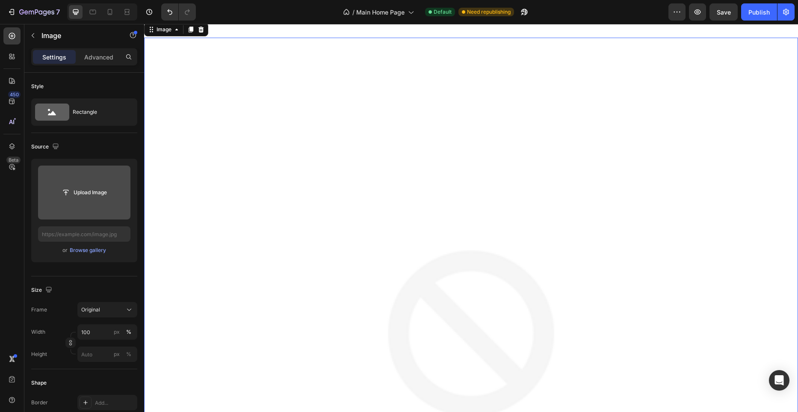
click at [116, 198] on div "Upload Image" at bounding box center [84, 192] width 92 height 15
click at [95, 195] on input "file" at bounding box center [84, 192] width 59 height 15
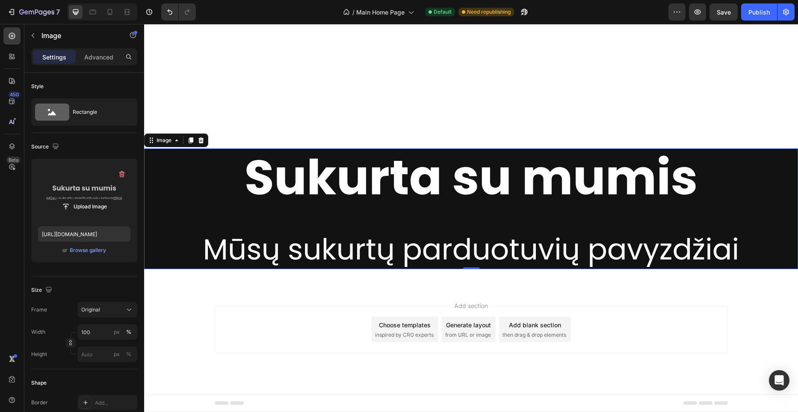
scroll to position [1575, 0]
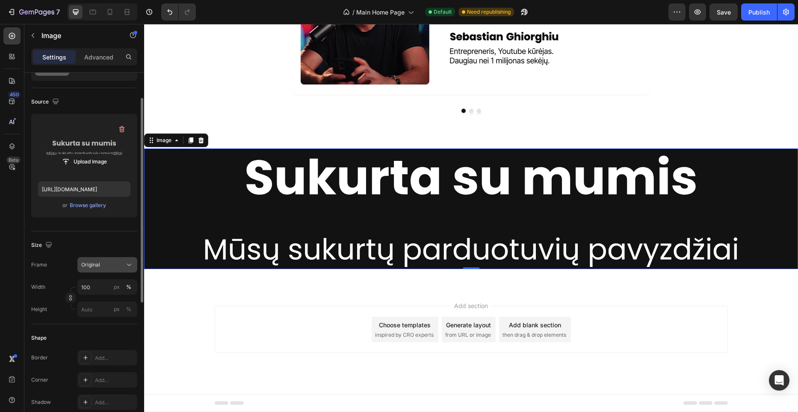
click at [109, 266] on div "Original" at bounding box center [102, 265] width 42 height 8
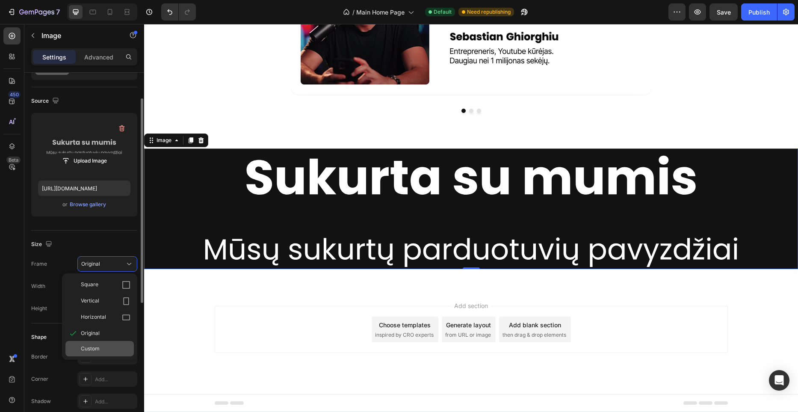
click at [97, 343] on div "Custom" at bounding box center [99, 348] width 68 height 15
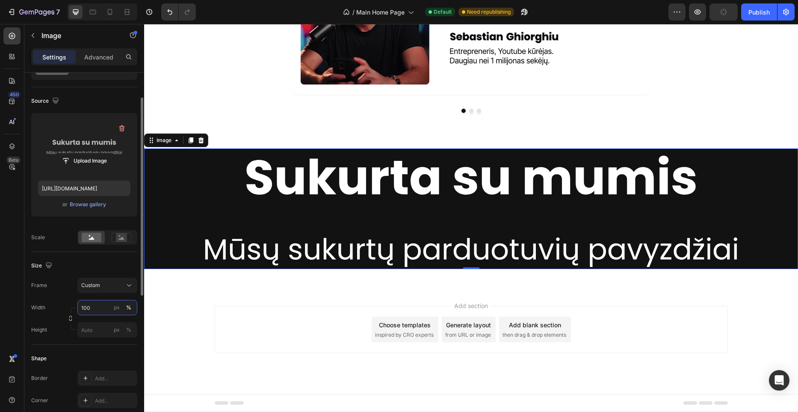
scroll to position [46, 0]
paste input "541.97"
click at [102, 326] on input "px %" at bounding box center [107, 328] width 60 height 15
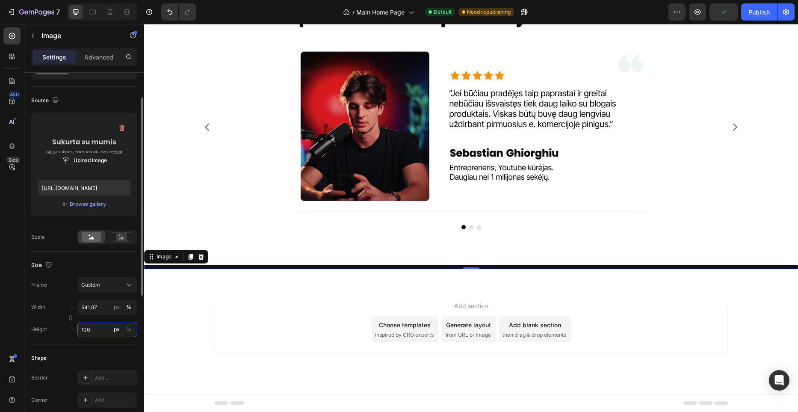
scroll to position [1497, 0]
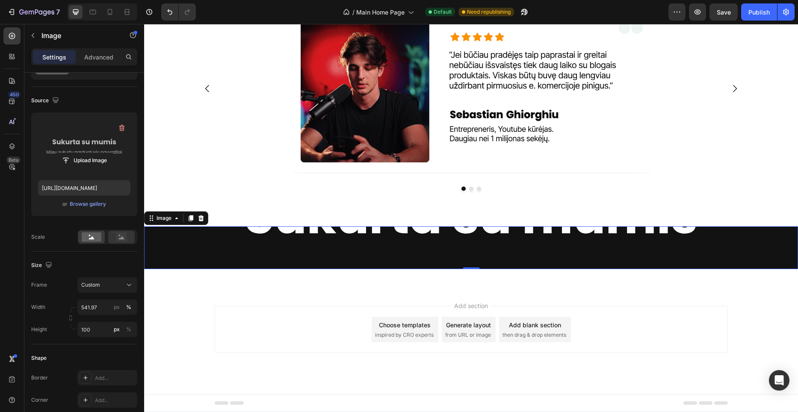
click at [114, 230] on div at bounding box center [121, 236] width 27 height 13
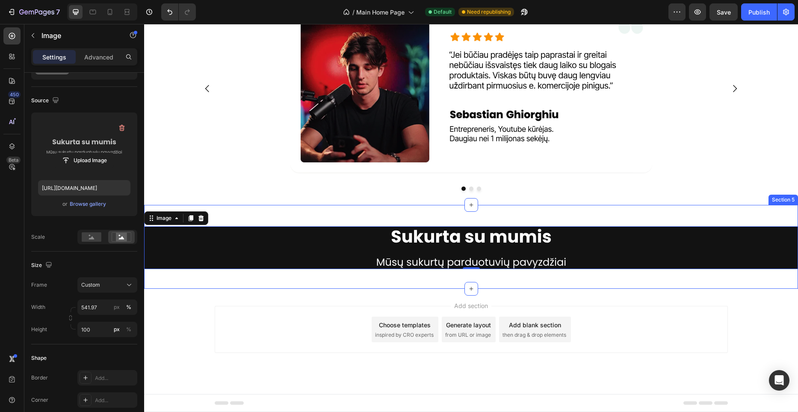
click at [367, 211] on div "Image 0 Row Section 5" at bounding box center [471, 247] width 654 height 84
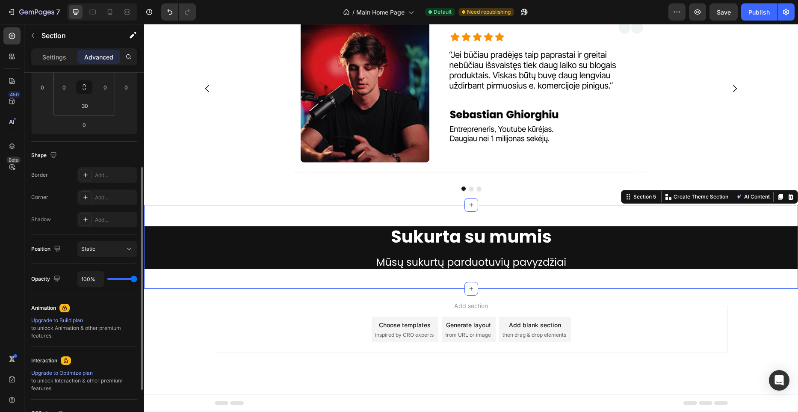
scroll to position [152, 0]
click at [51, 59] on p "Settings" at bounding box center [54, 57] width 24 height 9
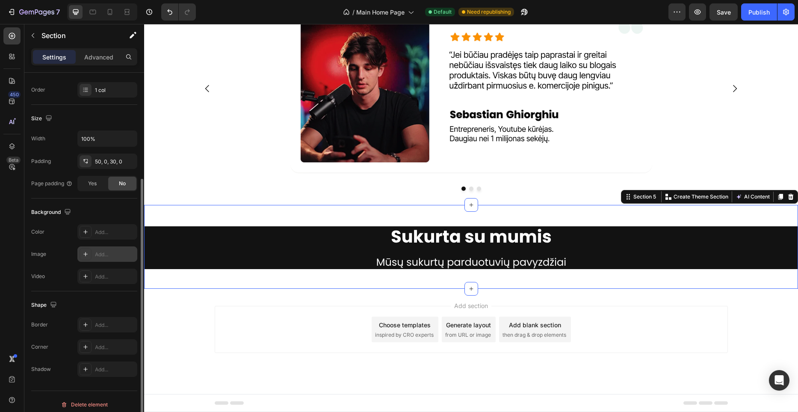
scroll to position [158, 0]
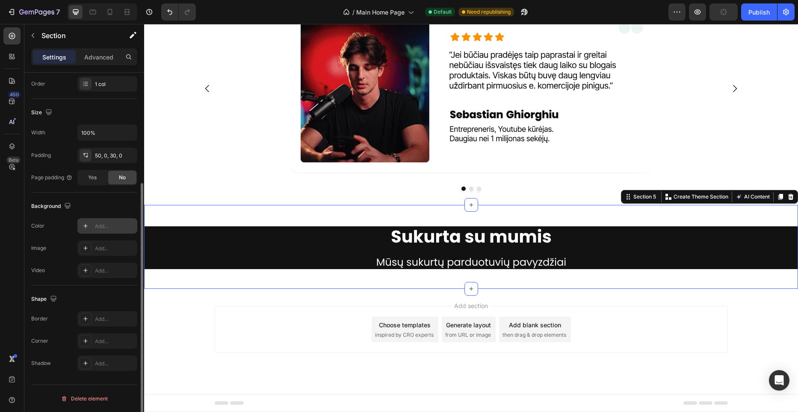
click at [112, 228] on div "Add..." at bounding box center [115, 226] width 40 height 8
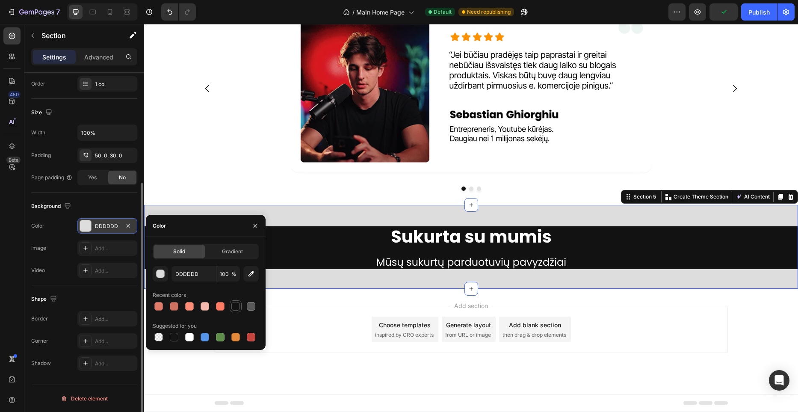
click at [237, 307] on div at bounding box center [235, 306] width 9 height 9
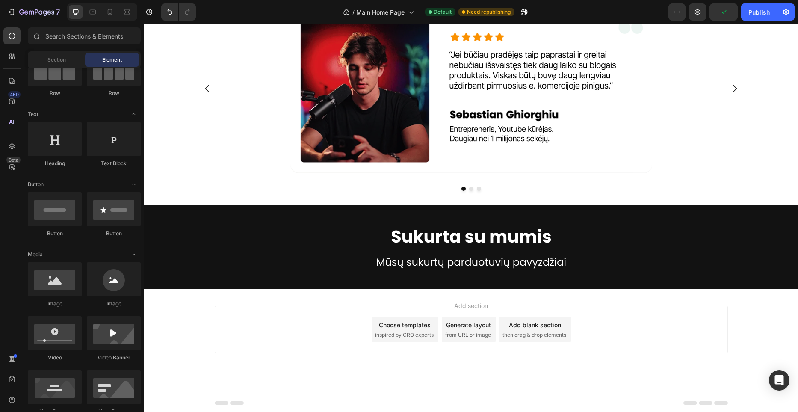
click at [612, 298] on div "Add section Choose templates inspired by CRO experts Generate layout from URL o…" at bounding box center [471, 341] width 654 height 105
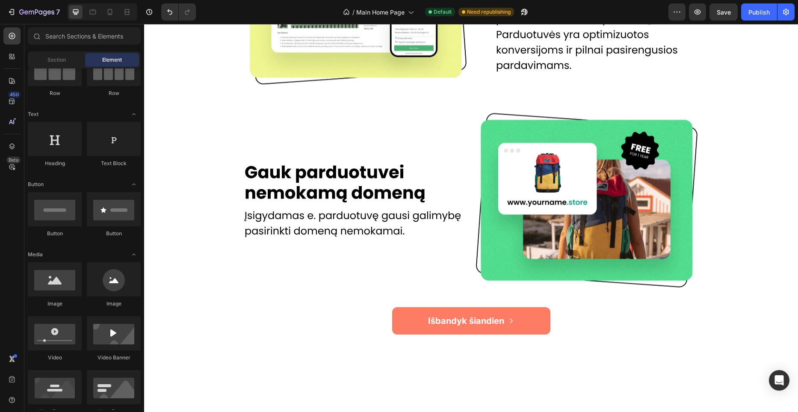
scroll to position [1038, 0]
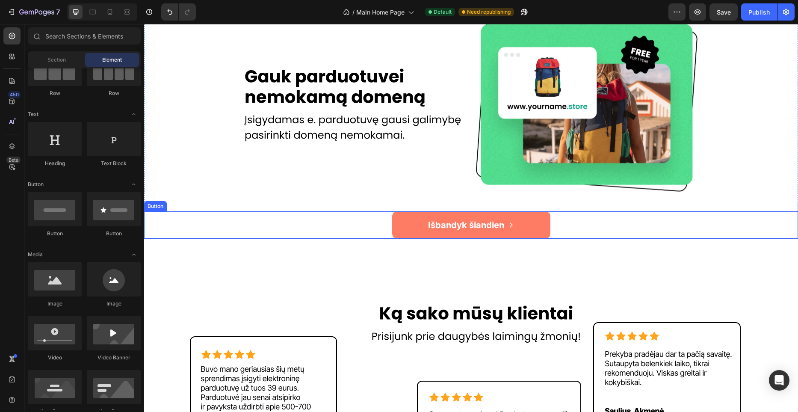
click at [565, 219] on div "Išbandyk šiandien Button" at bounding box center [471, 224] width 654 height 27
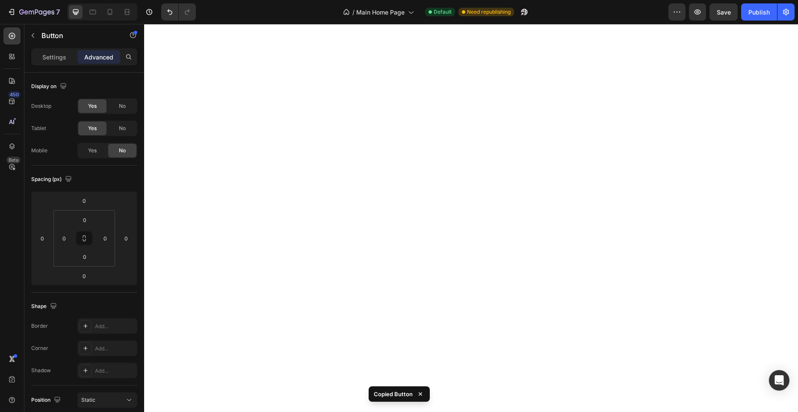
scroll to position [1759, 0]
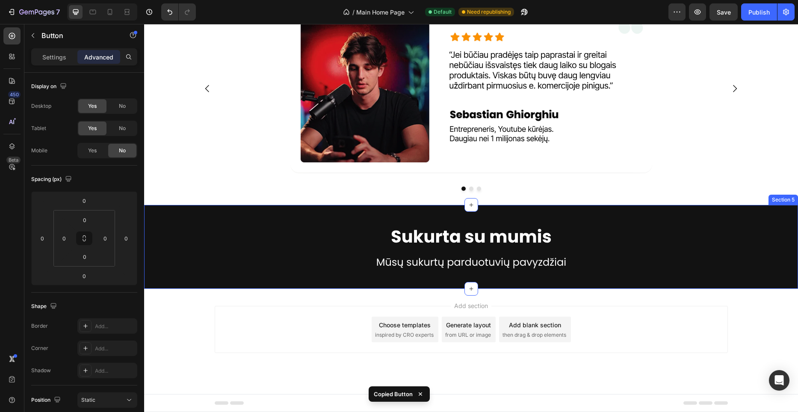
click at [498, 277] on div "Image Row Section 5" at bounding box center [471, 247] width 654 height 84
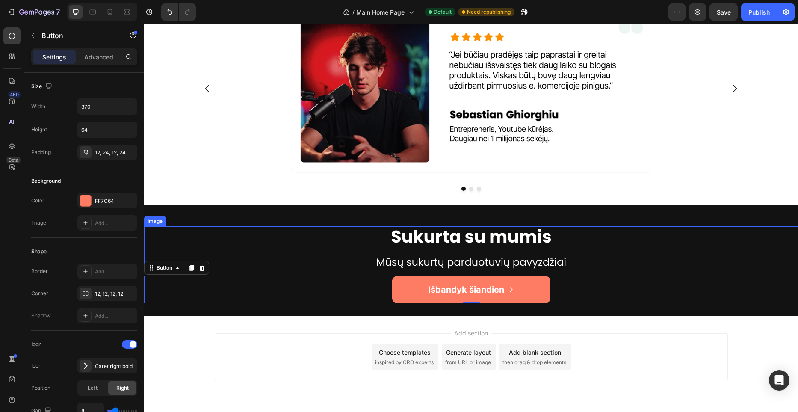
scroll to position [1786, 0]
